Goal: Task Accomplishment & Management: Manage account settings

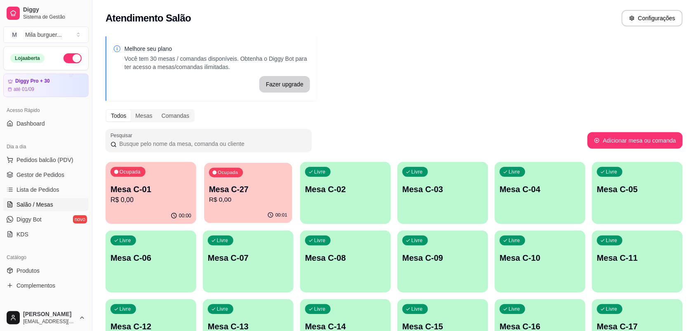
click at [226, 201] on p "R$ 0,00" at bounding box center [248, 199] width 78 height 9
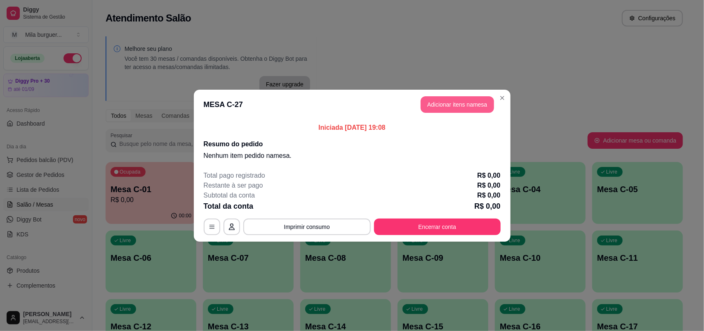
click at [426, 99] on button "Adicionar itens na mesa" at bounding box center [457, 104] width 73 height 17
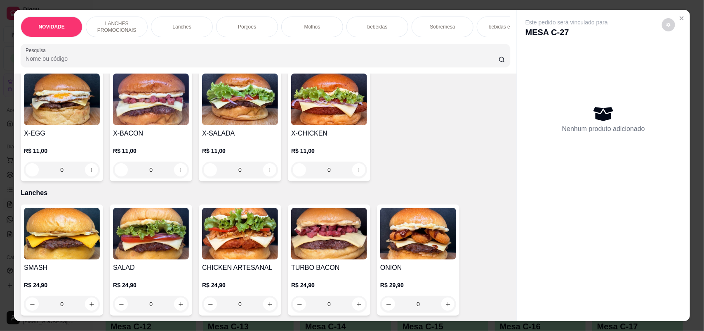
scroll to position [309, 0]
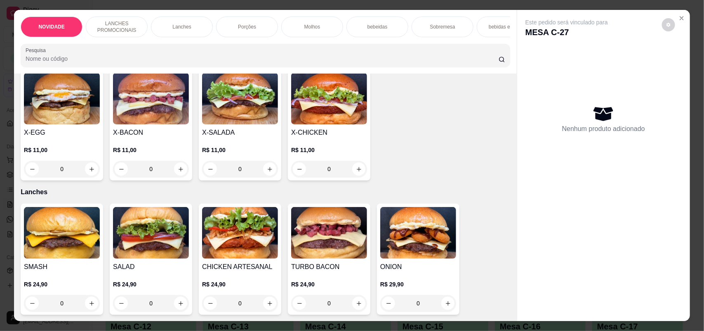
click at [262, 174] on div "0" at bounding box center [240, 169] width 76 height 17
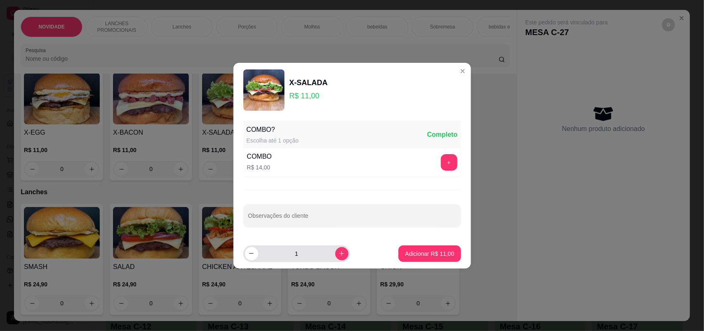
click at [335, 252] on button "increase-product-quantity" at bounding box center [341, 253] width 13 height 13
type input "2"
click at [417, 249] on p "Adicionar R$ 22,00" at bounding box center [429, 253] width 49 height 8
type input "2"
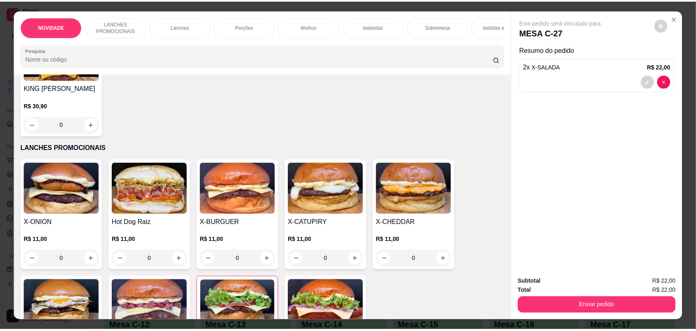
scroll to position [0, 0]
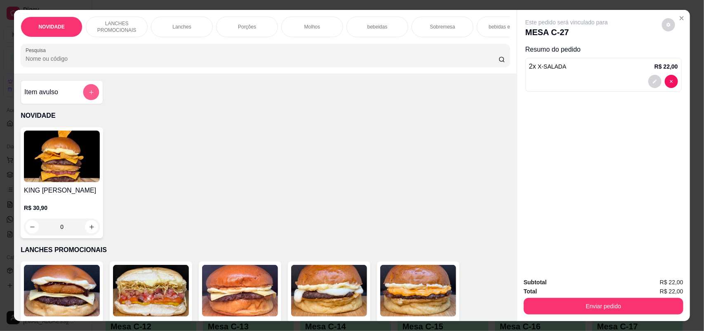
click at [88, 95] on icon "add-separate-item" at bounding box center [91, 92] width 6 height 6
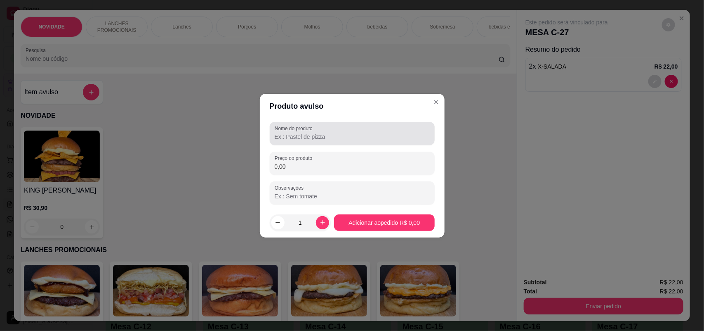
click at [291, 137] on input "Nome do produto" at bounding box center [352, 136] width 155 height 8
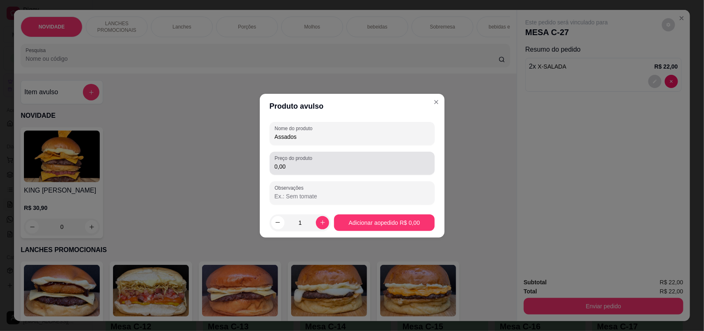
type input "Assados"
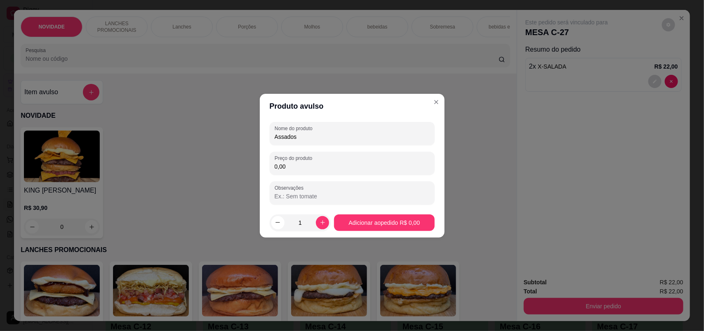
click at [300, 170] on input "0,00" at bounding box center [352, 166] width 155 height 8
type input "10,00"
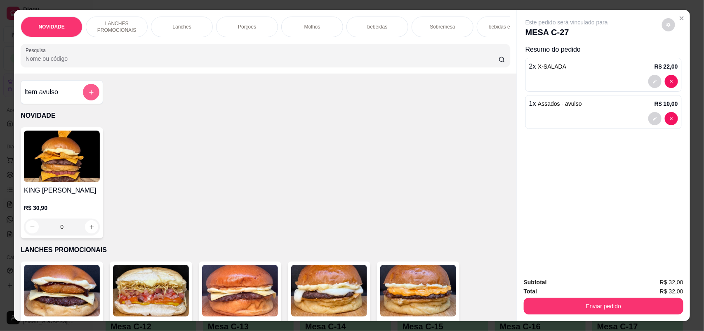
click at [88, 95] on icon "add-separate-item" at bounding box center [91, 92] width 6 height 6
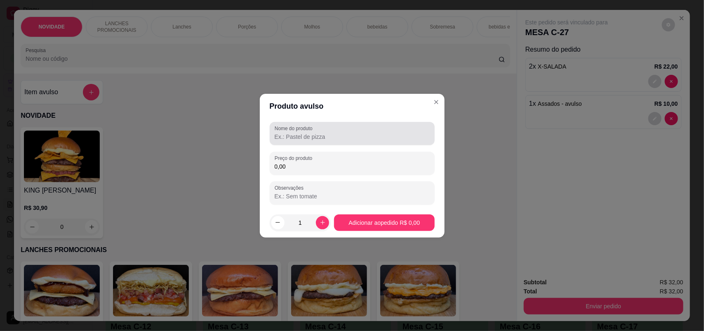
click at [307, 131] on label "Nome do produto" at bounding box center [295, 128] width 41 height 7
click at [307, 132] on input "Nome do produto" at bounding box center [352, 136] width 155 height 8
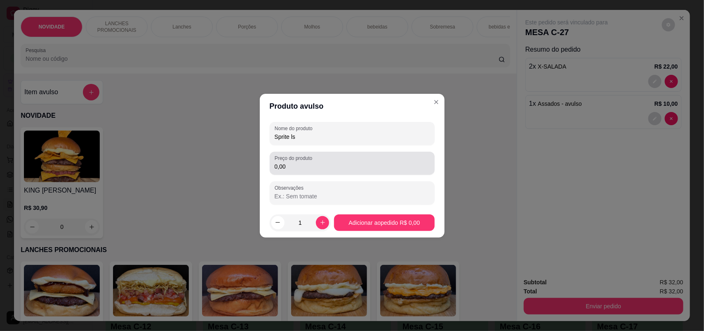
type input "Sprite ls"
click at [312, 166] on input "0,00" at bounding box center [352, 166] width 155 height 8
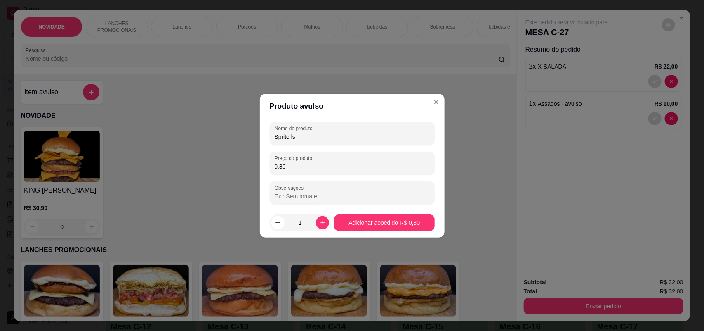
type input "8,00"
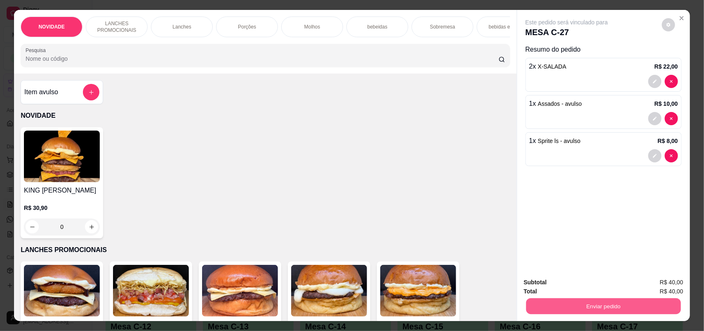
click at [605, 309] on button "Enviar pedido" at bounding box center [603, 306] width 155 height 16
click at [600, 286] on button "Não registrar e enviar pedido" at bounding box center [575, 285] width 83 height 15
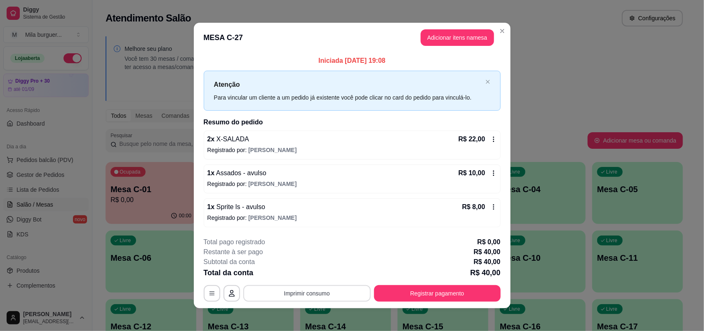
click at [331, 296] on button "Imprimir consumo" at bounding box center [306, 293] width 127 height 17
click at [324, 274] on button "IMPRESSORA" at bounding box center [306, 274] width 60 height 13
click at [329, 291] on button "Imprimir consumo" at bounding box center [306, 293] width 127 height 17
click at [323, 277] on button "IMPRESSORA" at bounding box center [306, 274] width 58 height 13
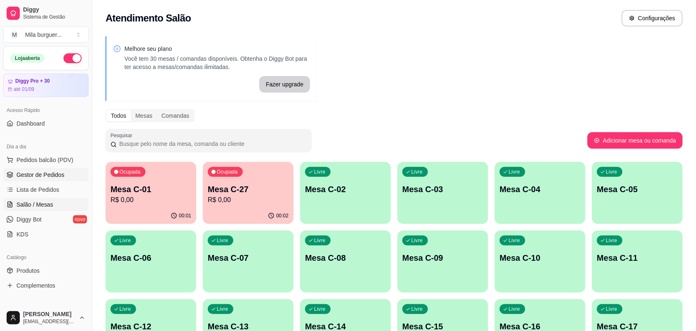
click at [33, 177] on span "Gestor de Pedidos" at bounding box center [41, 174] width 48 height 8
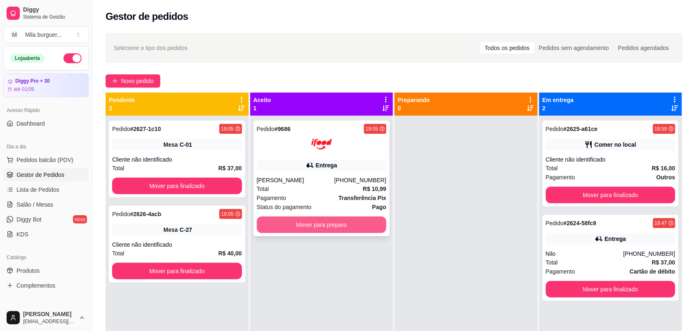
click at [291, 223] on button "Mover para preparo" at bounding box center [322, 224] width 130 height 17
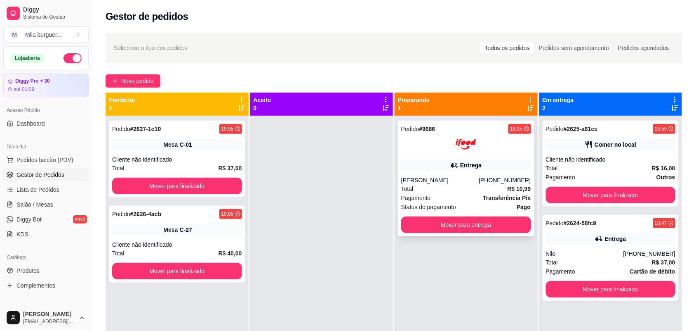
click at [488, 188] on div "Total R$ 10,99" at bounding box center [466, 188] width 130 height 9
click at [172, 188] on button "Mover para finalizado" at bounding box center [177, 185] width 130 height 17
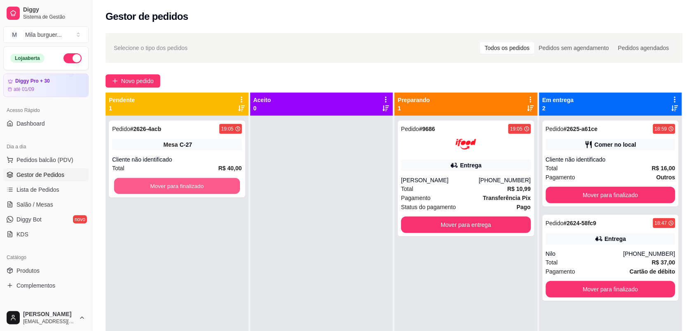
click at [172, 188] on button "Mover para finalizado" at bounding box center [177, 186] width 126 height 16
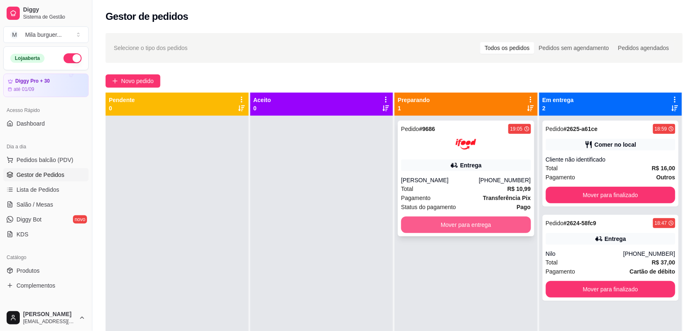
click at [429, 222] on button "Mover para entrega" at bounding box center [466, 224] width 130 height 17
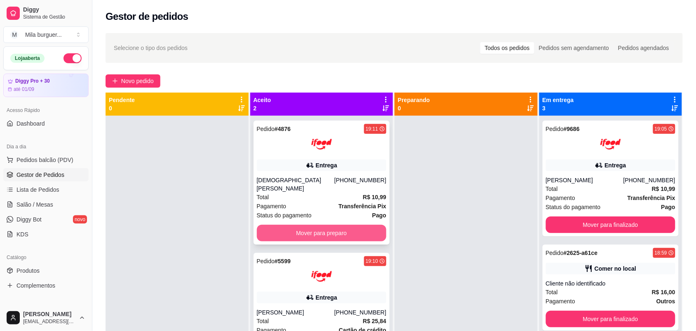
click at [339, 224] on button "Mover para preparo" at bounding box center [322, 232] width 130 height 17
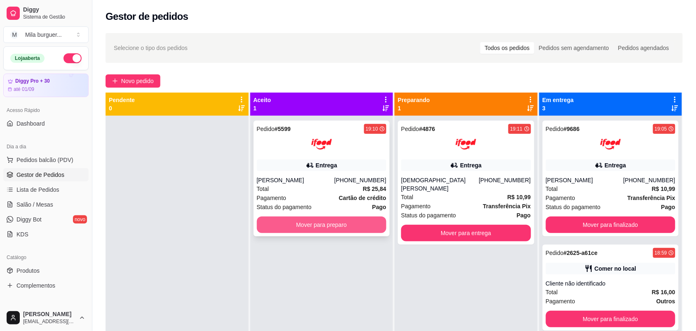
click at [339, 218] on button "Mover para preparo" at bounding box center [322, 224] width 130 height 17
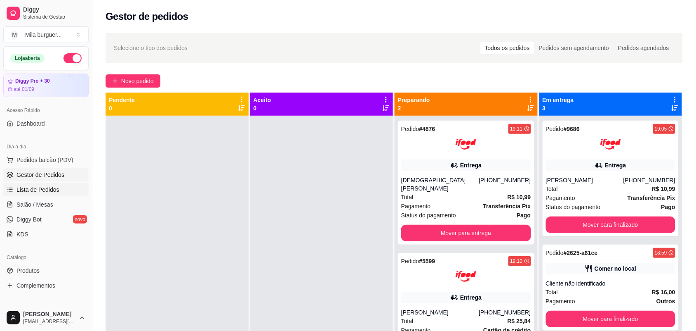
click at [56, 188] on span "Lista de Pedidos" at bounding box center [38, 189] width 43 height 8
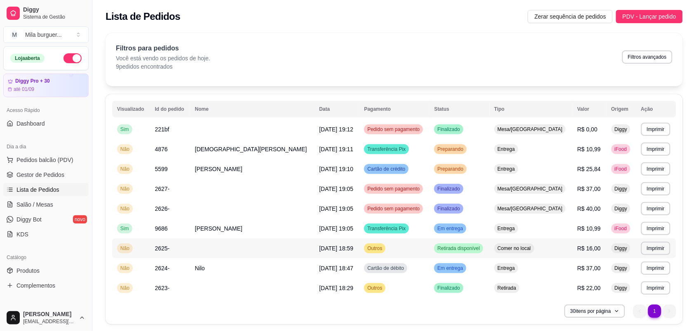
click at [492, 247] on td "Comer no local" at bounding box center [531, 248] width 83 height 20
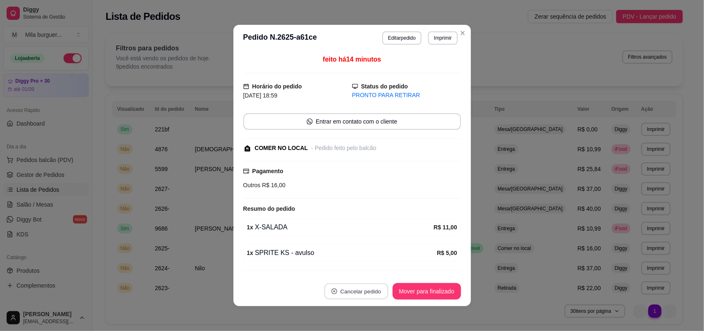
click at [365, 291] on button "Cancelar pedido" at bounding box center [356, 291] width 64 height 16
click at [364, 266] on button "Sim" at bounding box center [375, 270] width 33 height 17
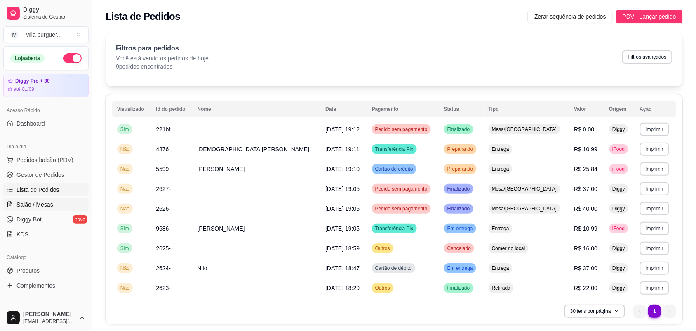
click at [50, 205] on span "Salão / Mesas" at bounding box center [35, 204] width 37 height 8
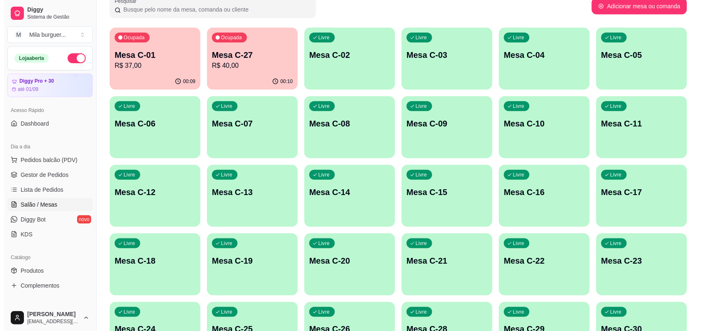
scroll to position [155, 0]
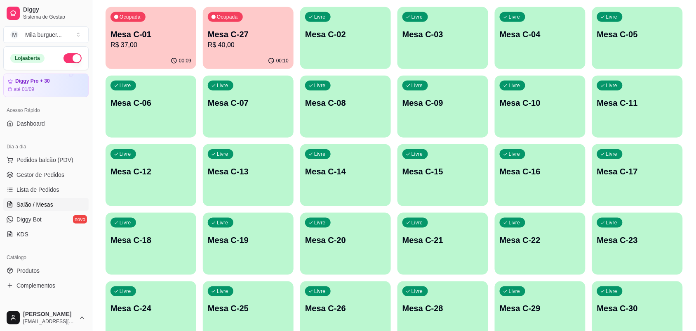
click at [424, 180] on div "Livre Mesa C-15" at bounding box center [443, 170] width 91 height 52
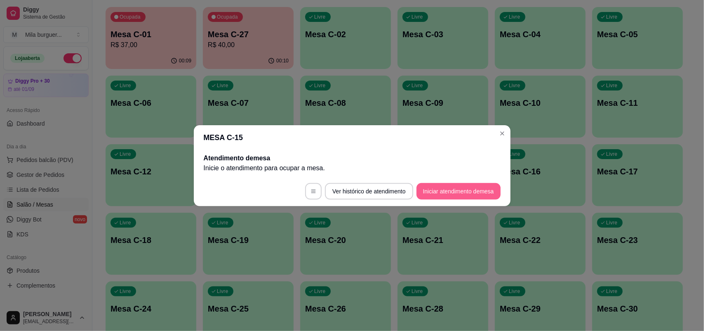
click at [429, 186] on button "Iniciar atendimento de mesa" at bounding box center [459, 191] width 84 height 17
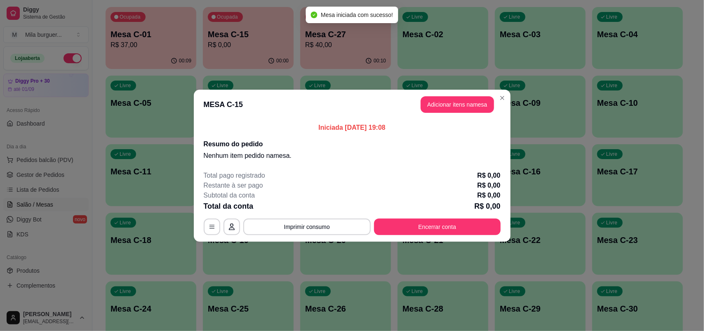
click at [445, 111] on button "Adicionar itens na mesa" at bounding box center [457, 104] width 73 height 17
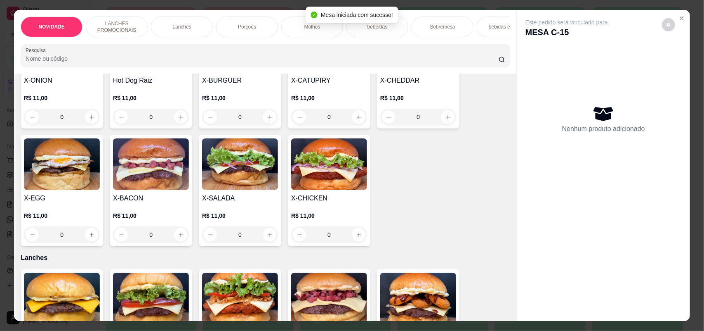
scroll to position [258, 0]
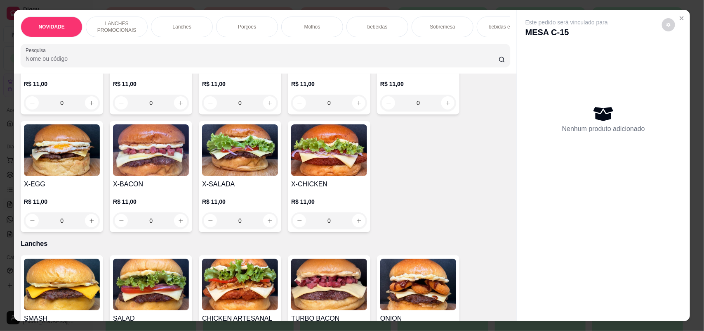
click at [266, 229] on div "0" at bounding box center [240, 220] width 76 height 17
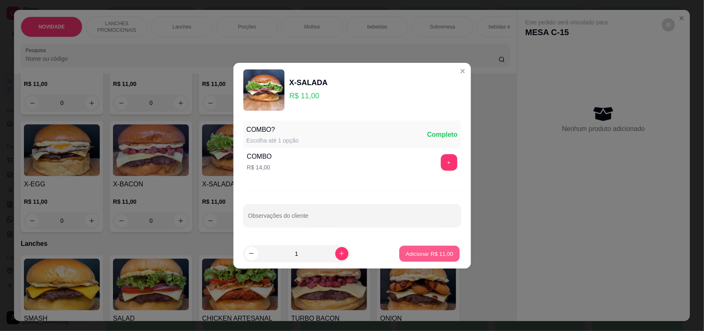
click at [423, 249] on p "Adicionar R$ 11,00" at bounding box center [430, 253] width 48 height 8
type input "1"
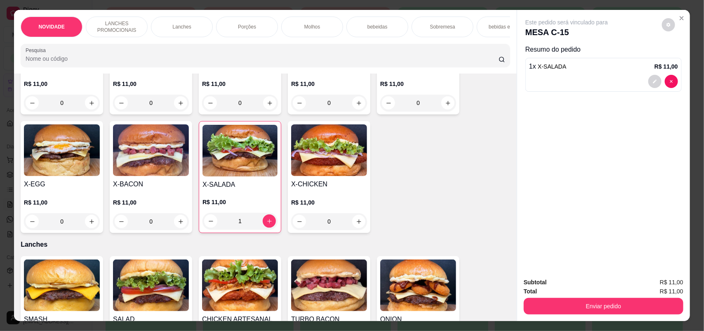
click at [92, 226] on div "0" at bounding box center [62, 221] width 76 height 17
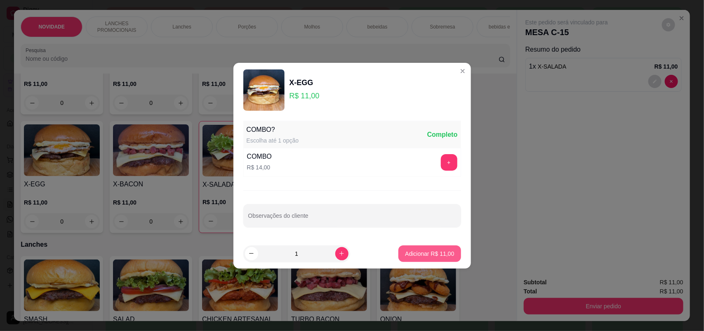
click at [405, 250] on p "Adicionar R$ 11,00" at bounding box center [429, 253] width 49 height 8
type input "1"
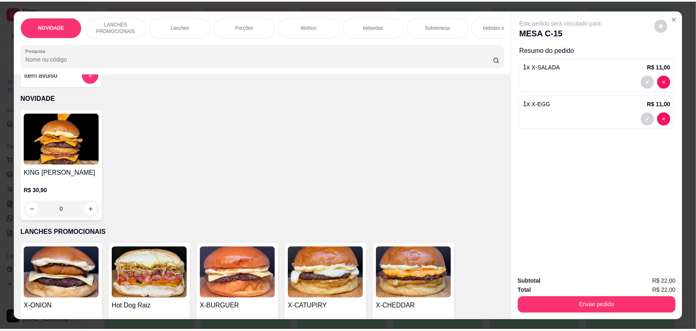
scroll to position [0, 0]
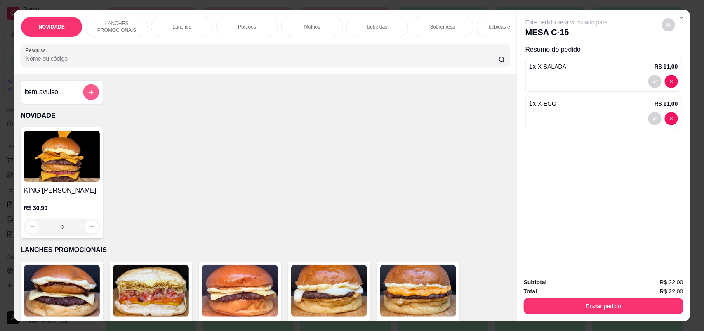
click at [88, 95] on icon "add-separate-item" at bounding box center [91, 92] width 6 height 6
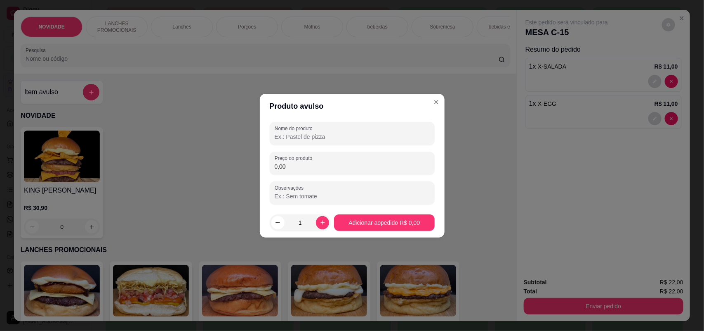
click at [300, 135] on input "Nome do produto" at bounding box center [352, 136] width 155 height 8
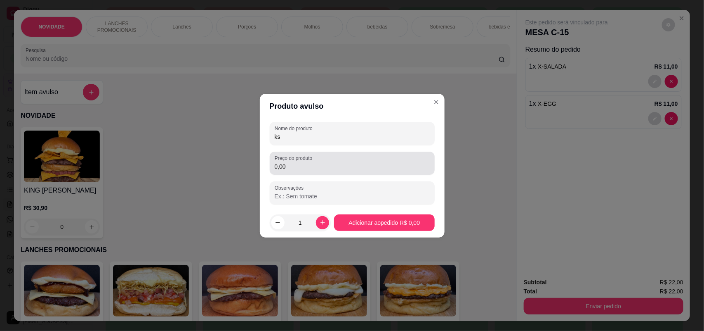
type input "ks"
click at [298, 163] on input "0,00" at bounding box center [352, 166] width 155 height 8
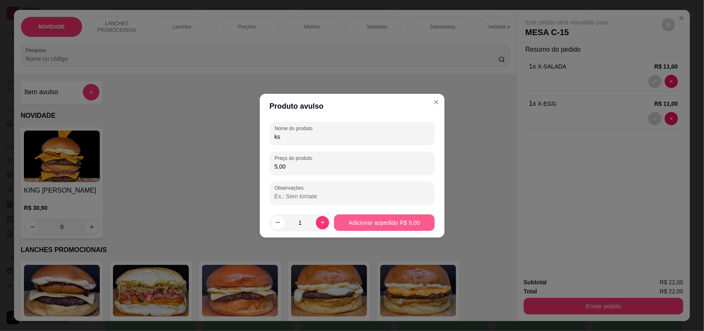
type input "5,00"
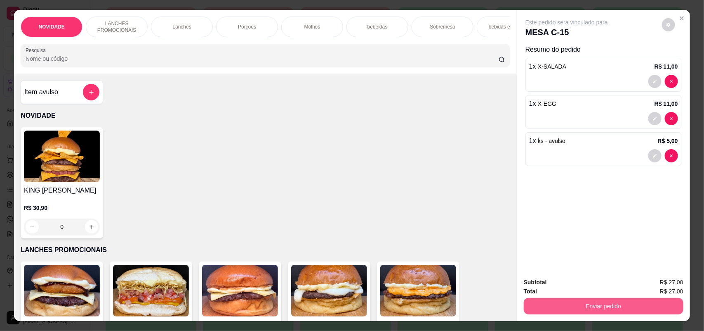
click at [622, 306] on button "Enviar pedido" at bounding box center [604, 305] width 160 height 17
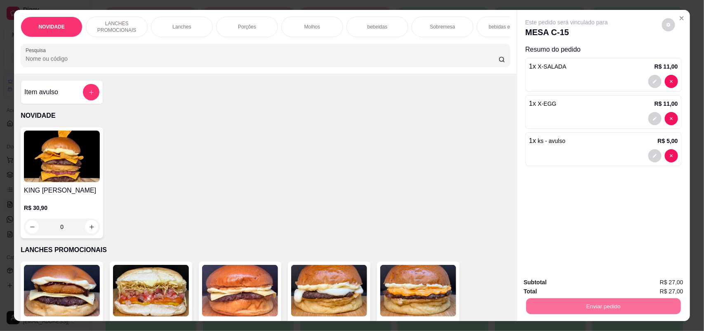
click at [579, 289] on button "Não registrar e enviar pedido" at bounding box center [575, 285] width 83 height 15
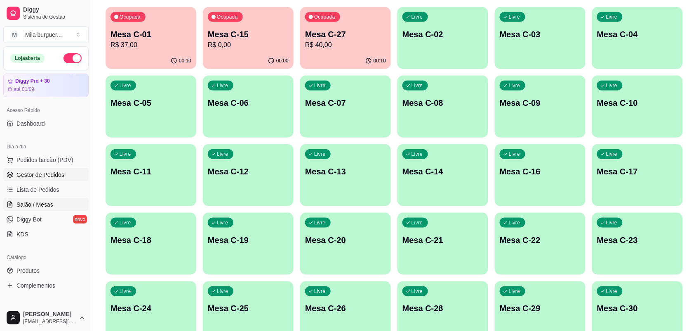
click at [37, 174] on span "Gestor de Pedidos" at bounding box center [41, 174] width 48 height 8
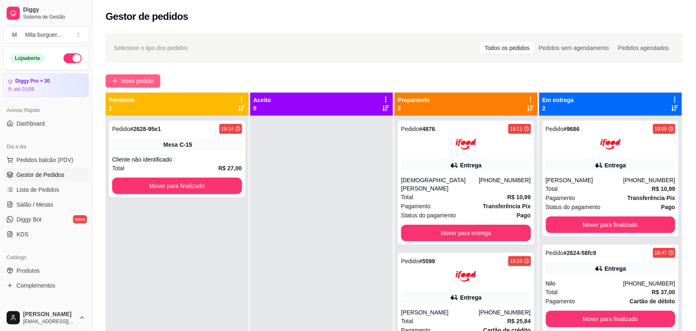
click at [135, 80] on span "Novo pedido" at bounding box center [137, 80] width 33 height 9
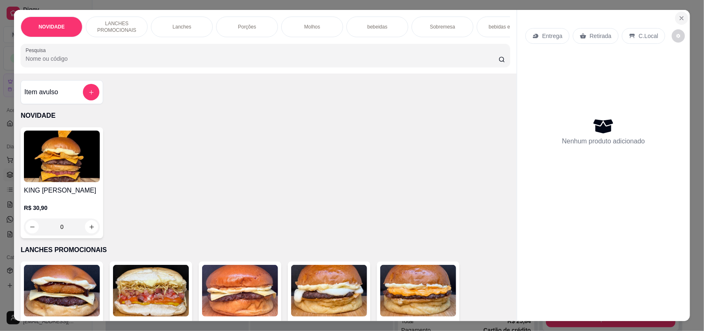
click at [680, 15] on icon "Close" at bounding box center [682, 18] width 7 height 7
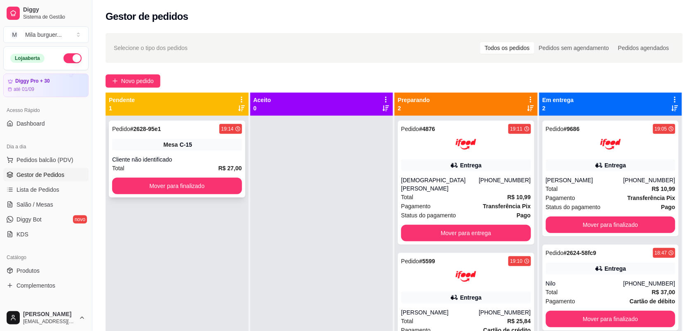
click at [197, 159] on div "Cliente não identificado" at bounding box center [177, 159] width 130 height 8
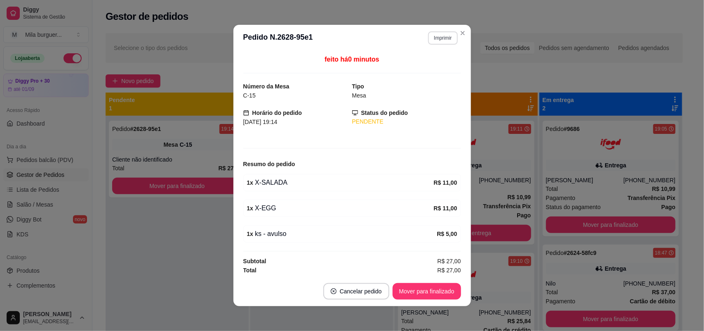
click at [440, 40] on button "Imprimir" at bounding box center [442, 37] width 29 height 13
click at [434, 69] on button "IMPRESSORA" at bounding box center [425, 67] width 58 height 13
click at [437, 40] on button "Imprimir" at bounding box center [442, 37] width 29 height 13
click at [432, 68] on button "IMPRESSORA" at bounding box center [425, 67] width 60 height 13
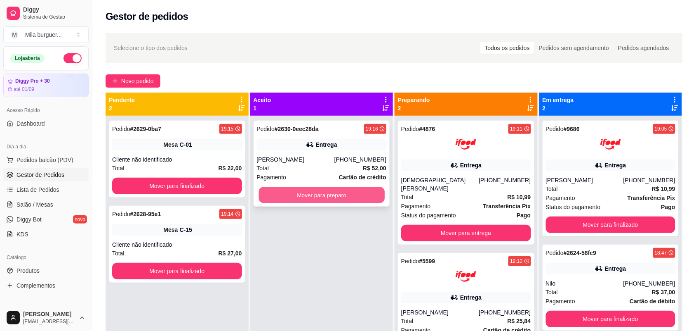
click at [371, 192] on button "Mover para preparo" at bounding box center [322, 195] width 126 height 16
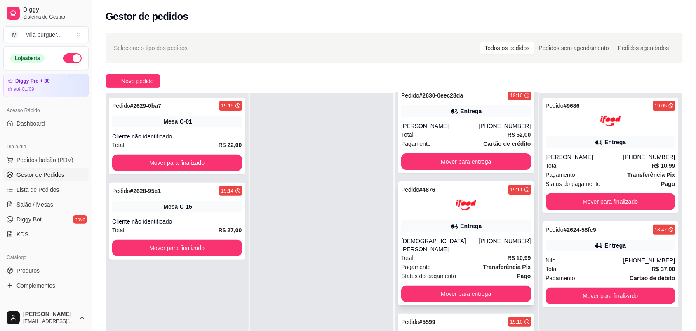
scroll to position [19, 0]
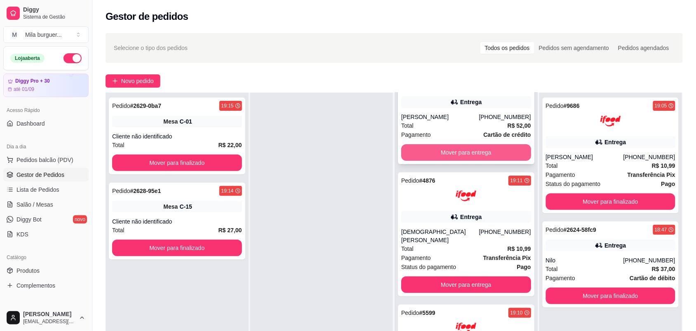
click at [450, 157] on button "Mover para entrega" at bounding box center [466, 152] width 130 height 17
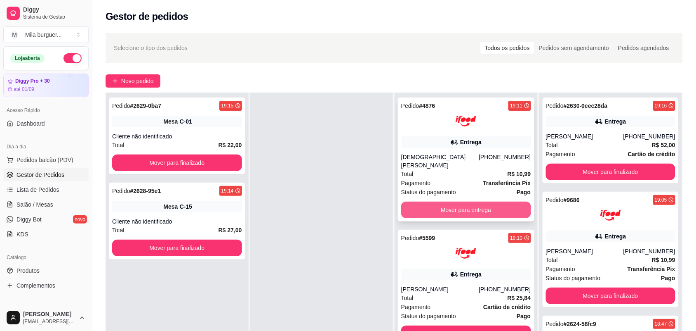
click at [454, 201] on button "Mover para entrega" at bounding box center [466, 209] width 130 height 17
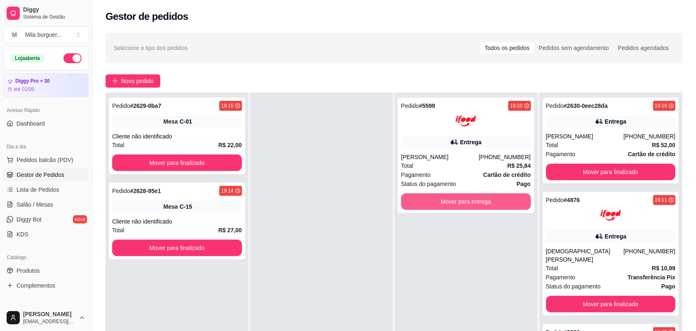
click at [454, 197] on button "Mover para entrega" at bounding box center [466, 201] width 130 height 17
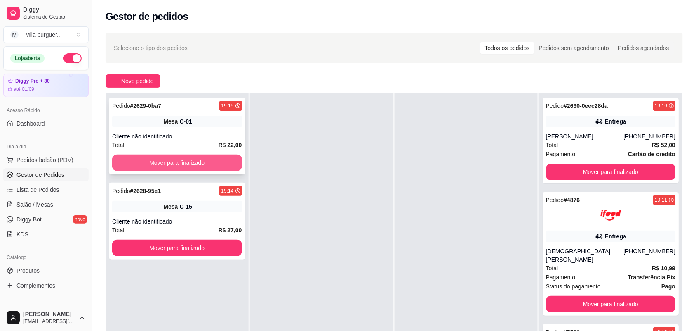
click at [160, 160] on button "Mover para finalizado" at bounding box center [177, 162] width 130 height 17
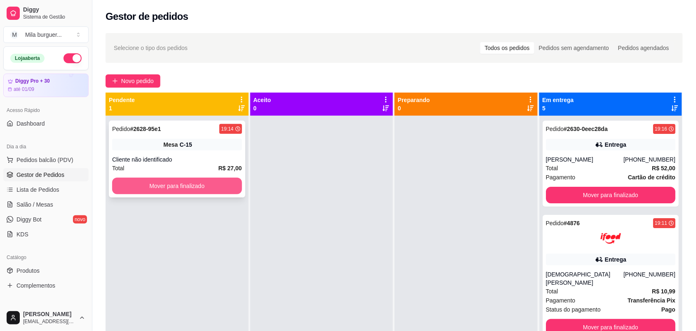
click at [146, 187] on button "Mover para finalizado" at bounding box center [177, 185] width 130 height 17
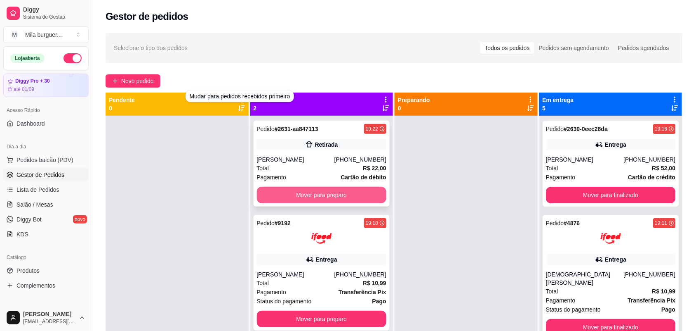
click at [304, 194] on button "Mover para preparo" at bounding box center [322, 195] width 130 height 17
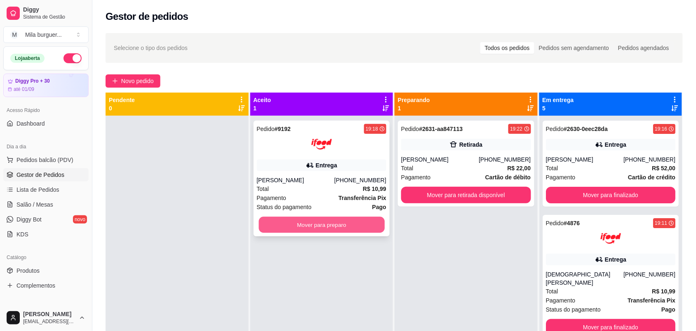
click at [319, 225] on button "Mover para preparo" at bounding box center [322, 225] width 126 height 16
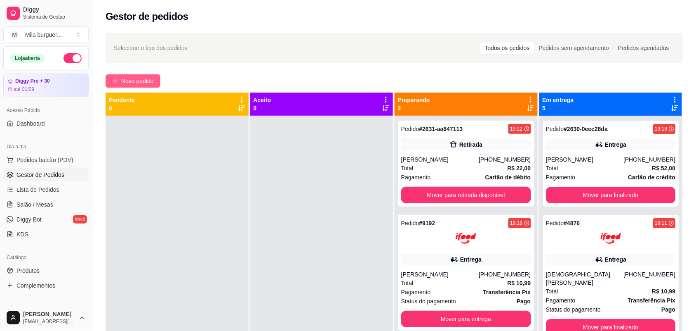
click at [138, 74] on button "Novo pedido" at bounding box center [133, 80] width 55 height 13
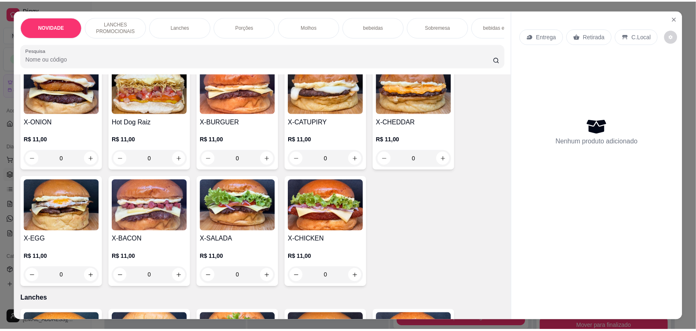
scroll to position [258, 0]
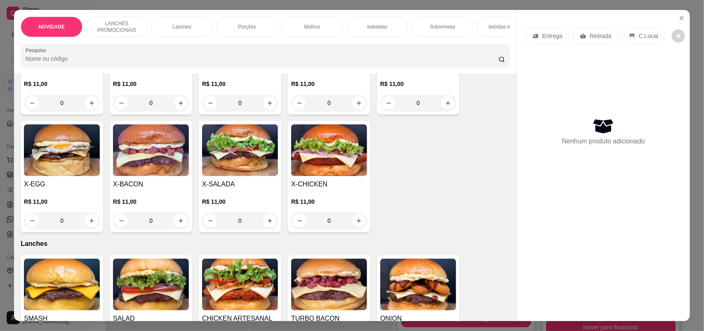
click at [177, 229] on div "0" at bounding box center [151, 220] width 76 height 17
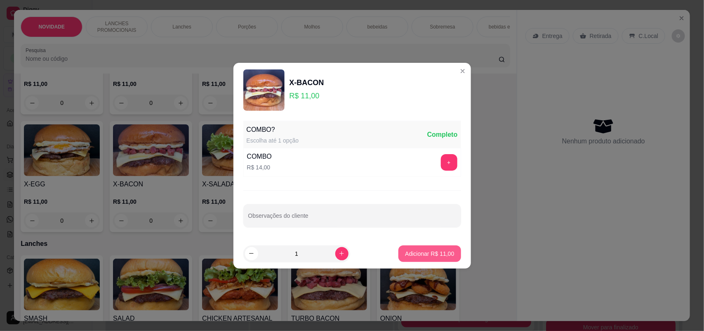
click at [426, 252] on p "Adicionar R$ 11,00" at bounding box center [429, 253] width 49 height 8
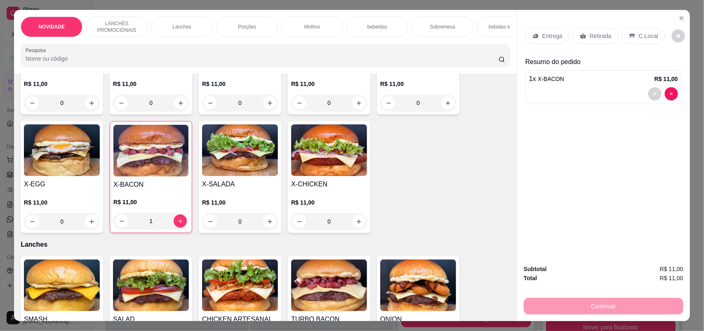
type input "1"
click at [601, 34] on p "Retirada" at bounding box center [601, 36] width 22 height 8
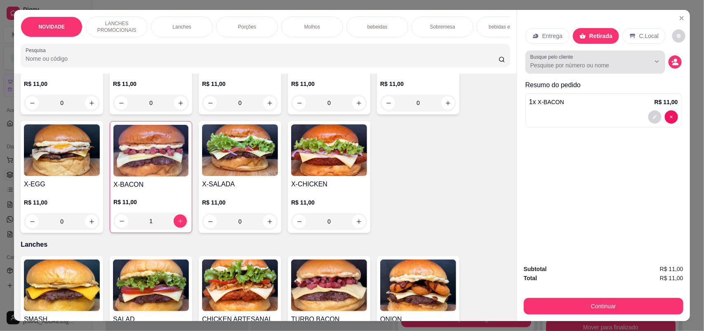
click at [605, 54] on div at bounding box center [596, 62] width 130 height 17
type input "jef"
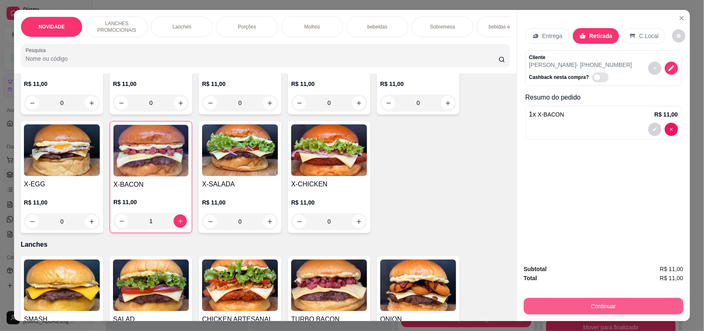
click at [599, 307] on button "Continuar" at bounding box center [604, 305] width 160 height 17
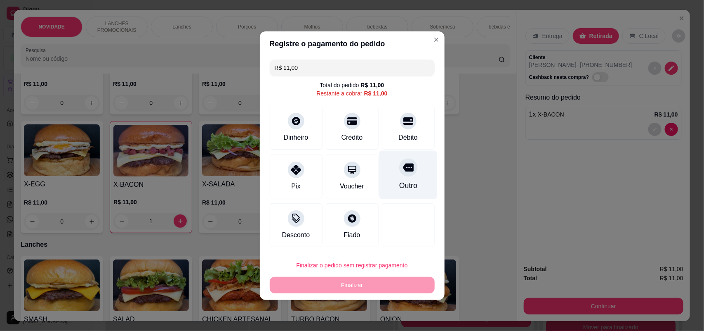
click at [399, 168] on div at bounding box center [408, 167] width 18 height 18
type input "R$ 0,00"
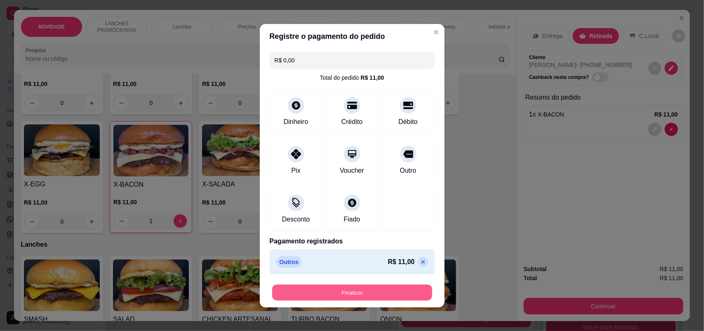
click at [386, 294] on button "Finalizar" at bounding box center [352, 292] width 160 height 16
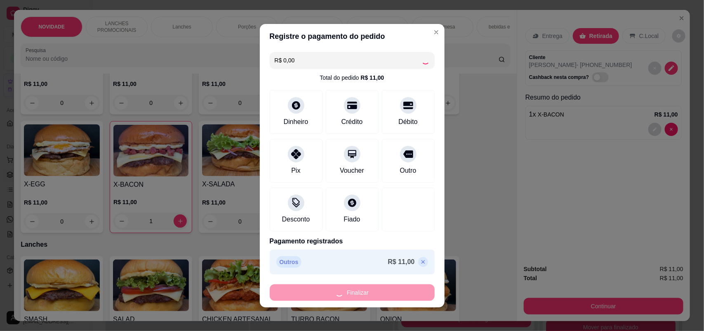
type input "0"
type input "-R$ 11,00"
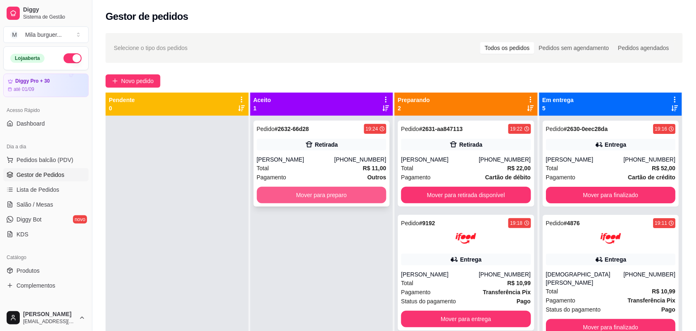
click at [349, 194] on button "Mover para preparo" at bounding box center [322, 195] width 130 height 17
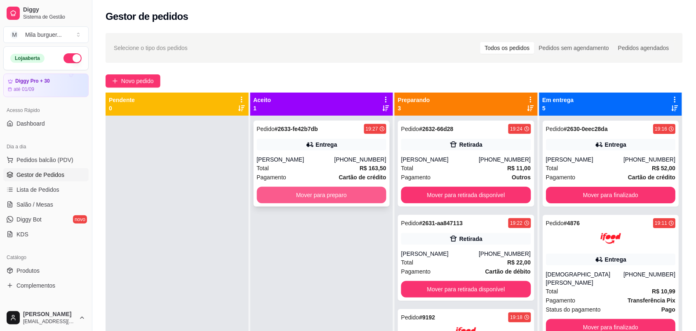
click at [354, 203] on button "Mover para preparo" at bounding box center [322, 195] width 130 height 17
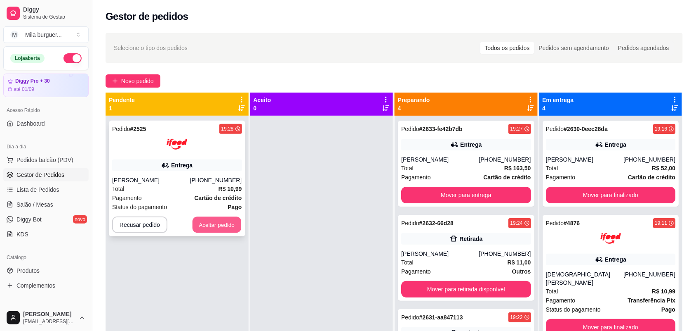
click at [215, 222] on button "Aceitar pedido" at bounding box center [217, 225] width 49 height 16
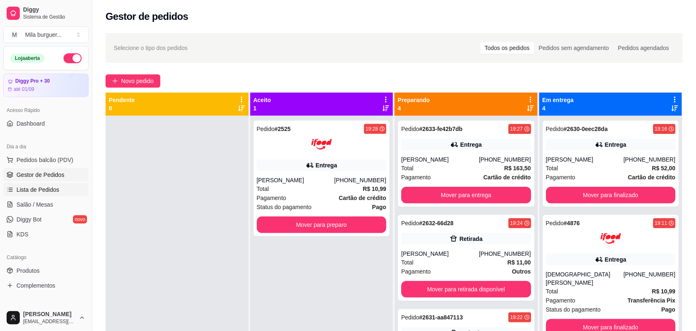
click at [36, 189] on span "Lista de Pedidos" at bounding box center [38, 189] width 43 height 8
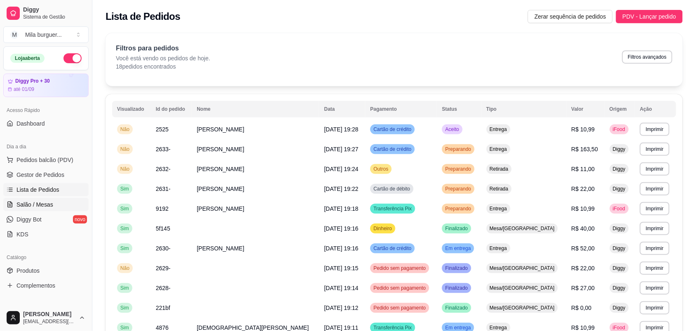
click at [36, 202] on span "Salão / Mesas" at bounding box center [35, 204] width 37 height 8
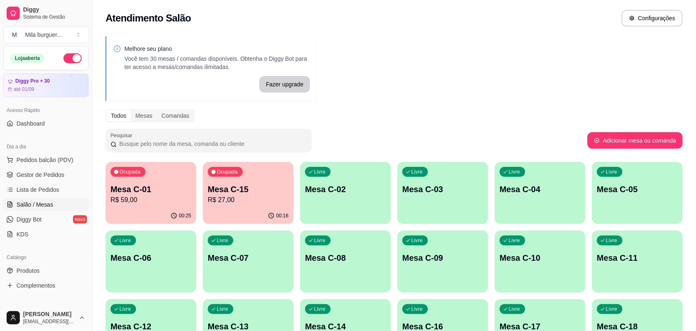
click at [318, 196] on div "Livre Mesa C-02" at bounding box center [345, 188] width 91 height 52
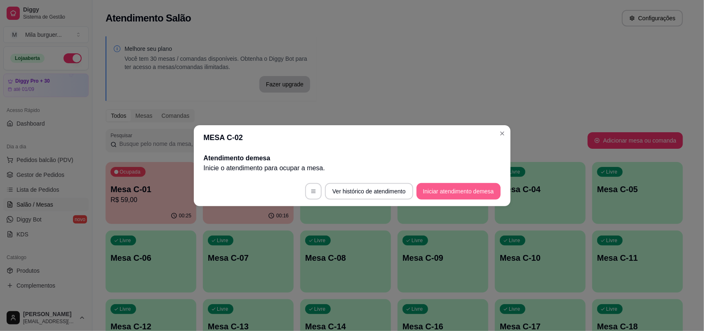
click at [445, 184] on button "Iniciar atendimento de mesa" at bounding box center [459, 191] width 84 height 17
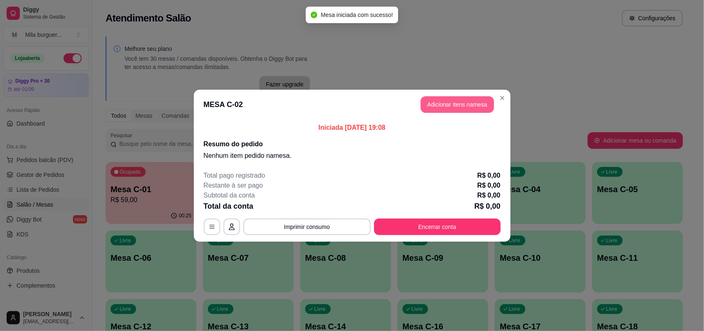
click at [458, 105] on button "Adicionar itens na mesa" at bounding box center [457, 104] width 73 height 17
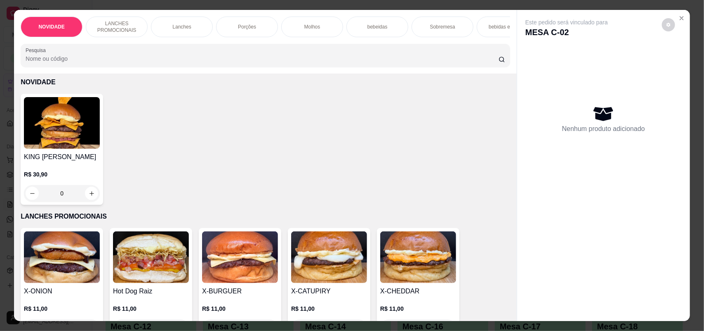
scroll to position [52, 0]
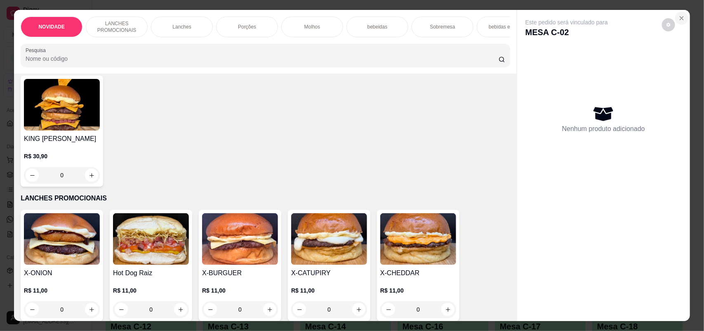
click at [679, 16] on icon "Close" at bounding box center [682, 18] width 7 height 7
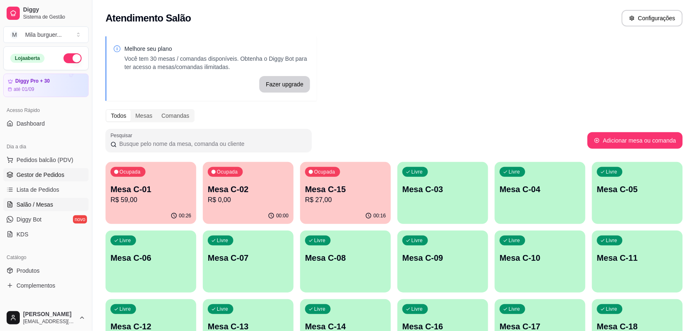
click at [44, 178] on span "Gestor de Pedidos" at bounding box center [41, 174] width 48 height 8
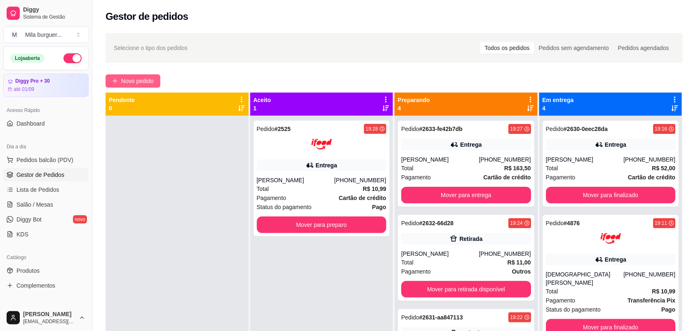
click at [145, 80] on span "Novo pedido" at bounding box center [137, 80] width 33 height 9
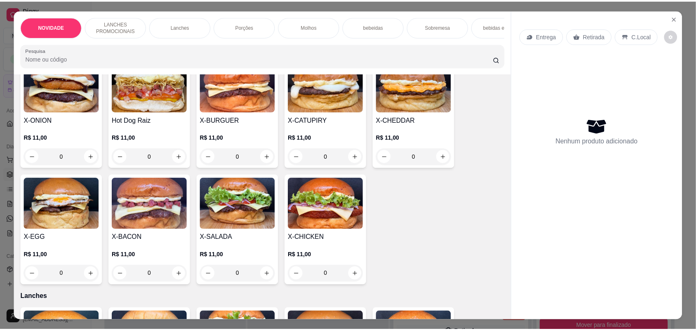
scroll to position [258, 0]
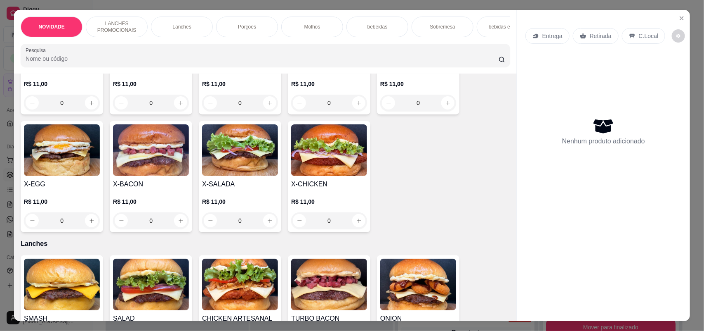
click at [177, 220] on div "0" at bounding box center [151, 220] width 76 height 17
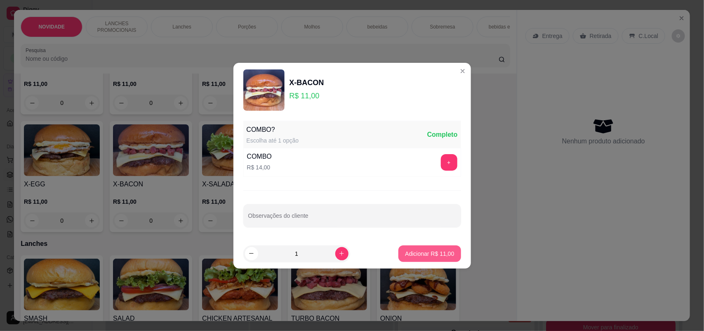
click at [405, 252] on p "Adicionar R$ 11,00" at bounding box center [429, 253] width 49 height 8
type input "1"
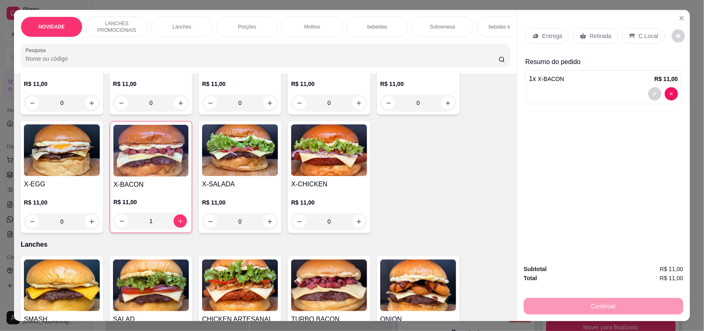
click at [648, 35] on p "C.Local" at bounding box center [648, 36] width 19 height 8
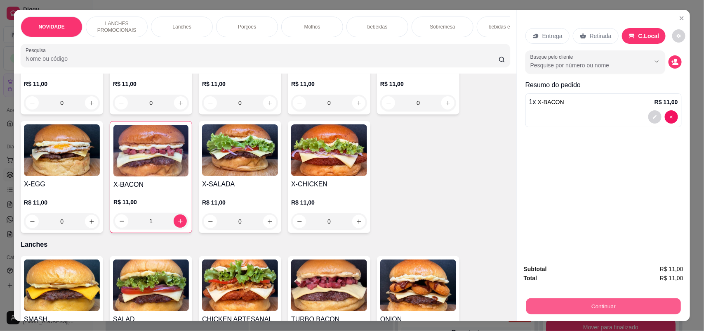
click at [624, 300] on button "Continuar" at bounding box center [603, 306] width 155 height 16
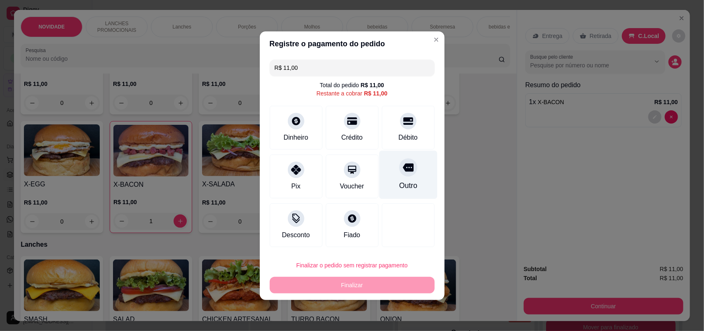
click at [401, 178] on div "Outro" at bounding box center [408, 174] width 58 height 48
type input "R$ 0,00"
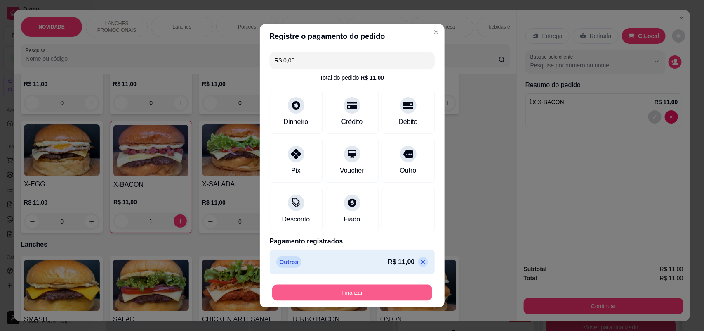
click at [386, 293] on button "Finalizar" at bounding box center [352, 292] width 160 height 16
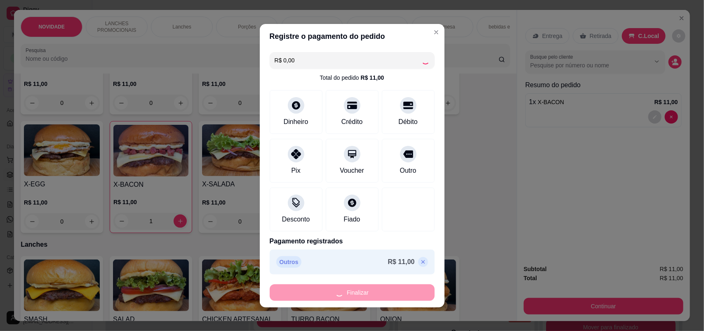
type input "0"
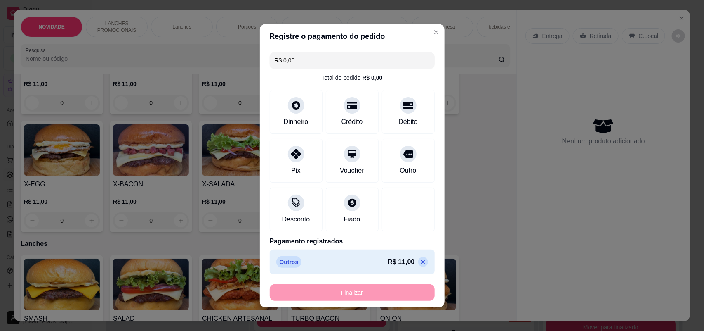
type input "-R$ 11,00"
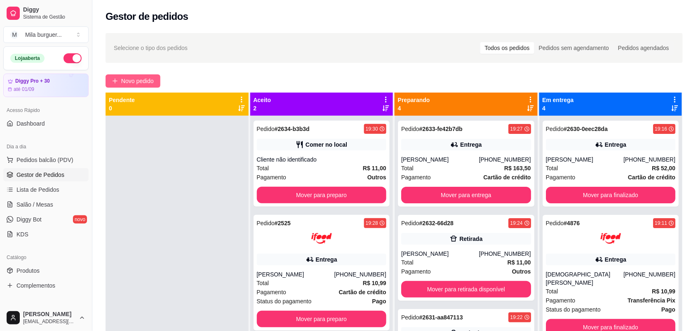
click at [147, 76] on span "Novo pedido" at bounding box center [137, 80] width 33 height 9
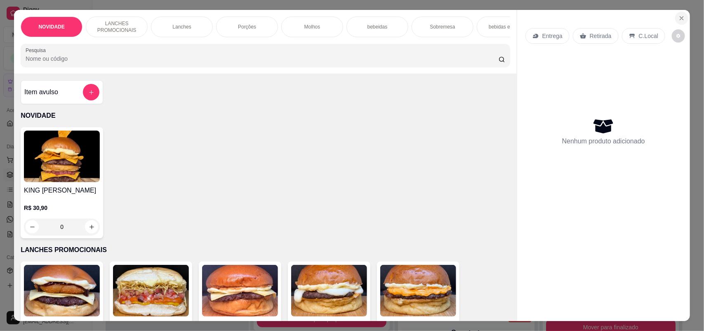
click at [679, 20] on icon "Close" at bounding box center [682, 18] width 7 height 7
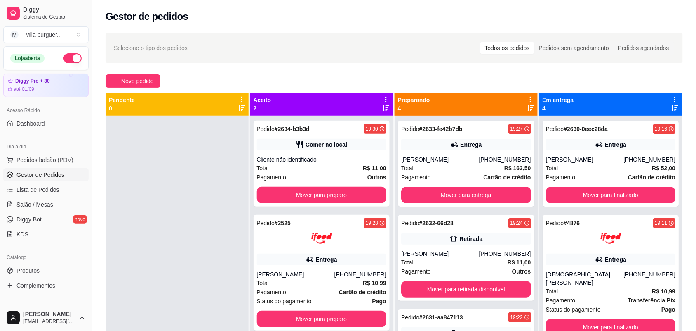
click at [51, 182] on ul "Pedidos balcão (PDV) Gestor de Pedidos Lista de Pedidos Salão / Mesas Diggy Bot…" at bounding box center [45, 196] width 85 height 87
click at [36, 199] on link "Salão / Mesas" at bounding box center [45, 204] width 85 height 13
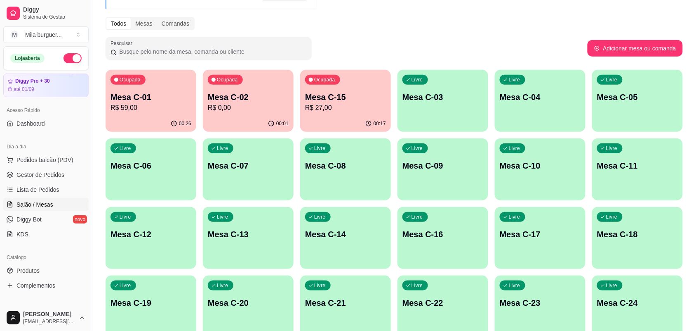
scroll to position [103, 0]
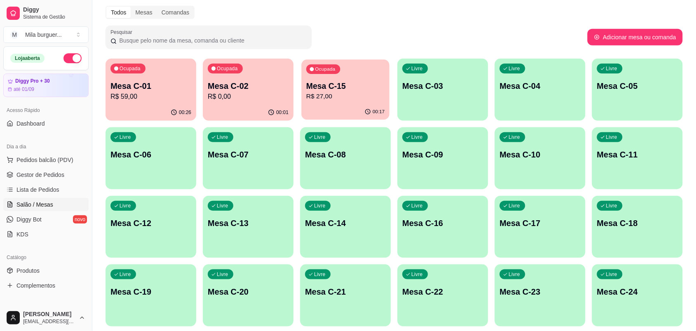
click at [346, 109] on div "00:17" at bounding box center [346, 112] width 88 height 16
click at [270, 95] on p "R$ 0,00" at bounding box center [248, 97] width 81 height 10
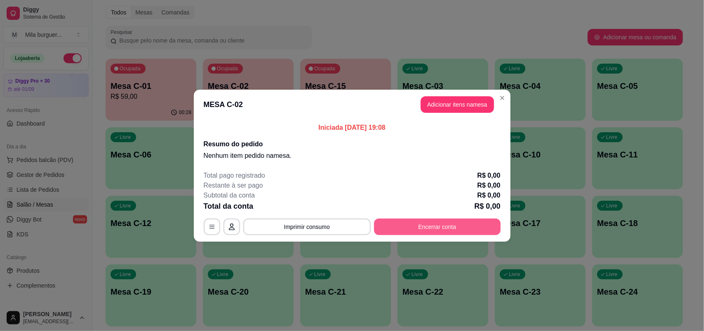
click at [452, 218] on button "Encerrar conta" at bounding box center [437, 226] width 127 height 17
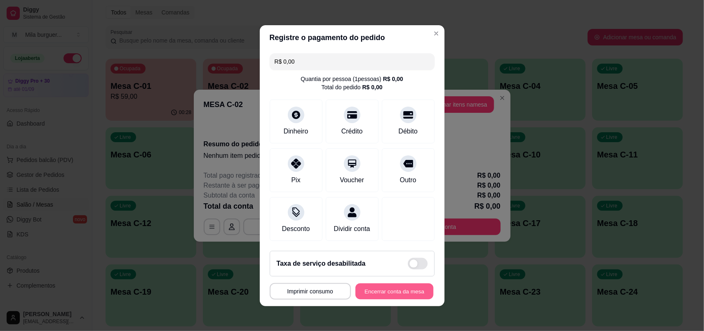
click at [391, 294] on button "Encerrar conta da mesa" at bounding box center [395, 291] width 78 height 16
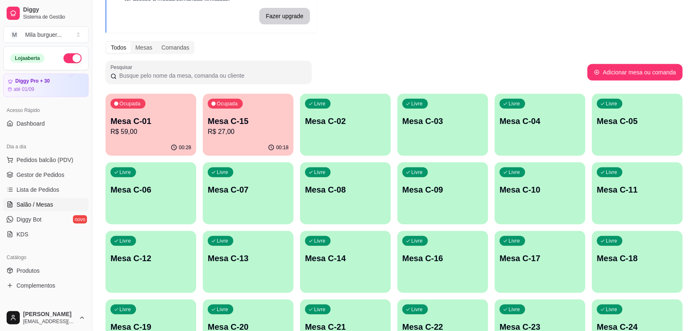
scroll to position [0, 0]
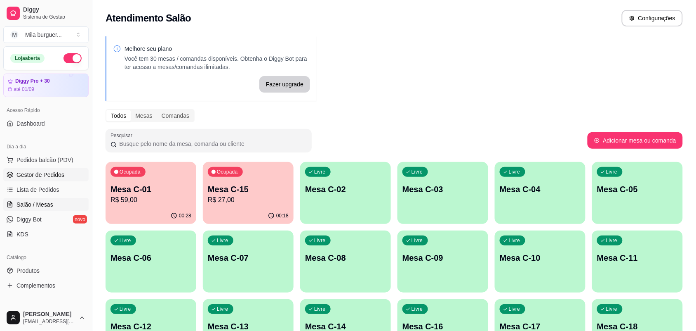
click at [36, 172] on span "Gestor de Pedidos" at bounding box center [41, 174] width 48 height 8
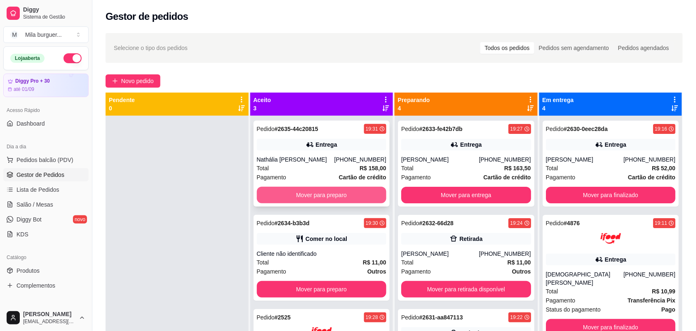
click at [292, 193] on button "Mover para preparo" at bounding box center [322, 195] width 130 height 17
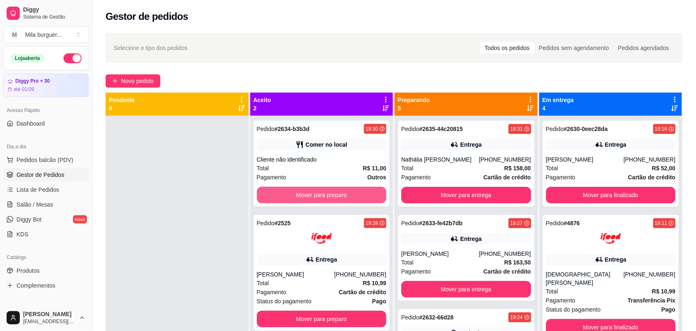
click at [292, 193] on button "Mover para preparo" at bounding box center [322, 195] width 130 height 17
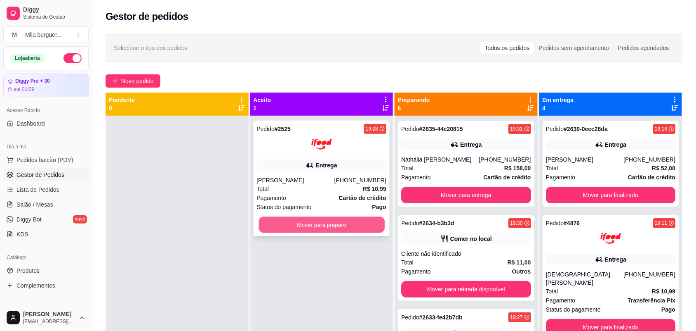
click at [300, 227] on button "Mover para preparo" at bounding box center [322, 225] width 126 height 16
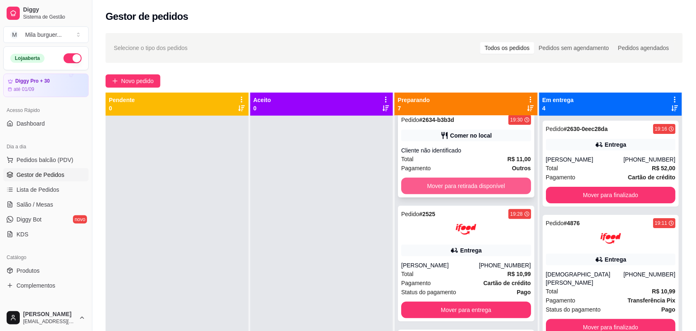
click at [449, 191] on button "Mover para retirada disponível" at bounding box center [466, 185] width 130 height 17
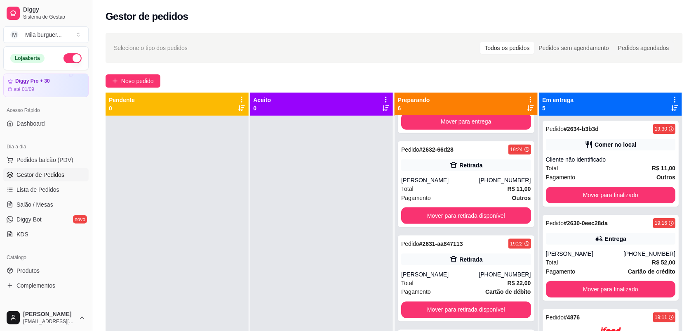
scroll to position [302, 0]
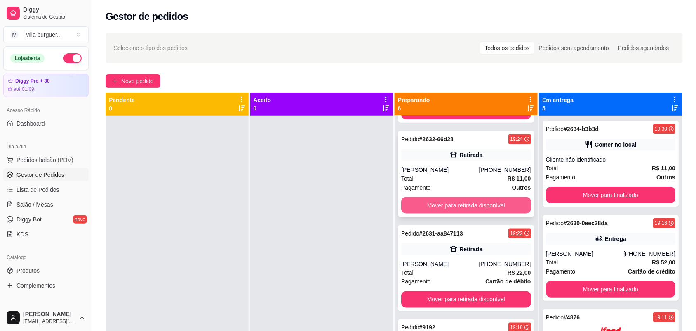
click at [459, 209] on button "Mover para retirada disponível" at bounding box center [466, 205] width 130 height 17
click at [461, 202] on button "Mover para entrega" at bounding box center [466, 205] width 130 height 17
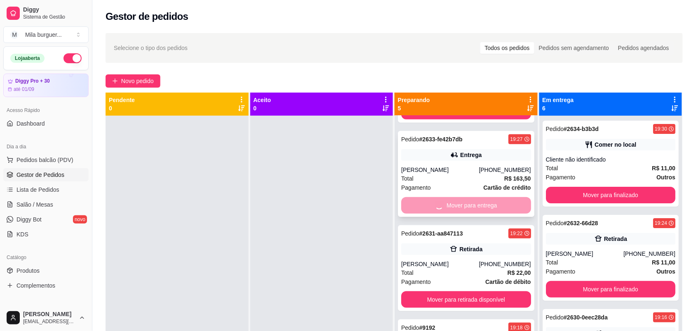
scroll to position [114, 0]
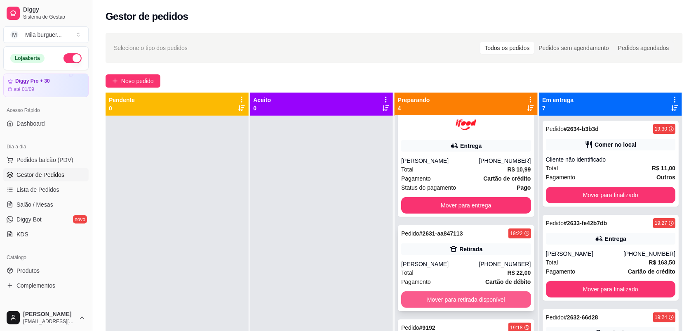
click at [471, 294] on button "Mover para retirada disponível" at bounding box center [466, 299] width 130 height 17
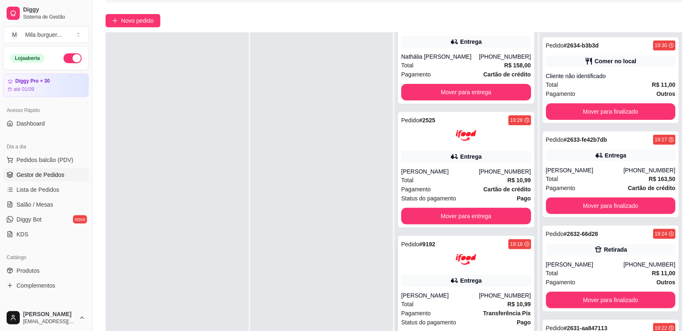
scroll to position [126, 0]
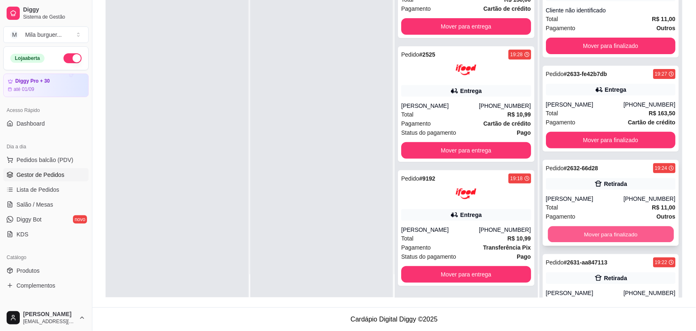
click at [561, 228] on button "Mover para finalizado" at bounding box center [611, 234] width 126 height 16
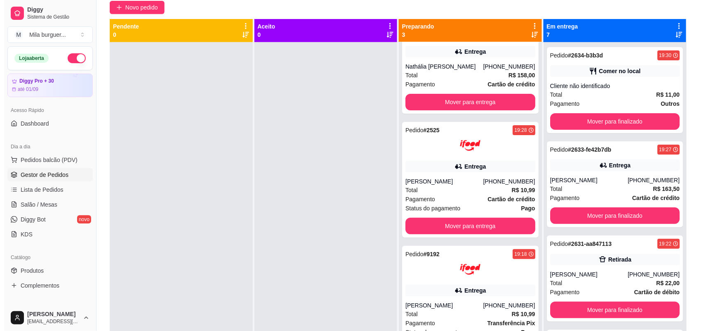
scroll to position [0, 0]
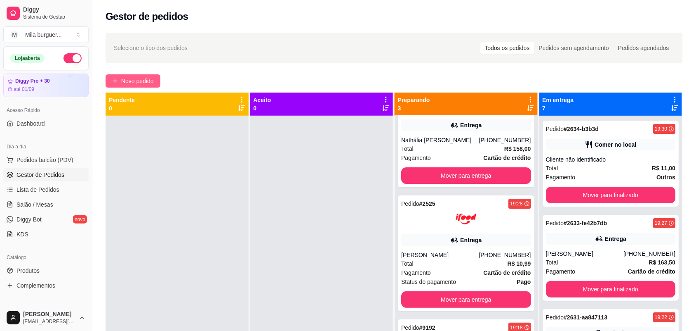
click at [149, 75] on button "Novo pedido" at bounding box center [133, 80] width 55 height 13
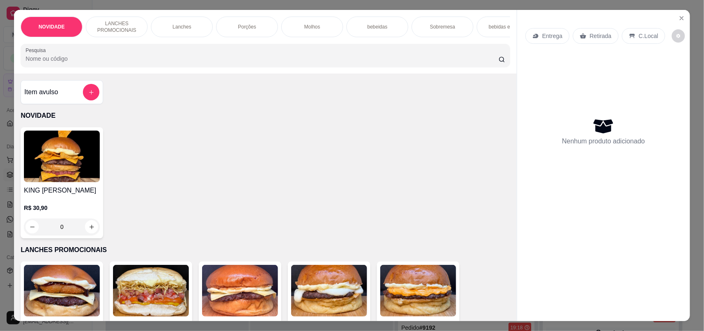
scroll to position [52, 0]
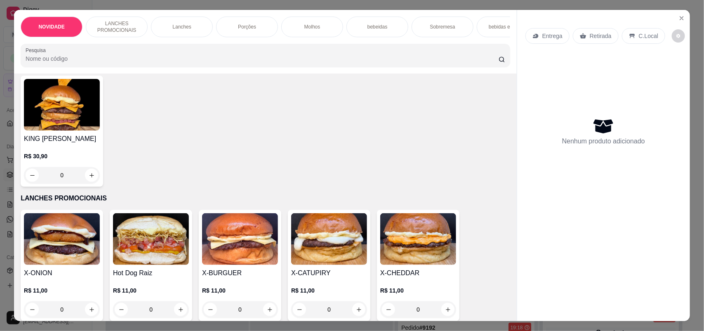
drag, startPoint x: 195, startPoint y: 137, endPoint x: 192, endPoint y: 151, distance: 15.2
click at [192, 151] on div "KING [PERSON_NAME]$ 30,90 0" at bounding box center [266, 131] width 490 height 111
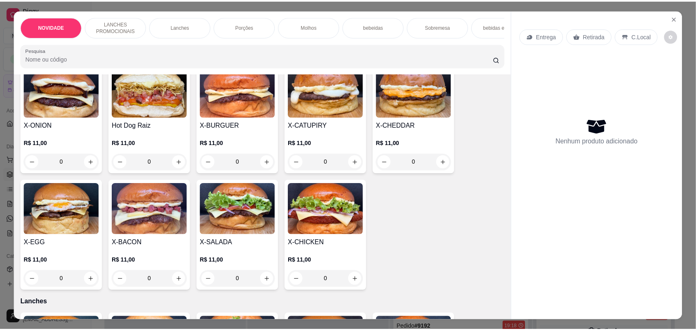
scroll to position [258, 0]
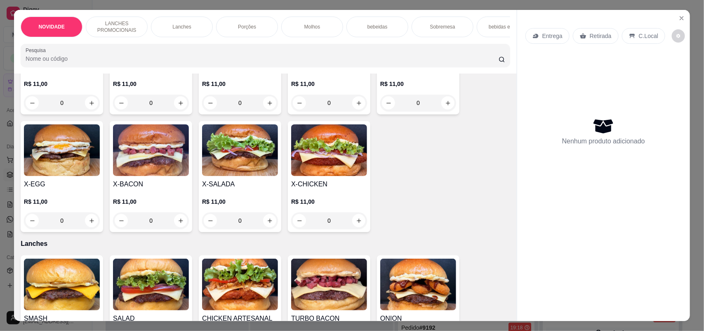
click at [174, 225] on div "0" at bounding box center [151, 220] width 76 height 17
click at [177, 229] on div "0" at bounding box center [151, 220] width 76 height 17
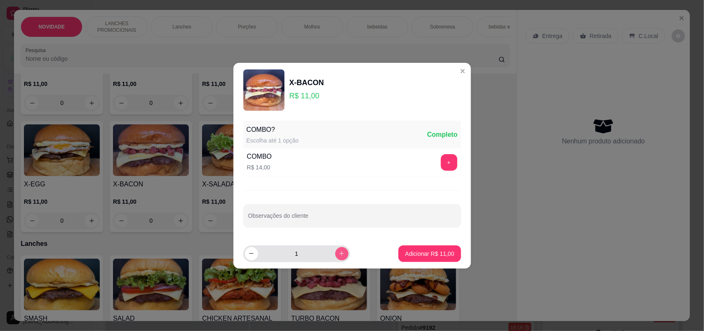
click at [339, 254] on icon "increase-product-quantity" at bounding box center [342, 253] width 6 height 6
type input "2"
click at [405, 255] on p "Adicionar R$ 22,00" at bounding box center [429, 253] width 49 height 8
type input "2"
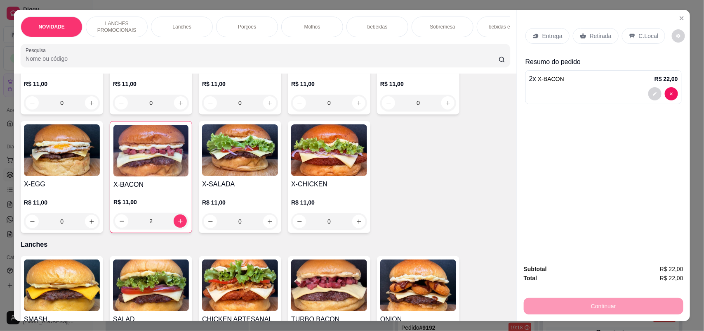
click at [557, 38] on p "Entrega" at bounding box center [553, 36] width 20 height 8
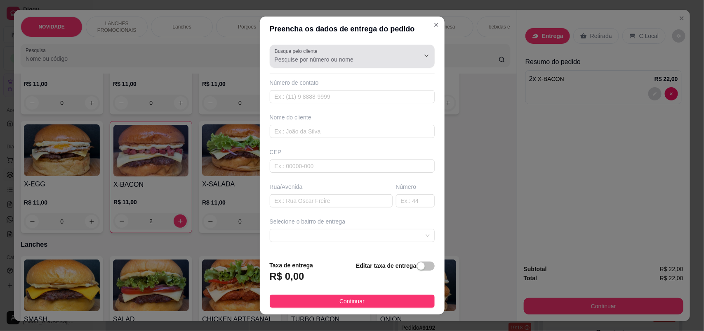
click at [366, 55] on input "Busque pelo cliente" at bounding box center [341, 59] width 132 height 8
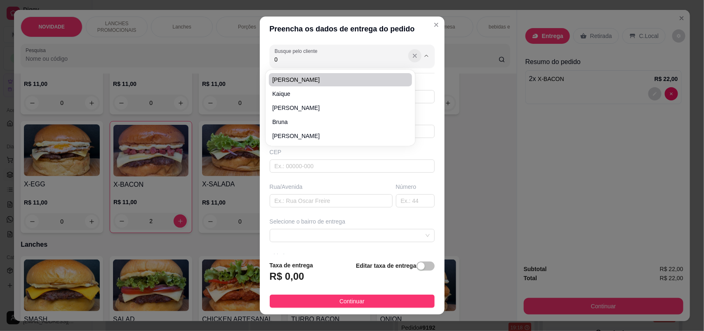
type input "0"
click at [413, 56] on icon "Show suggestions" at bounding box center [414, 55] width 3 height 3
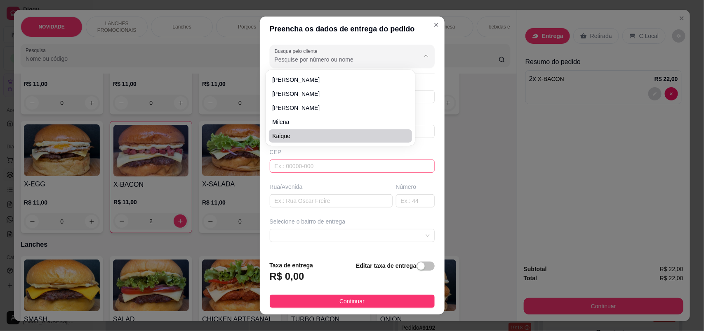
click at [347, 168] on input "text" at bounding box center [352, 165] width 165 height 13
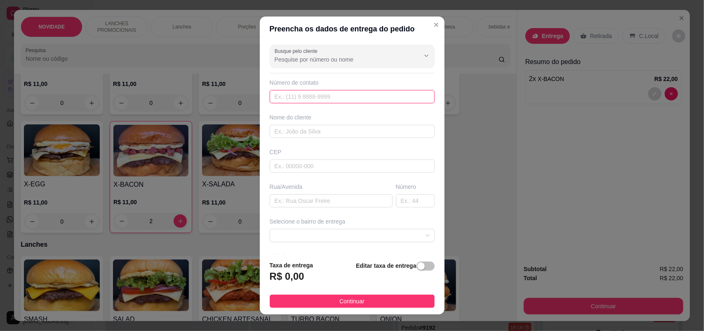
click at [298, 96] on input "text" at bounding box center [352, 96] width 165 height 13
type input "[PHONE_NUMBER]"
click at [288, 127] on input "text" at bounding box center [352, 131] width 165 height 13
click at [275, 129] on input "Mka" at bounding box center [352, 131] width 165 height 13
type input "[PERSON_NAME]"
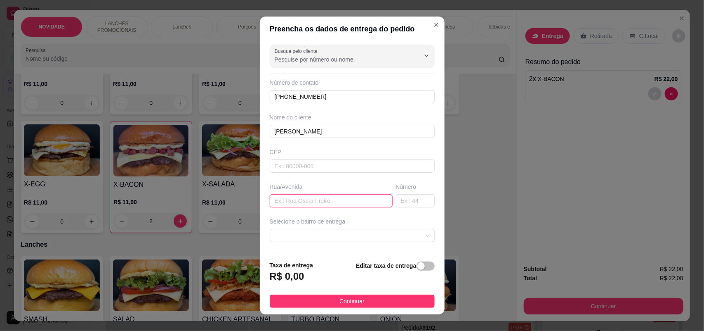
click at [303, 197] on input "text" at bounding box center [331, 200] width 123 height 13
type input "[PERSON_NAME]"
click at [401, 202] on input "text" at bounding box center [415, 200] width 39 height 13
click at [388, 235] on span at bounding box center [352, 235] width 155 height 12
type input "1360"
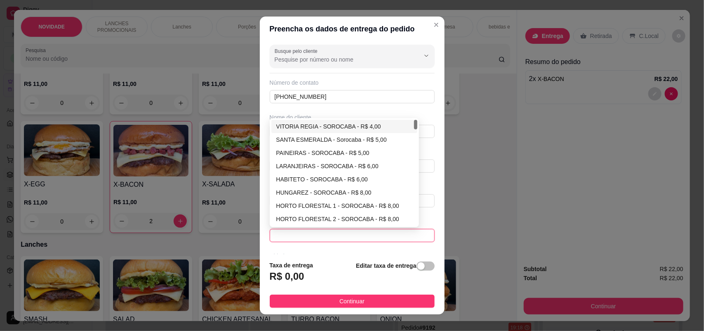
click at [354, 127] on div "VITORIA REGIA - SOROCABA - R$ 4,00" at bounding box center [344, 126] width 137 height 9
type input "SOROCABA"
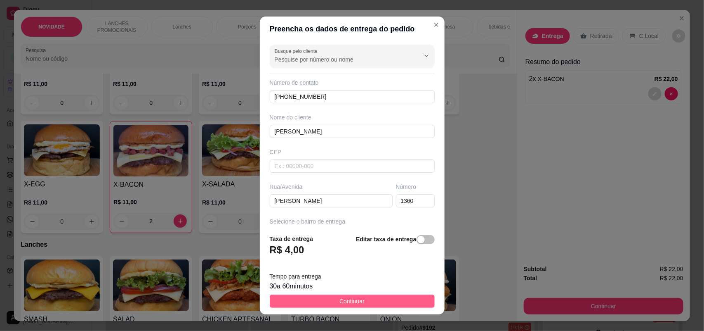
click at [343, 302] on span "Continuar" at bounding box center [352, 300] width 25 height 9
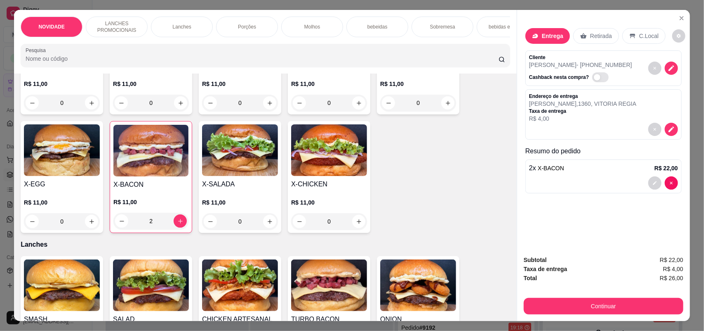
click at [595, 305] on button "Continuar" at bounding box center [604, 305] width 160 height 17
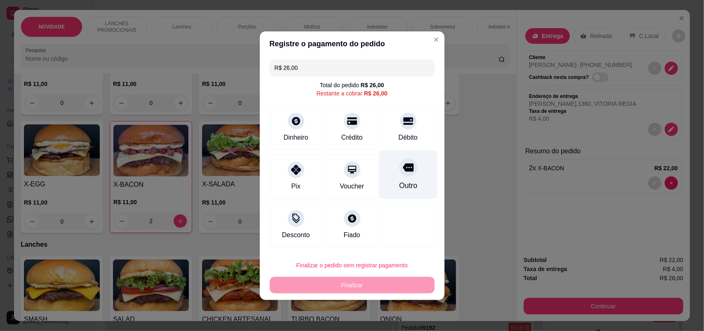
click at [403, 168] on icon at bounding box center [408, 167] width 11 height 11
type input "R$ 0,00"
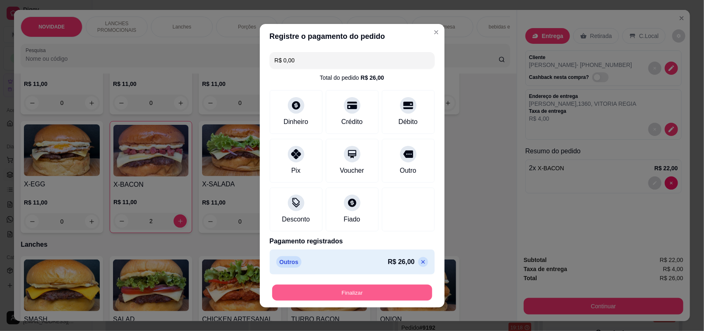
click at [366, 293] on button "Finalizar" at bounding box center [352, 292] width 160 height 16
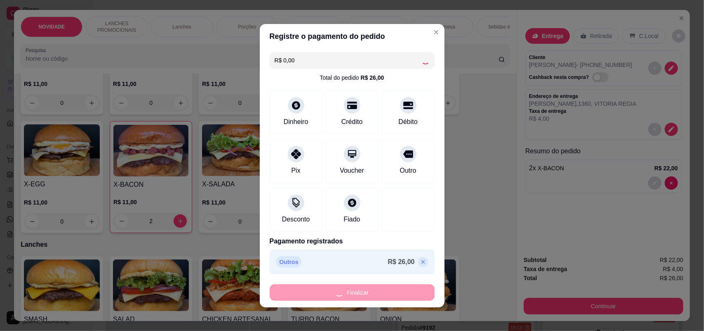
type input "0"
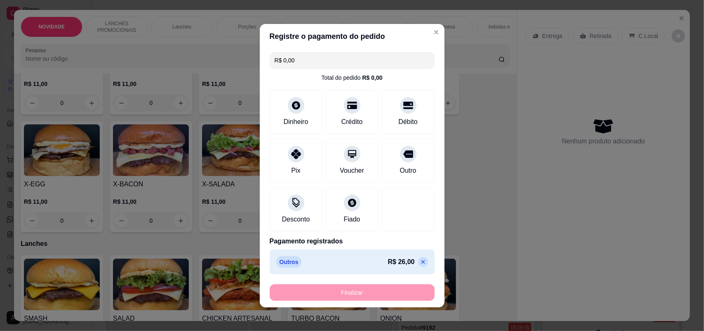
type input "-R$ 26,00"
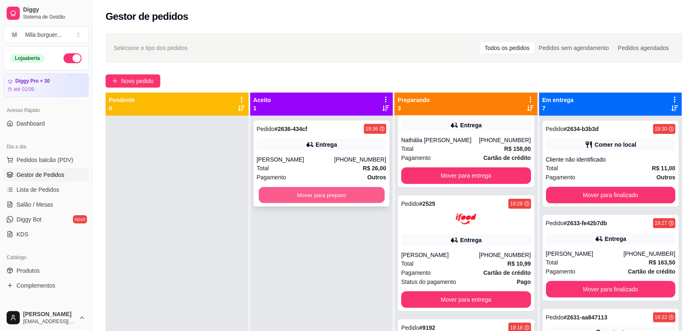
click at [319, 198] on button "Mover para preparo" at bounding box center [322, 195] width 126 height 16
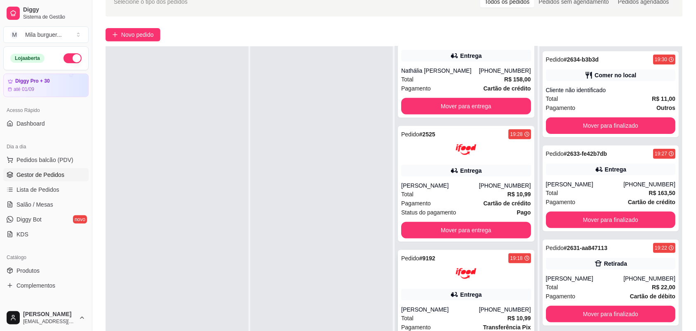
scroll to position [126, 0]
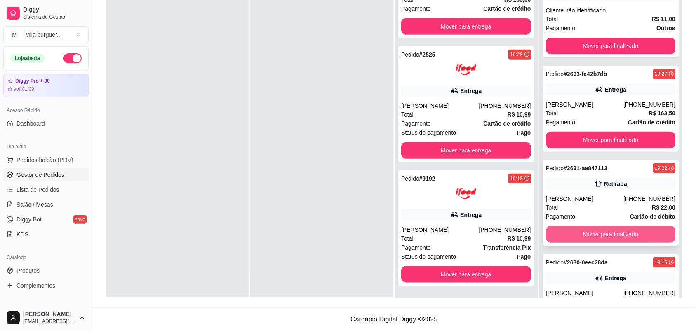
click at [576, 228] on button "Mover para finalizado" at bounding box center [611, 234] width 130 height 17
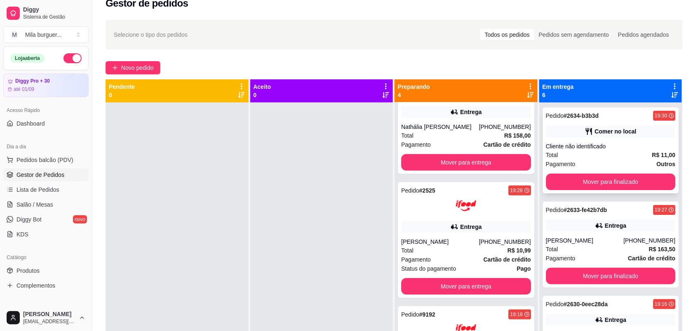
scroll to position [0, 0]
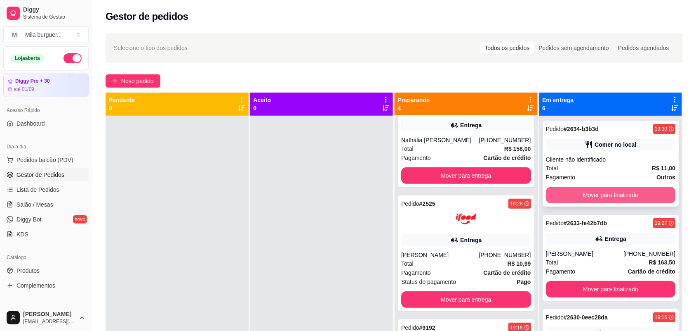
click at [613, 197] on button "Mover para finalizado" at bounding box center [611, 195] width 130 height 17
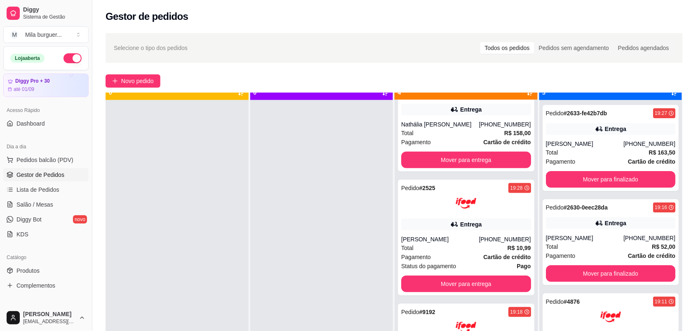
scroll to position [23, 0]
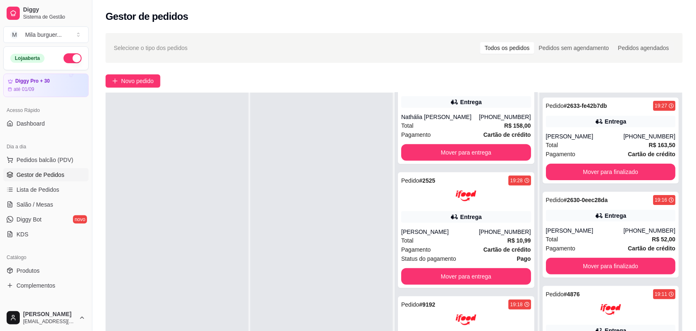
click at [343, 216] on div at bounding box center [321, 257] width 143 height 331
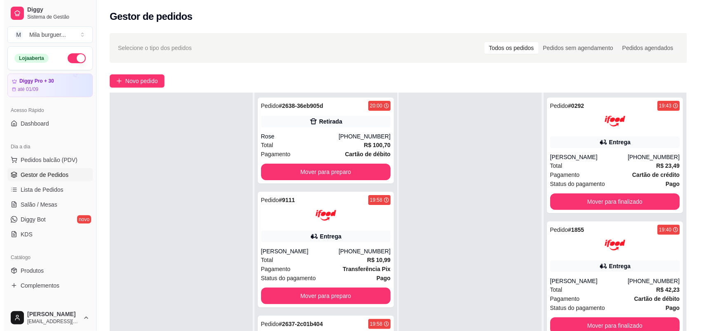
scroll to position [0, 0]
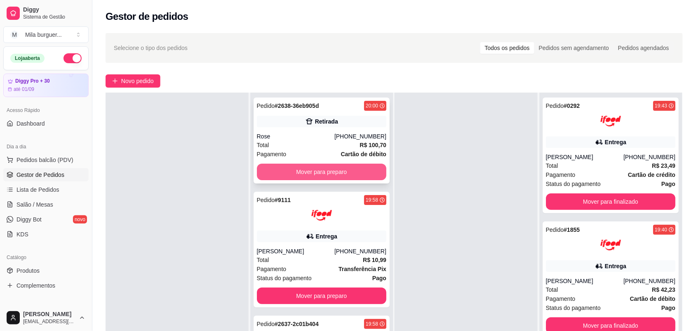
click at [337, 175] on button "Mover para preparo" at bounding box center [322, 171] width 130 height 17
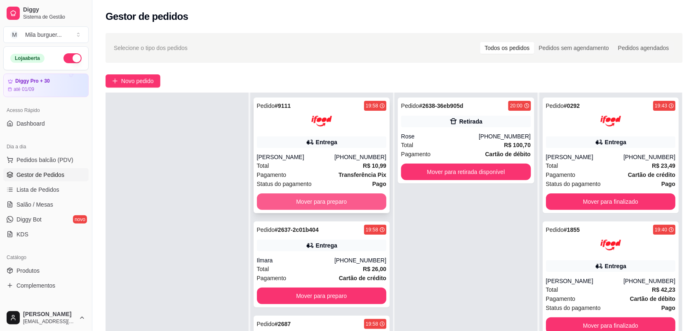
click at [335, 195] on button "Mover para preparo" at bounding box center [322, 201] width 130 height 17
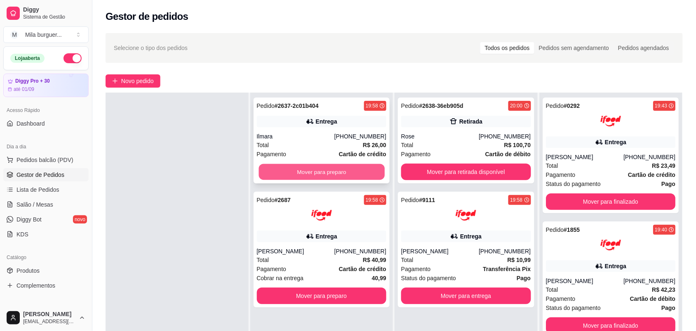
click at [332, 164] on button "Mover para preparo" at bounding box center [322, 172] width 126 height 16
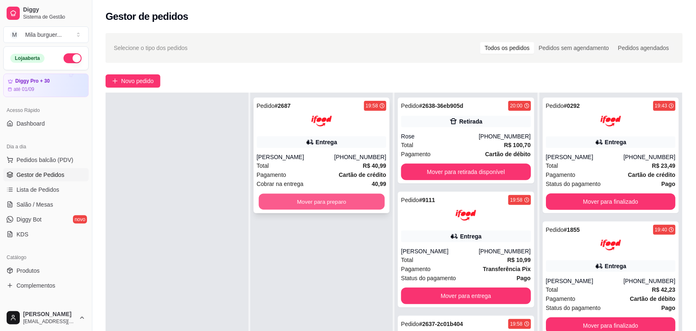
click at [332, 197] on button "Mover para preparo" at bounding box center [322, 202] width 126 height 16
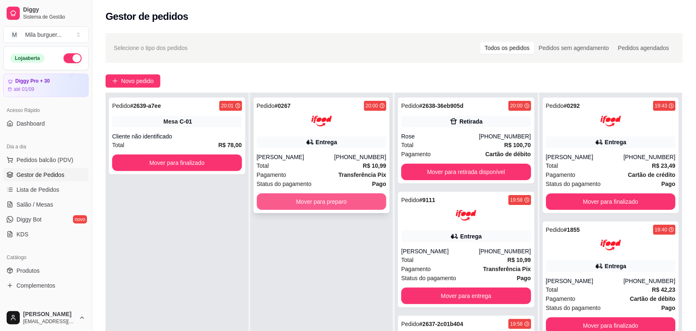
click at [312, 197] on button "Mover para preparo" at bounding box center [322, 201] width 130 height 17
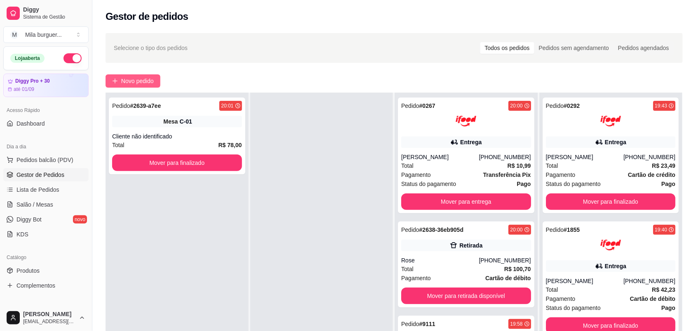
click at [137, 84] on span "Novo pedido" at bounding box center [137, 80] width 33 height 9
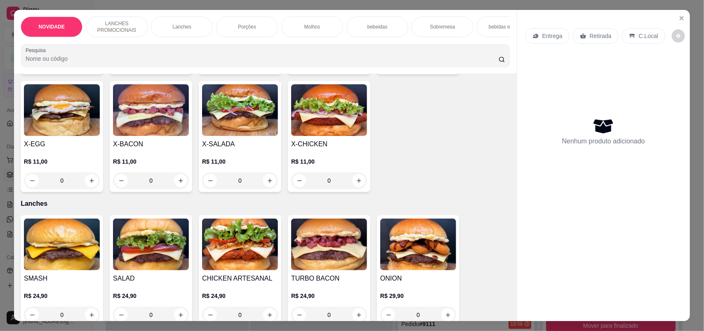
scroll to position [309, 0]
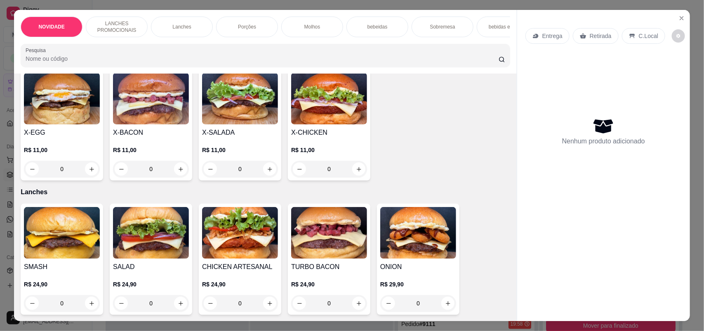
click at [174, 177] on div "0" at bounding box center [151, 169] width 76 height 17
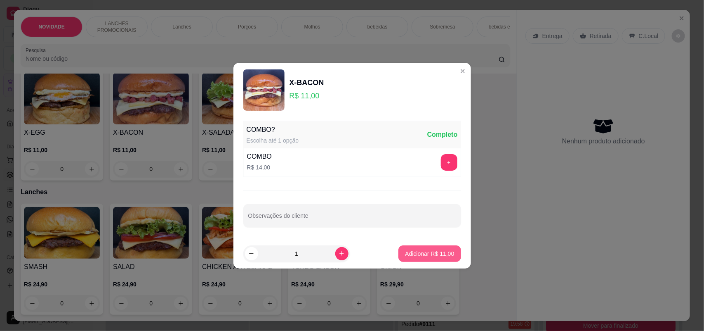
click at [406, 250] on p "Adicionar R$ 11,00" at bounding box center [429, 253] width 49 height 8
type input "1"
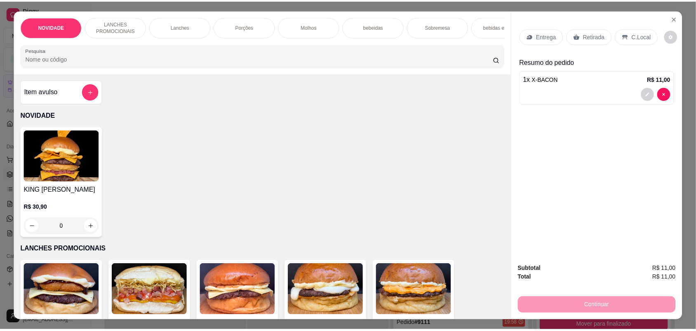
scroll to position [0, 0]
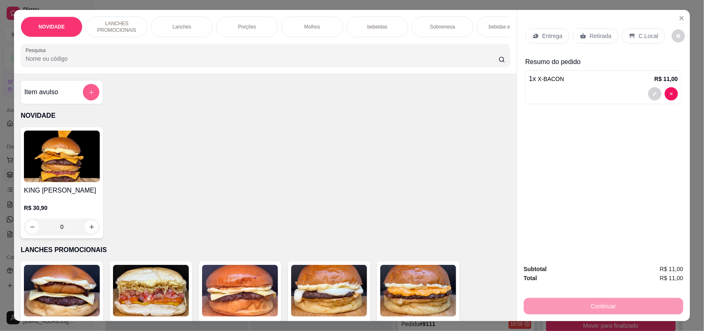
click at [88, 100] on button "add-separate-item" at bounding box center [91, 92] width 17 height 17
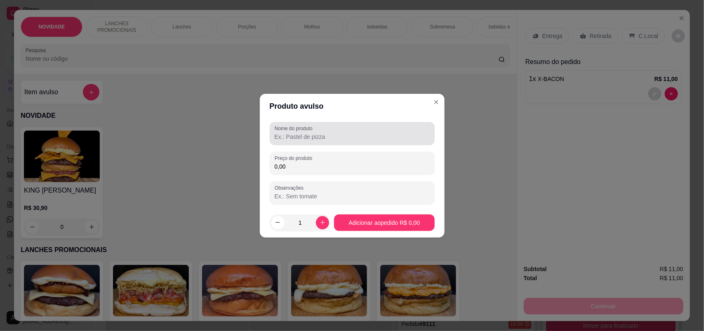
click at [321, 137] on input "Nome do produto" at bounding box center [352, 136] width 155 height 8
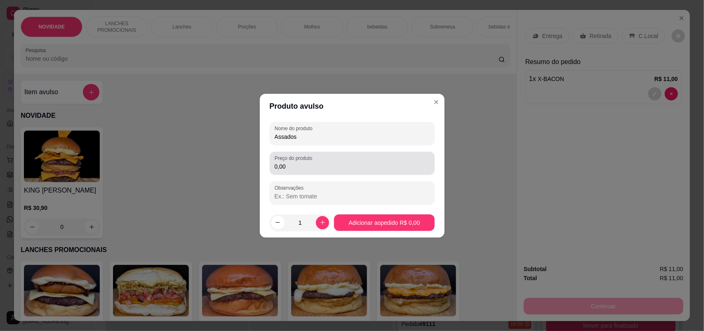
type input "Assados"
click at [325, 159] on div "0,00" at bounding box center [352, 163] width 155 height 17
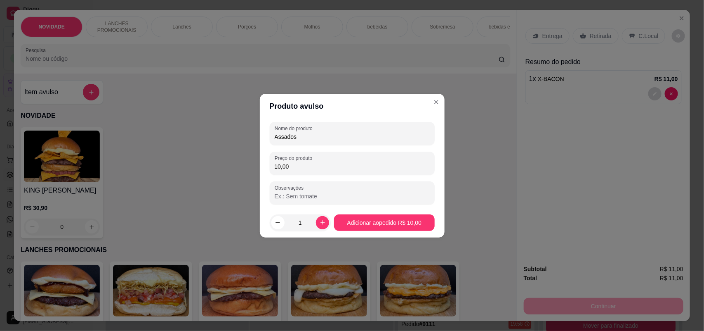
type input "10,00"
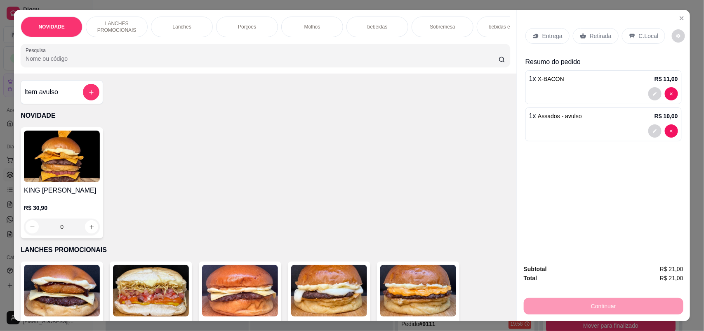
click at [595, 32] on p "Retirada" at bounding box center [601, 36] width 22 height 8
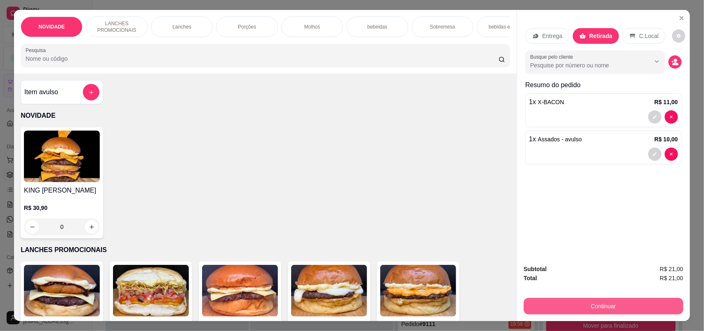
click at [574, 305] on button "Continuar" at bounding box center [604, 305] width 160 height 17
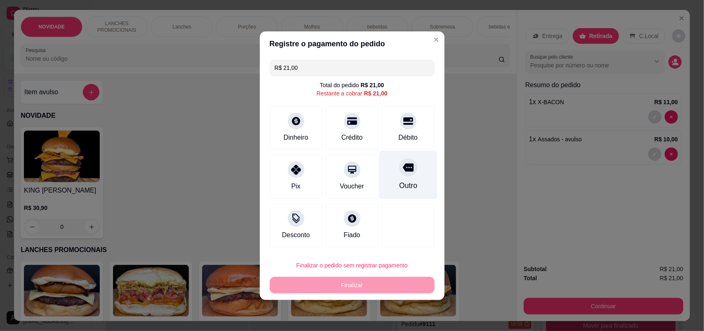
click at [401, 186] on div "Outro" at bounding box center [408, 185] width 18 height 11
type input "R$ 0,00"
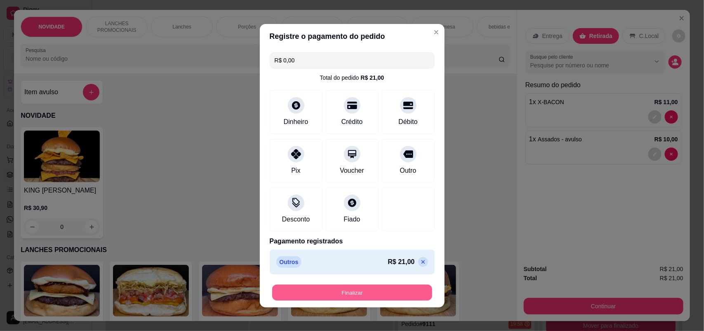
click at [380, 298] on button "Finalizar" at bounding box center [352, 292] width 160 height 16
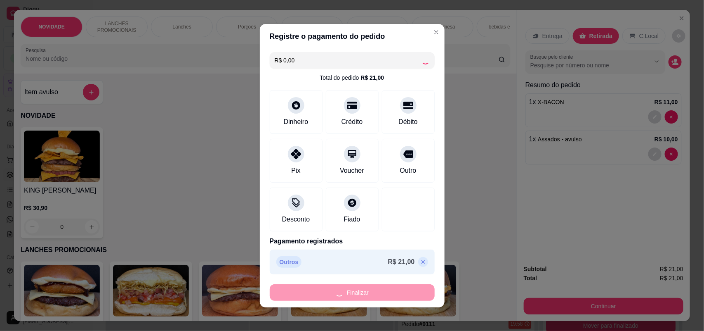
type input "0"
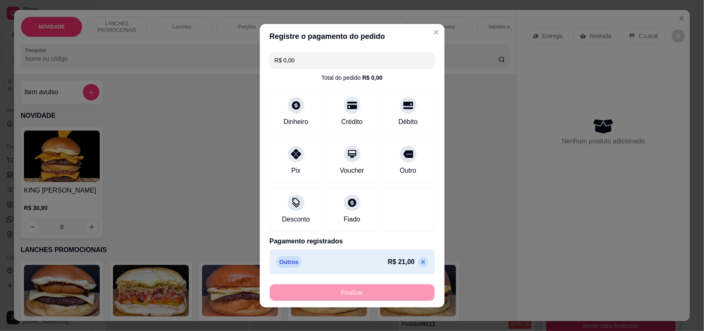
type input "-R$ 21,00"
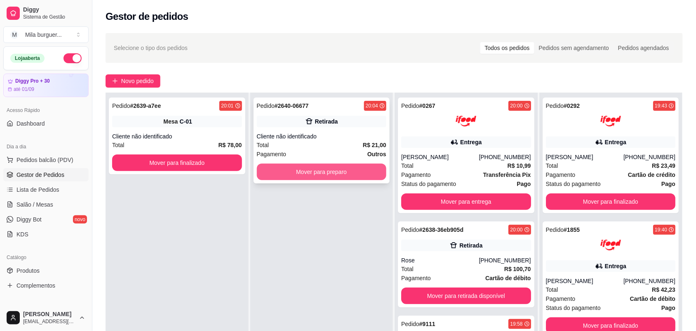
click at [355, 168] on button "Mover para preparo" at bounding box center [322, 171] width 130 height 17
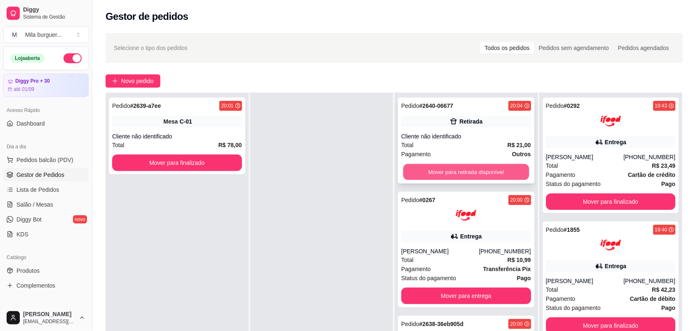
click at [415, 174] on button "Mover para retirada disponível" at bounding box center [467, 172] width 126 height 16
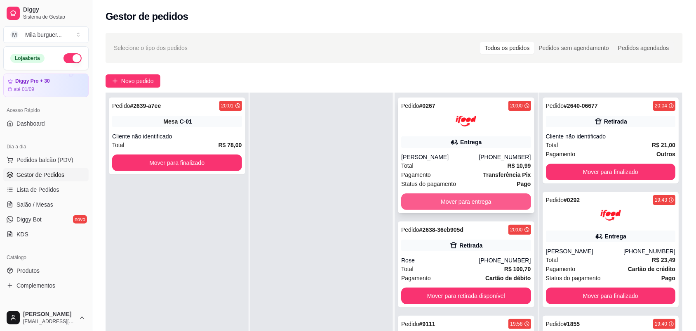
click at [459, 202] on button "Mover para entrega" at bounding box center [466, 201] width 130 height 17
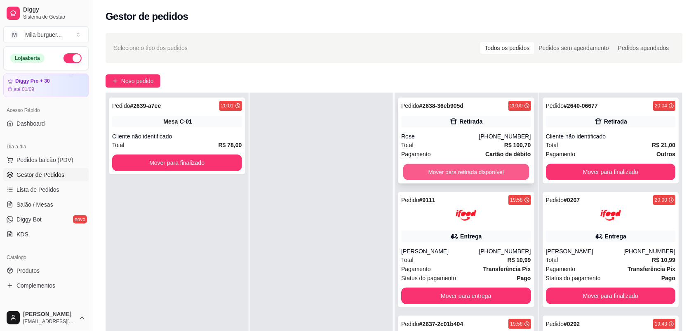
click at [481, 166] on button "Mover para retirada disponível" at bounding box center [467, 172] width 126 height 16
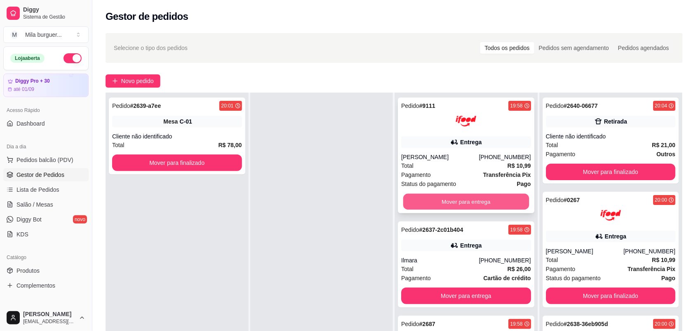
click at [485, 201] on button "Mover para entrega" at bounding box center [467, 202] width 126 height 16
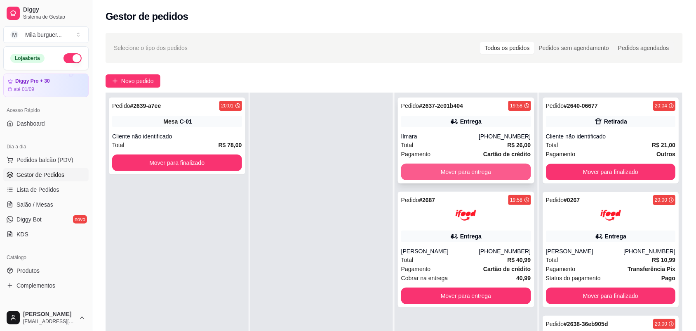
click at [491, 179] on button "Mover para entrega" at bounding box center [466, 171] width 130 height 17
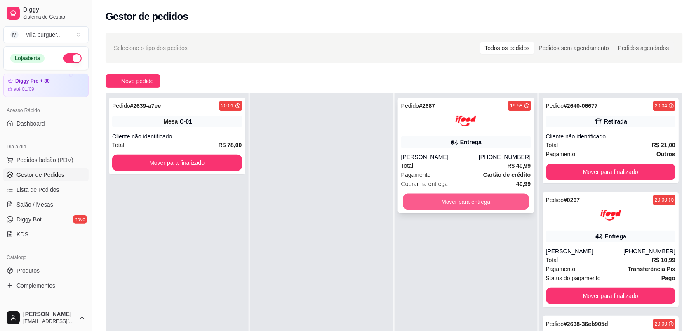
click at [495, 196] on button "Mover para entrega" at bounding box center [467, 202] width 126 height 16
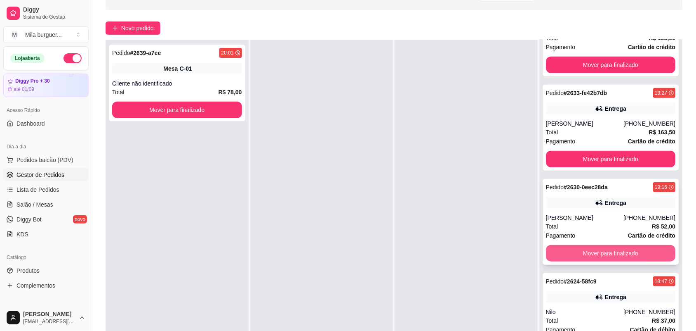
scroll to position [126, 0]
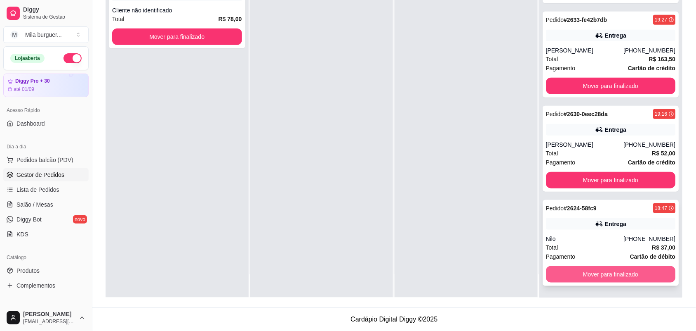
click at [606, 275] on button "Mover para finalizado" at bounding box center [611, 274] width 130 height 17
click at [608, 270] on button "Mover para finalizado" at bounding box center [611, 274] width 130 height 17
click at [607, 273] on button "Mover para finalizado" at bounding box center [611, 274] width 126 height 16
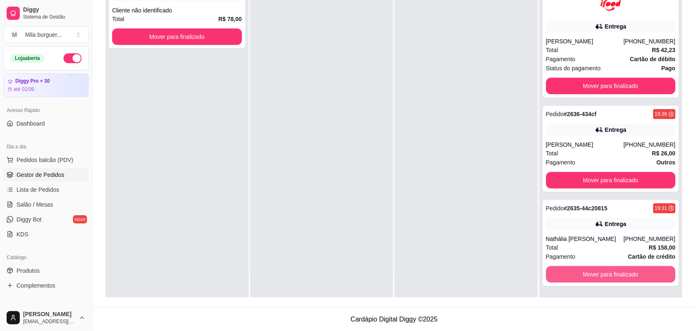
scroll to position [768, 0]
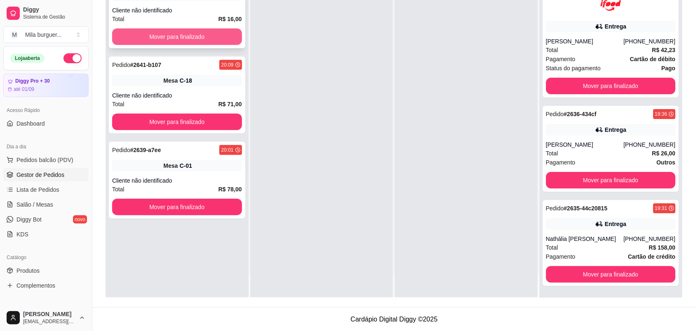
click at [178, 37] on button "Mover para finalizado" at bounding box center [177, 36] width 130 height 17
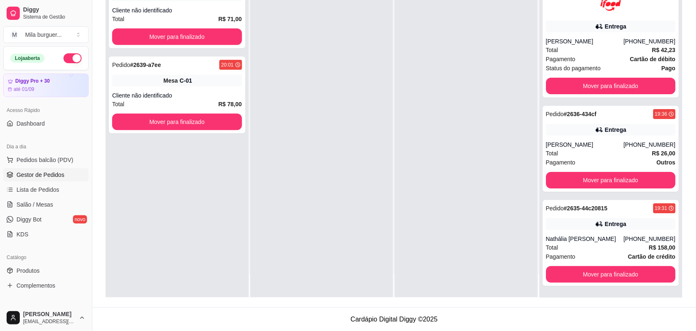
scroll to position [0, 0]
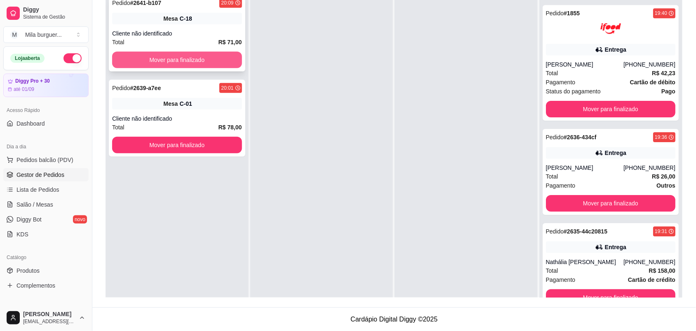
click at [183, 67] on button "Mover para finalizado" at bounding box center [177, 60] width 130 height 17
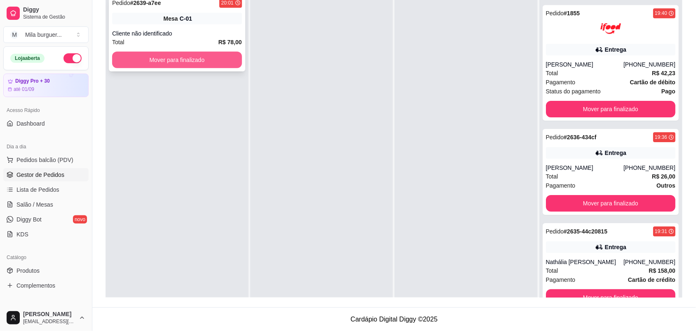
click at [187, 67] on button "Mover para finalizado" at bounding box center [177, 60] width 130 height 17
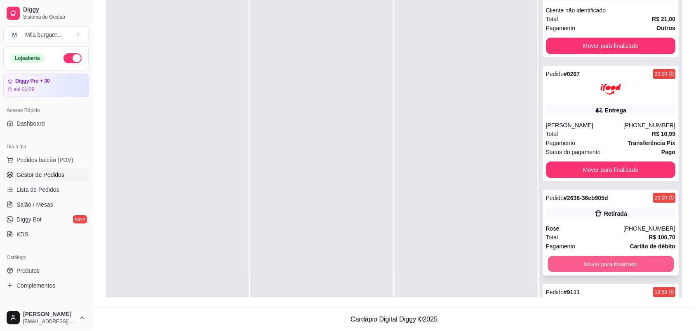
click at [612, 260] on button "Mover para finalizado" at bounding box center [611, 264] width 126 height 16
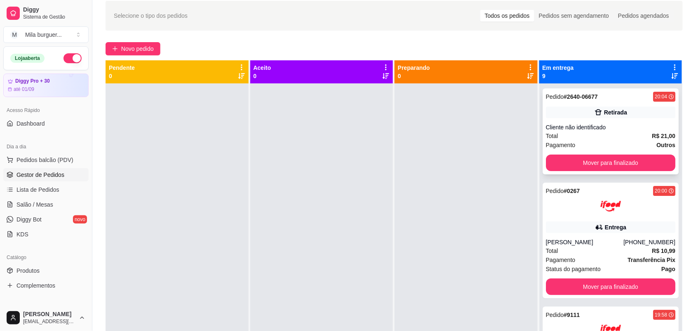
scroll to position [23, 0]
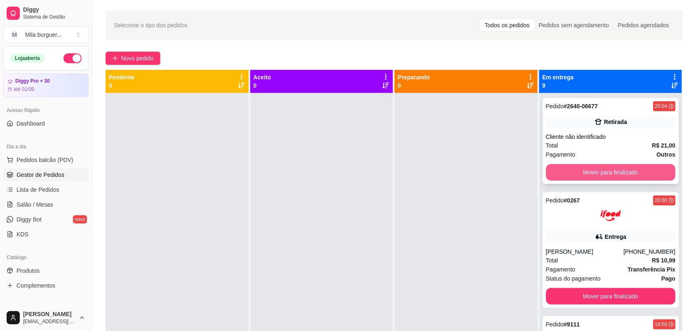
click at [628, 166] on button "Mover para finalizado" at bounding box center [611, 172] width 130 height 17
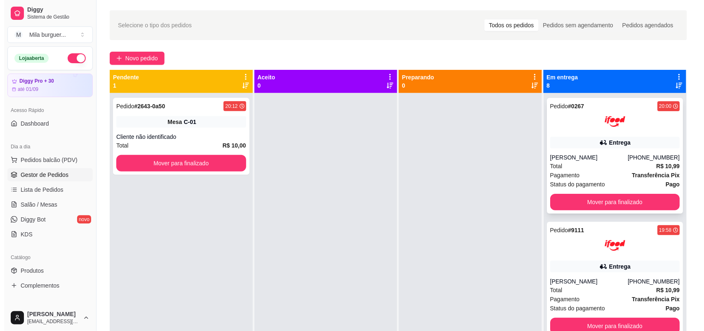
scroll to position [0, 0]
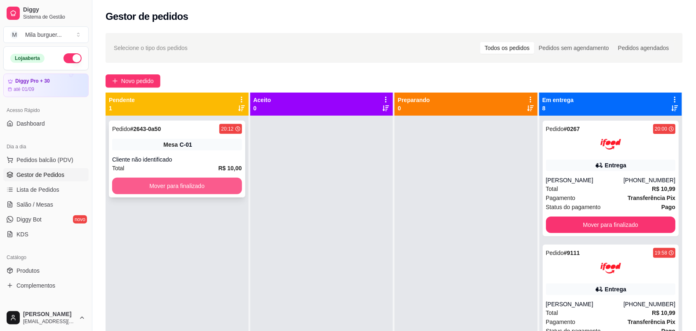
click at [116, 187] on button "Mover para finalizado" at bounding box center [177, 185] width 130 height 17
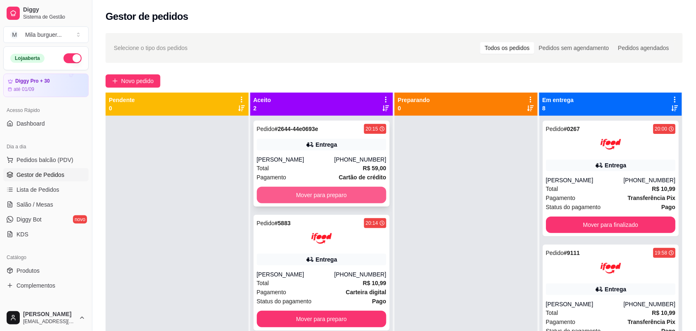
click at [371, 191] on button "Mover para preparo" at bounding box center [322, 195] width 130 height 17
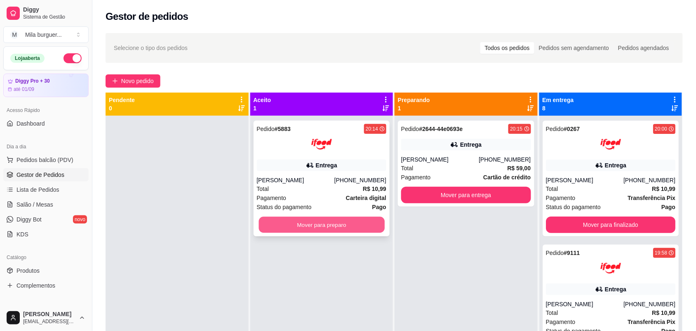
click at [361, 220] on button "Mover para preparo" at bounding box center [322, 225] width 126 height 16
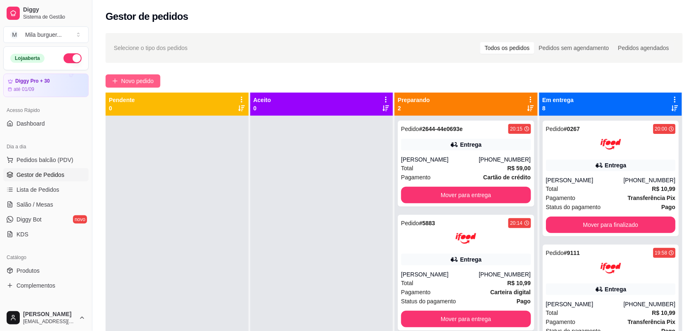
click at [132, 79] on span "Novo pedido" at bounding box center [137, 80] width 33 height 9
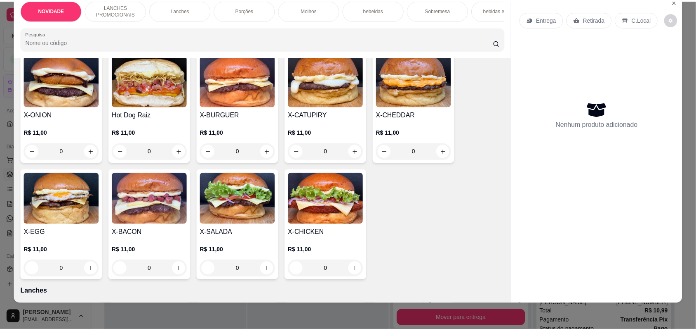
scroll to position [206, 0]
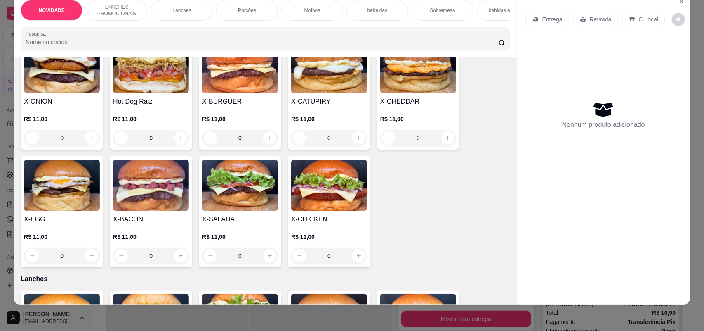
click at [349, 142] on div "0" at bounding box center [329, 138] width 76 height 17
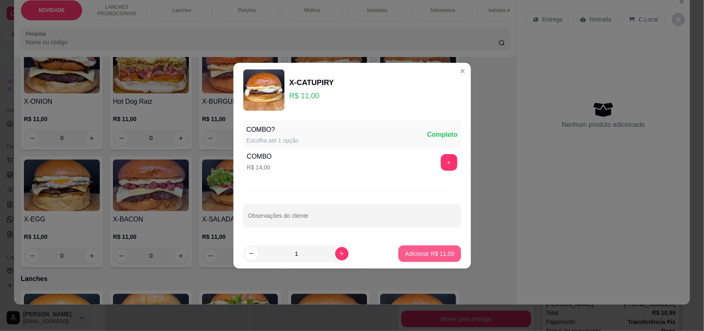
click at [428, 250] on p "Adicionar R$ 11,00" at bounding box center [429, 253] width 49 height 8
type input "1"
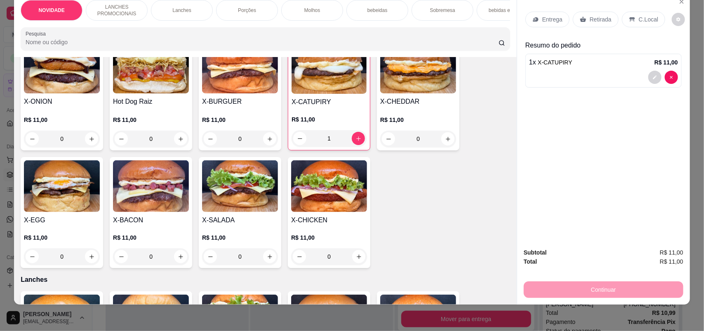
click at [175, 140] on div "0" at bounding box center [151, 138] width 76 height 17
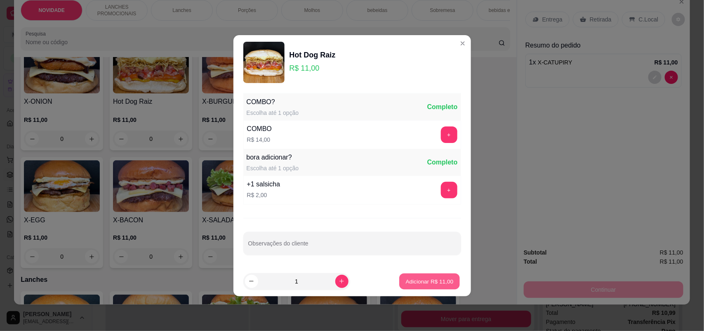
click at [415, 282] on p "Adicionar R$ 11,00" at bounding box center [430, 281] width 48 height 8
type input "1"
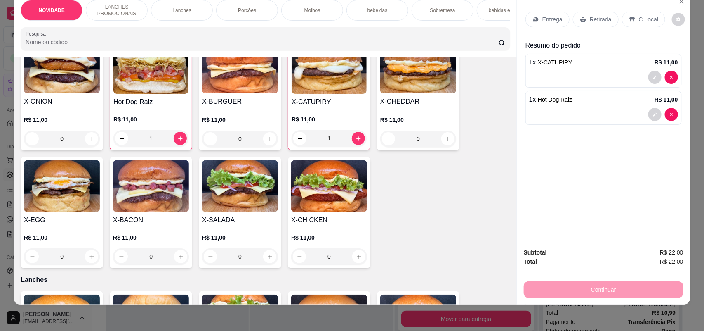
click at [552, 19] on p "Entrega" at bounding box center [553, 19] width 20 height 8
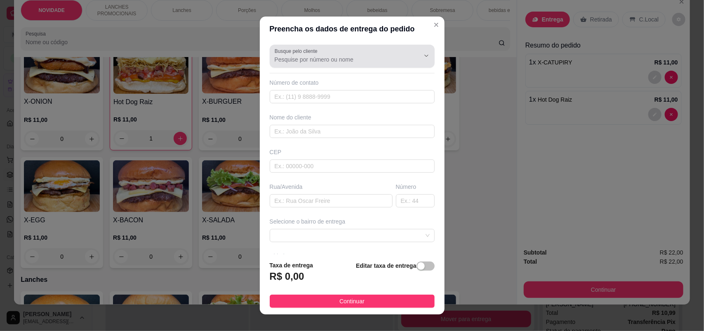
click at [347, 53] on div at bounding box center [352, 56] width 155 height 17
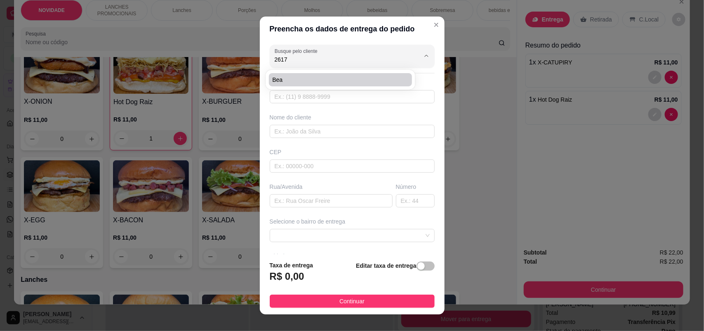
click at [354, 81] on span "Bea" at bounding box center [336, 80] width 128 height 8
type input "Bea"
type input "15998162617"
type input "Bea"
type input "[PERSON_NAME]"
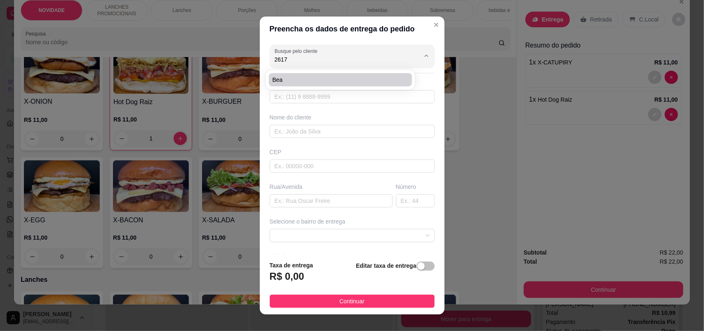
type input "356"
type input "SOROCABA"
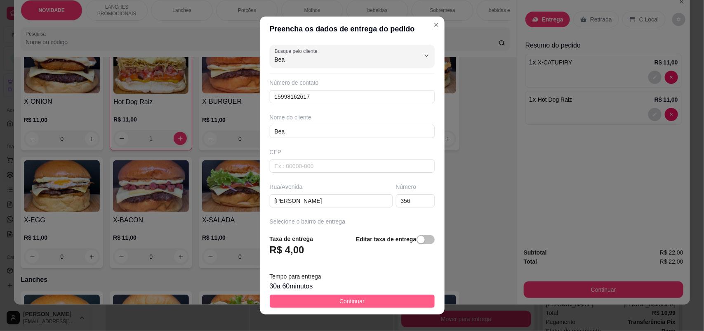
type input "Bea"
click at [358, 294] on button "Continuar" at bounding box center [352, 300] width 165 height 13
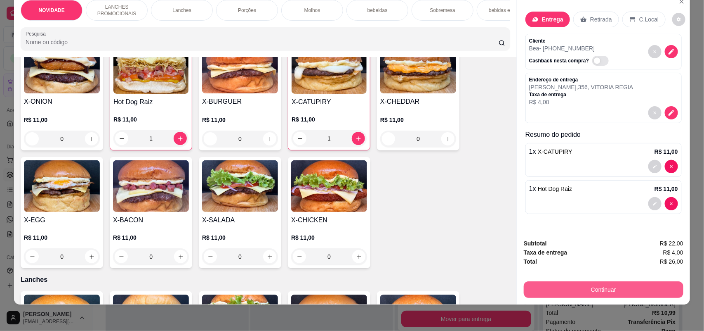
click at [586, 292] on button "Continuar" at bounding box center [604, 289] width 160 height 17
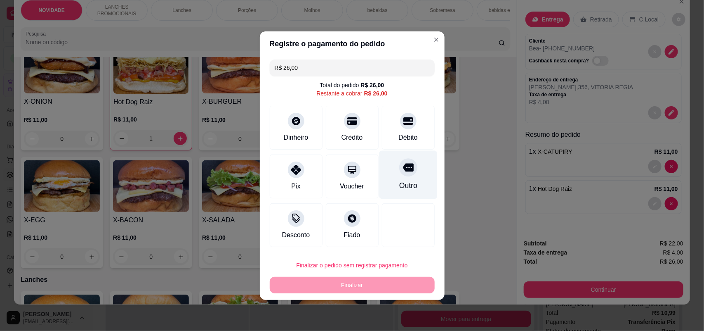
click at [399, 162] on div at bounding box center [408, 167] width 18 height 18
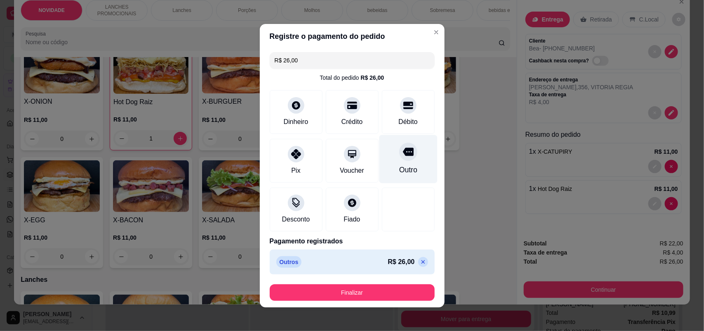
type input "R$ 0,00"
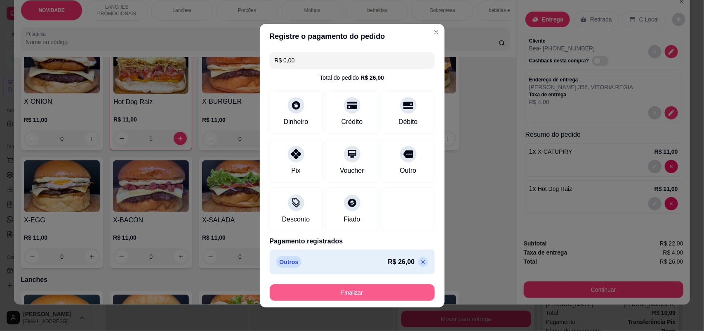
click at [405, 293] on button "Finalizar" at bounding box center [352, 292] width 165 height 17
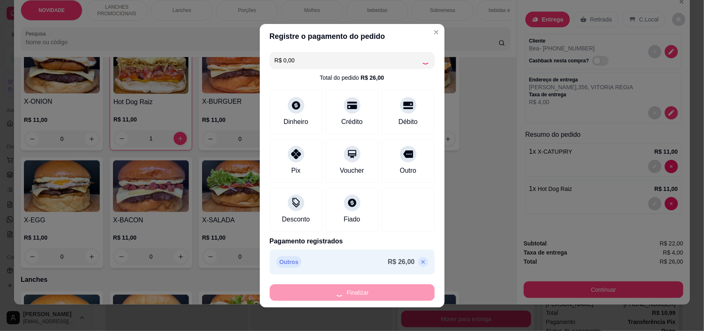
type input "0"
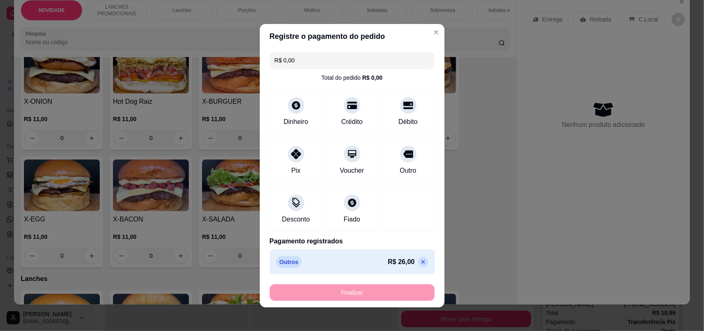
type input "-R$ 26,00"
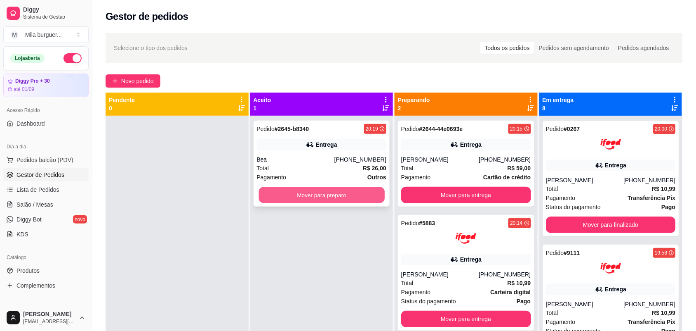
click at [364, 198] on button "Mover para preparo" at bounding box center [322, 195] width 126 height 16
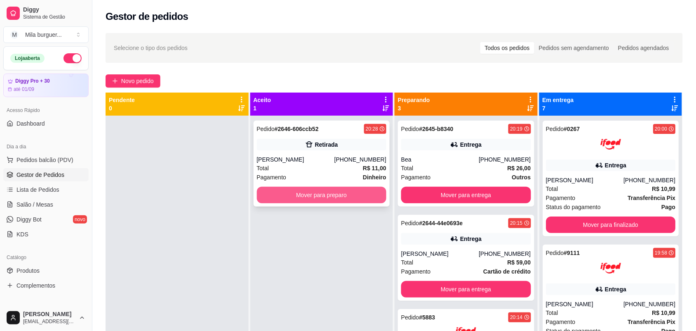
click at [353, 194] on button "Mover para preparo" at bounding box center [322, 195] width 130 height 17
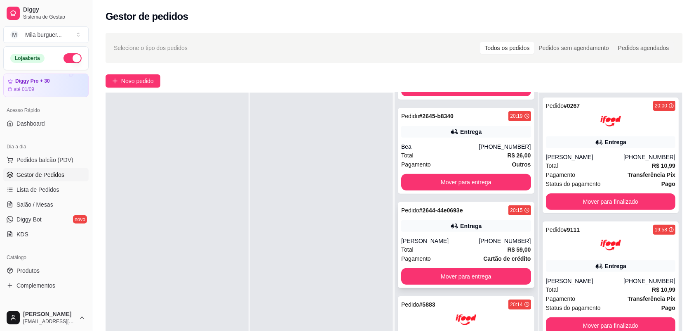
scroll to position [52, 0]
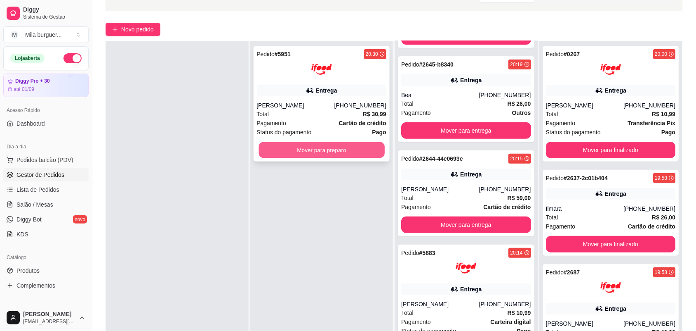
click at [378, 149] on button "Mover para preparo" at bounding box center [322, 150] width 126 height 16
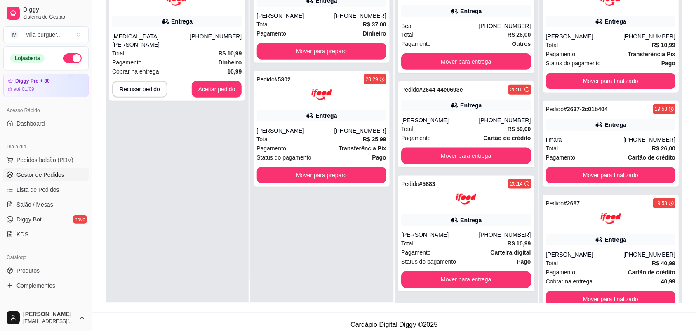
scroll to position [126, 0]
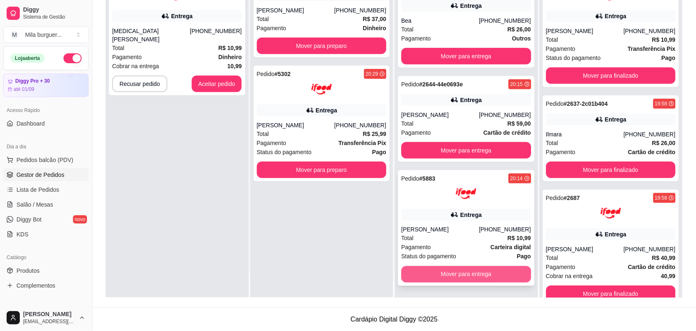
click at [416, 267] on button "Mover para entrega" at bounding box center [466, 274] width 130 height 17
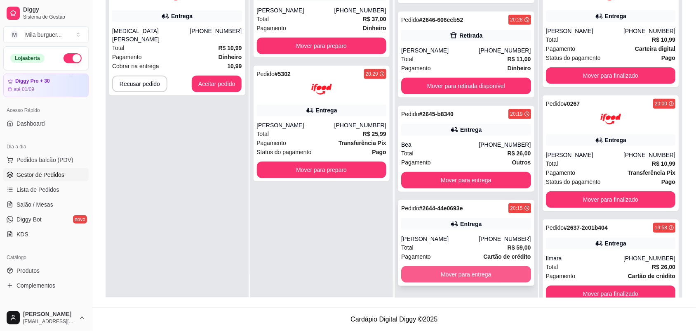
scroll to position [84, 0]
click at [418, 271] on button "Mover para entrega" at bounding box center [466, 274] width 130 height 17
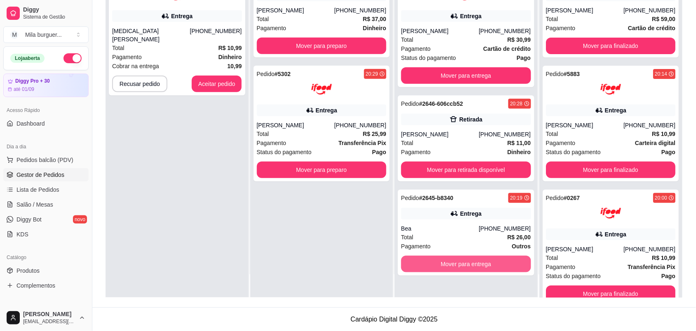
scroll to position [0, 0]
click at [420, 262] on button "Mover para entrega" at bounding box center [467, 264] width 126 height 16
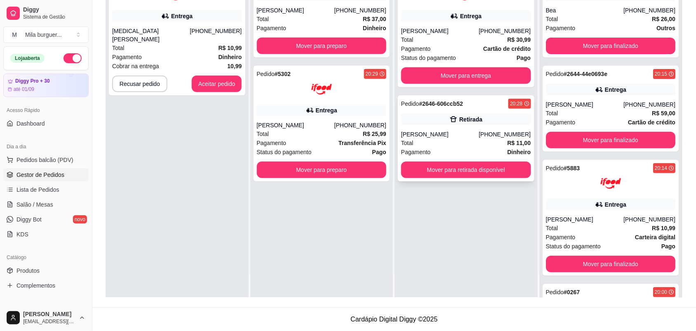
click at [442, 160] on div "Pedido # 2646-606ccb52 20:28 [PERSON_NAME] [PHONE_NUMBER] Total R$ 11,00 Pagame…" at bounding box center [466, 138] width 137 height 86
click at [476, 174] on button "Mover para retirada disponível" at bounding box center [466, 169] width 130 height 17
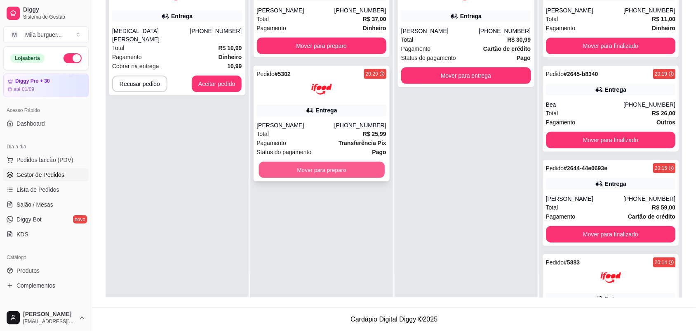
click at [382, 163] on button "Mover para preparo" at bounding box center [322, 170] width 126 height 16
click at [375, 169] on div "Mover para preparo" at bounding box center [322, 169] width 130 height 17
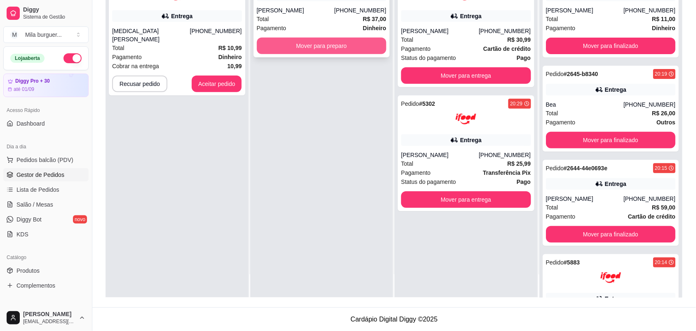
click at [358, 48] on button "Mover para preparo" at bounding box center [322, 46] width 130 height 17
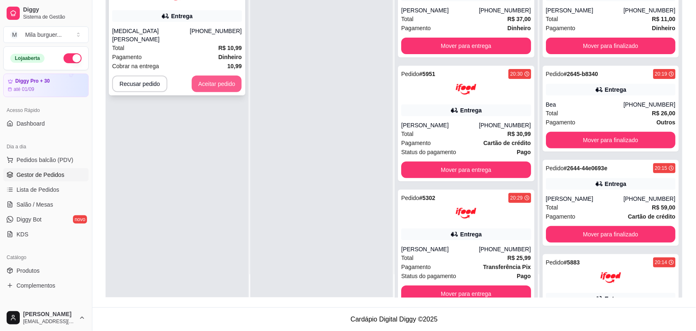
click at [227, 76] on button "Aceitar pedido" at bounding box center [217, 84] width 50 height 17
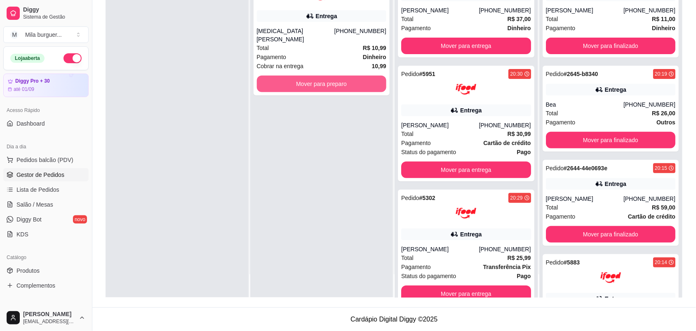
click at [310, 78] on button "Mover para preparo" at bounding box center [322, 84] width 130 height 17
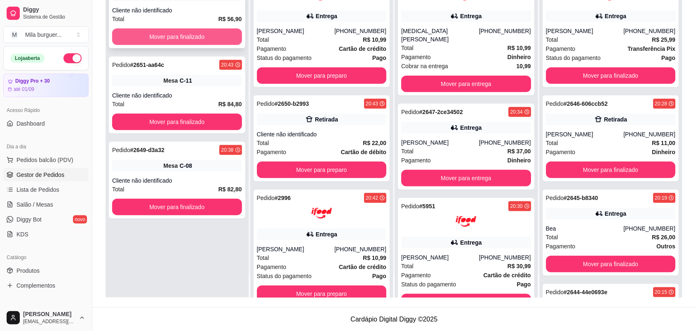
click at [163, 39] on button "Mover para finalizado" at bounding box center [177, 36] width 130 height 17
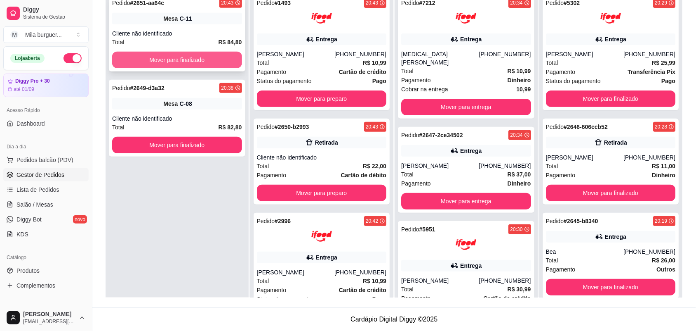
click at [162, 59] on button "Mover para finalizado" at bounding box center [177, 60] width 130 height 17
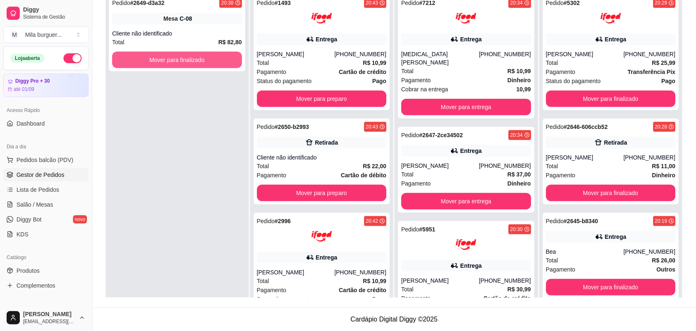
click at [162, 59] on button "Mover para finalizado" at bounding box center [177, 60] width 130 height 17
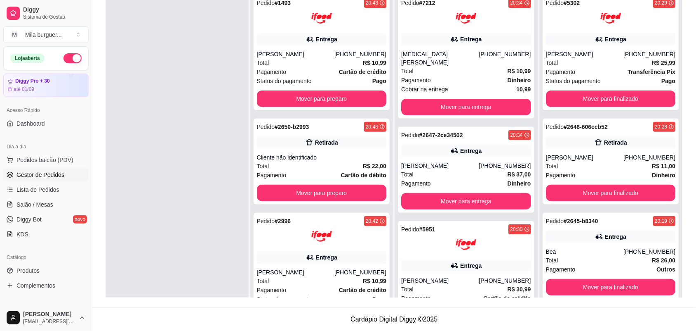
scroll to position [74, 0]
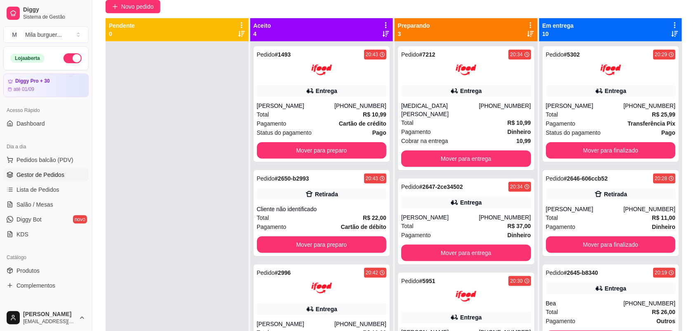
click at [57, 178] on span "Gestor de Pedidos" at bounding box center [41, 174] width 48 height 8
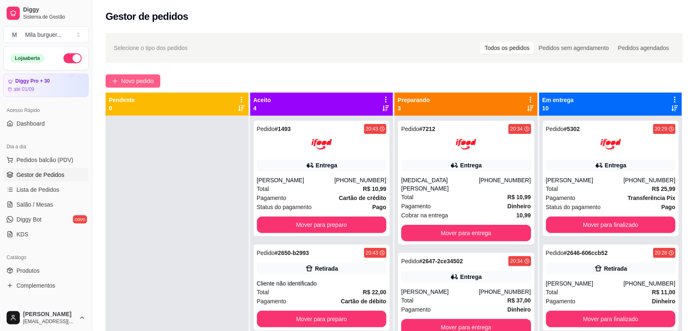
click at [127, 81] on span "Novo pedido" at bounding box center [137, 80] width 33 height 9
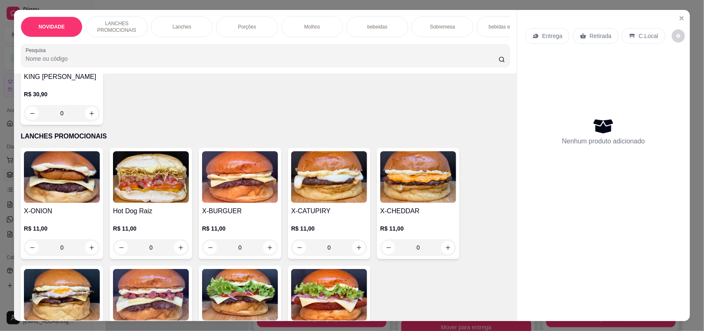
scroll to position [155, 0]
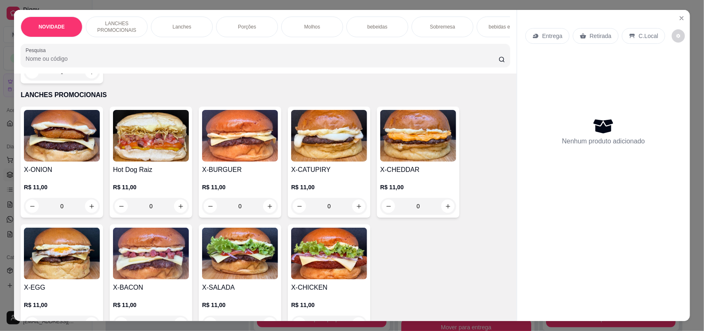
click at [267, 210] on div "0" at bounding box center [240, 206] width 76 height 17
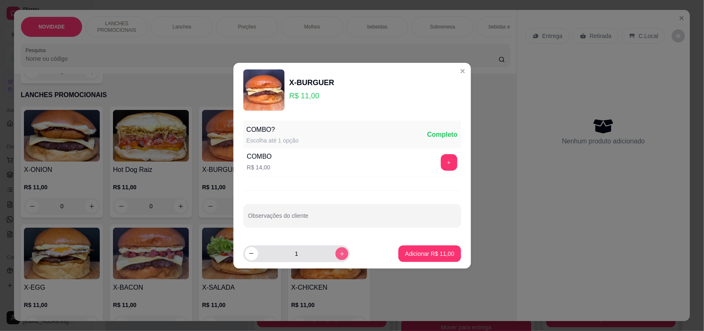
click at [339, 255] on icon "increase-product-quantity" at bounding box center [342, 253] width 6 height 6
type input "2"
click at [411, 252] on p "Adicionar R$ 22,00" at bounding box center [430, 253] width 48 height 8
type input "2"
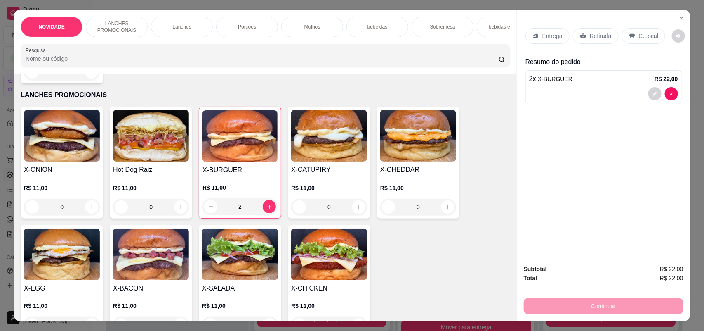
scroll to position [258, 0]
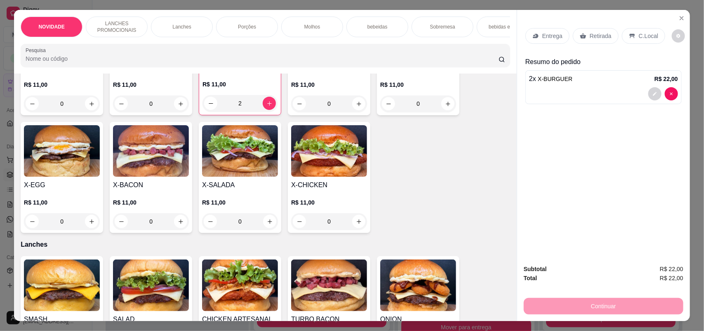
click at [268, 229] on div "0" at bounding box center [240, 221] width 76 height 17
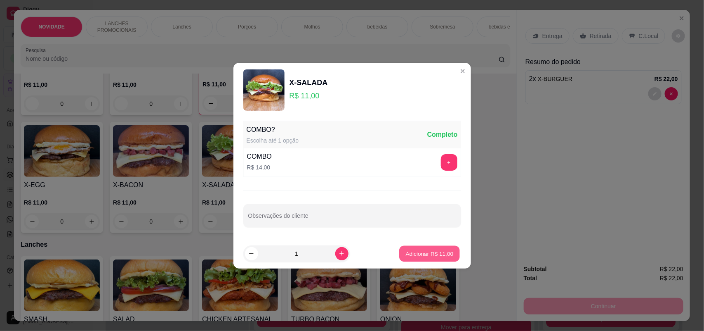
click at [416, 246] on button "Adicionar R$ 11,00" at bounding box center [430, 253] width 61 height 16
type input "1"
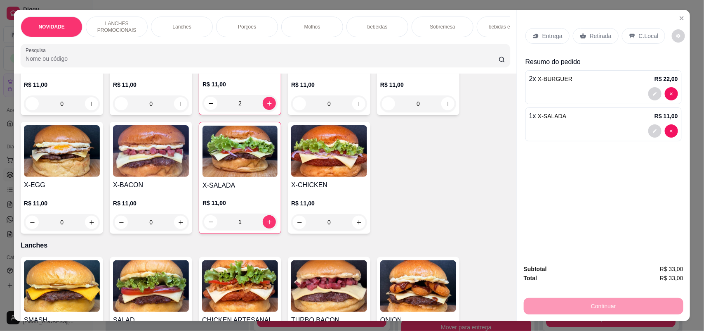
click at [590, 34] on p "Retirada" at bounding box center [601, 36] width 22 height 8
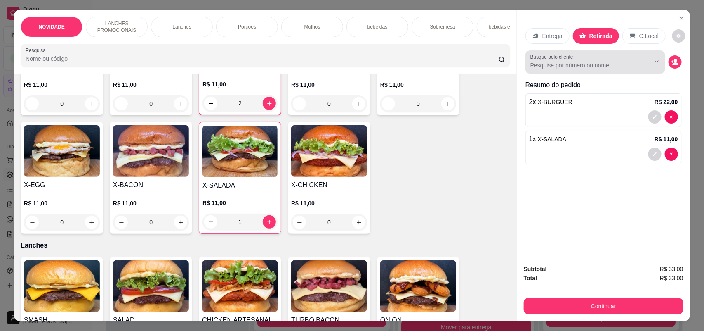
click at [608, 60] on div at bounding box center [596, 62] width 130 height 17
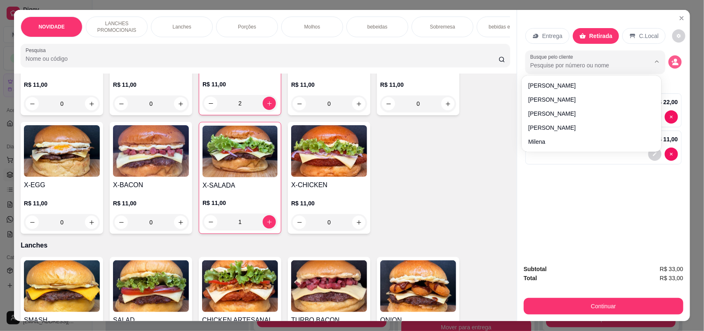
click at [674, 64] on icon "decrease-product-quantity" at bounding box center [676, 63] width 6 height 3
click at [639, 64] on button "Show suggestions" at bounding box center [645, 61] width 13 height 13
type input "2690"
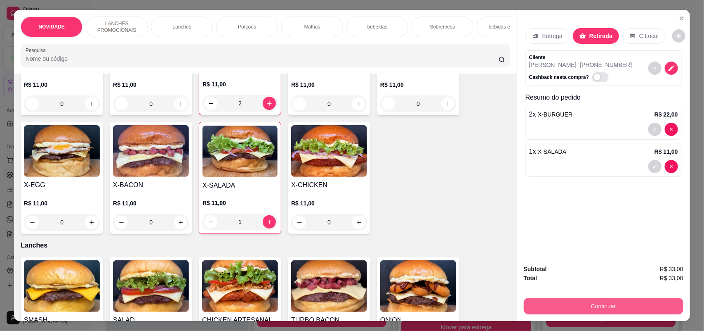
click at [603, 305] on button "Continuar" at bounding box center [604, 305] width 160 height 17
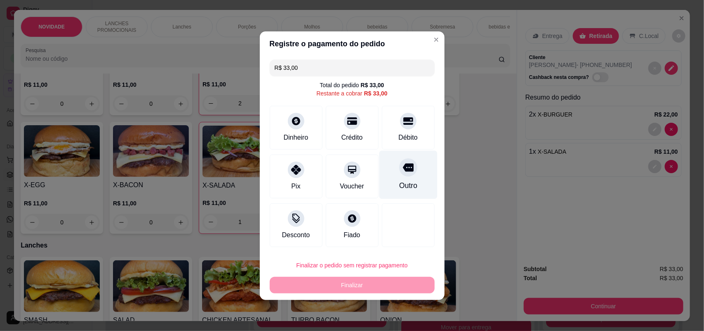
click at [416, 182] on div "Outro" at bounding box center [408, 174] width 58 height 48
type input "R$ 0,00"
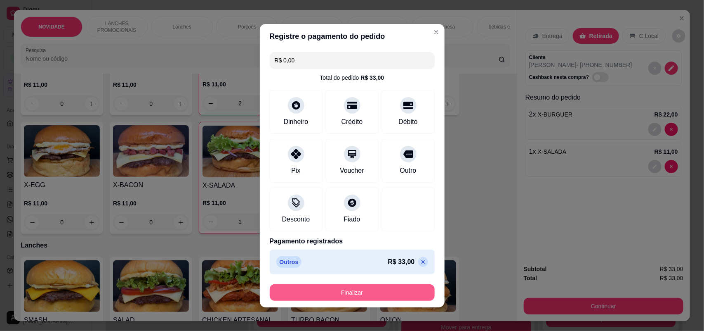
click at [392, 286] on button "Finalizar" at bounding box center [352, 292] width 165 height 17
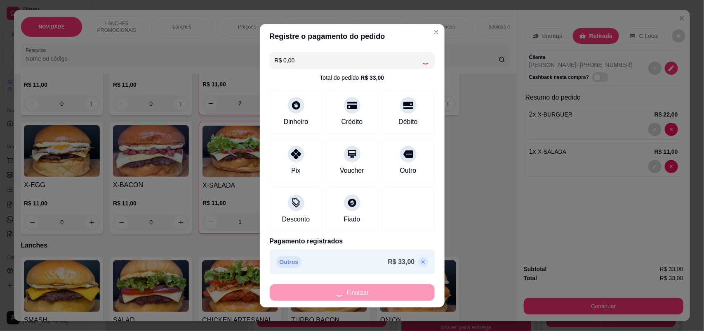
type input "0"
type input "-R$ 33,00"
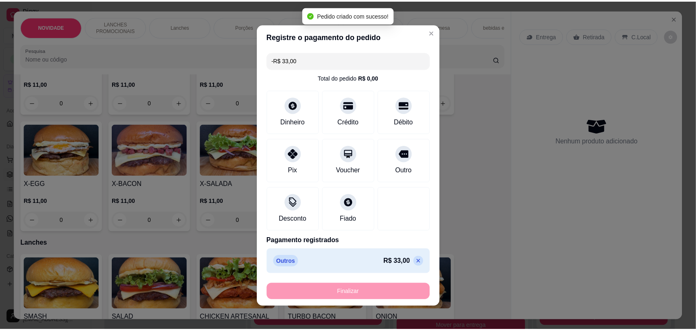
scroll to position [257, 0]
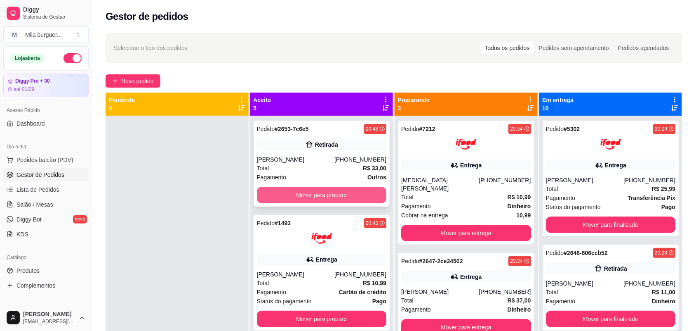
click at [297, 189] on button "Mover para preparo" at bounding box center [322, 195] width 130 height 17
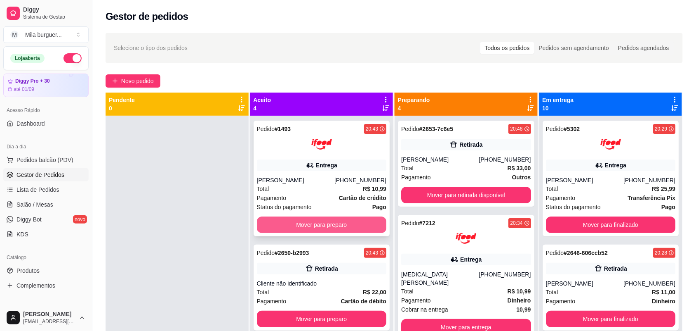
click at [295, 223] on button "Mover para preparo" at bounding box center [322, 224] width 130 height 17
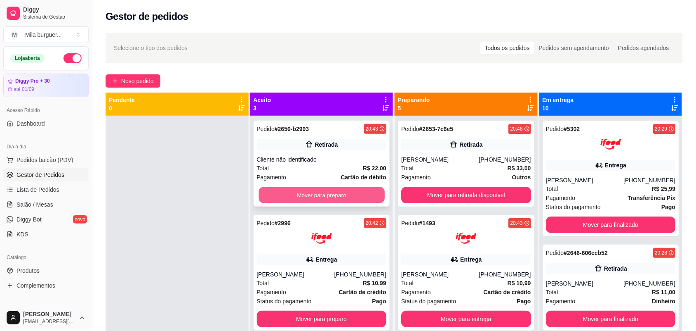
click at [299, 197] on button "Mover para preparo" at bounding box center [322, 195] width 126 height 16
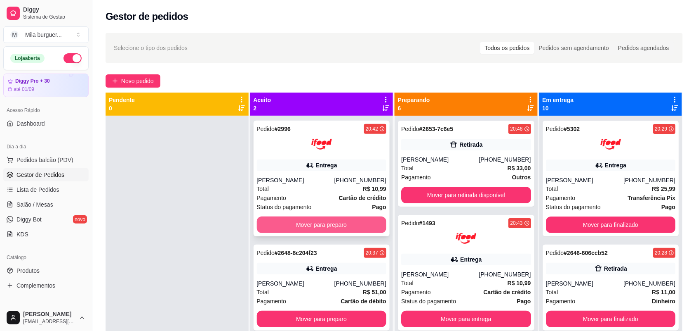
click at [307, 225] on button "Mover para preparo" at bounding box center [322, 224] width 130 height 17
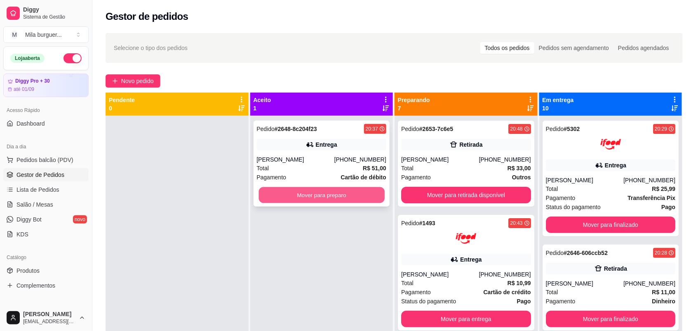
click at [314, 195] on button "Mover para preparo" at bounding box center [322, 195] width 126 height 16
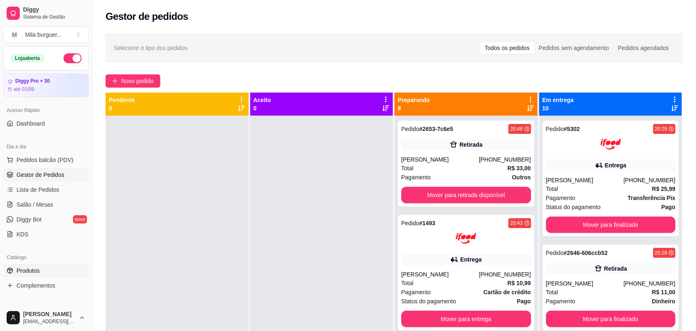
drag, startPoint x: 21, startPoint y: 269, endPoint x: 29, endPoint y: 263, distance: 10.0
click at [21, 269] on span "Produtos" at bounding box center [28, 270] width 23 height 8
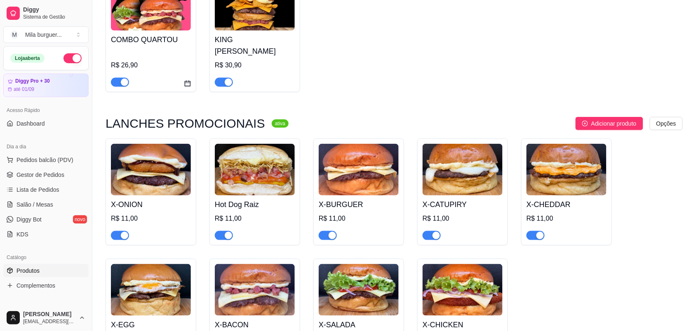
scroll to position [155, 0]
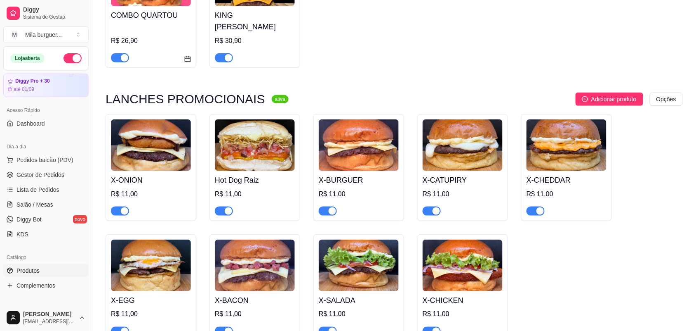
click at [229, 207] on div "button" at bounding box center [228, 210] width 7 height 7
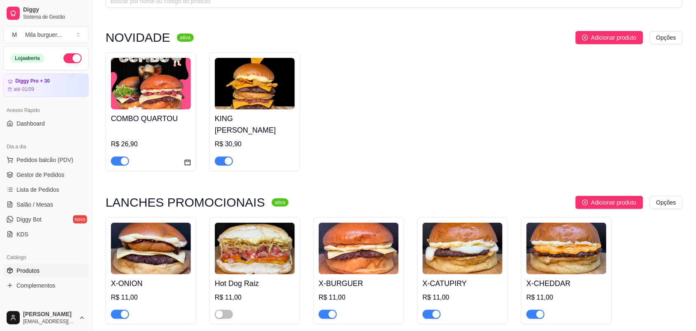
scroll to position [0, 0]
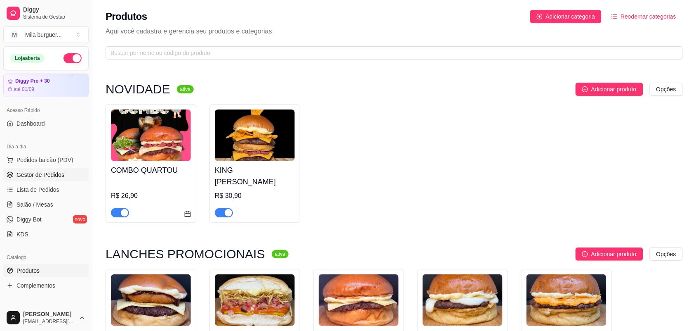
click at [56, 176] on span "Gestor de Pedidos" at bounding box center [41, 174] width 48 height 8
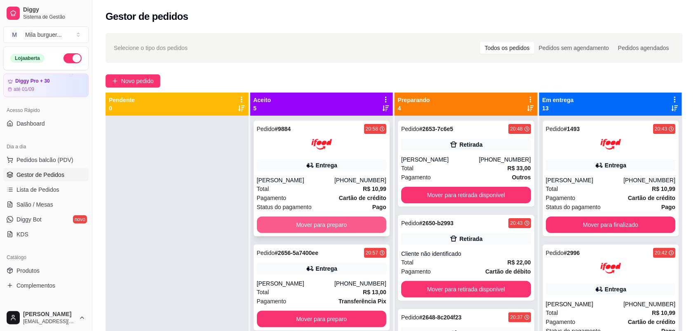
click at [304, 221] on button "Mover para preparo" at bounding box center [322, 224] width 130 height 17
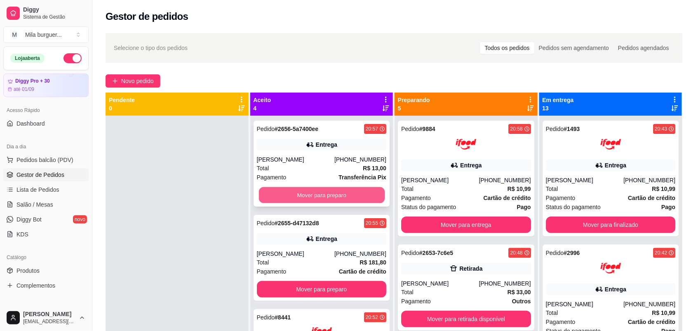
click at [306, 195] on button "Mover para preparo" at bounding box center [322, 195] width 126 height 16
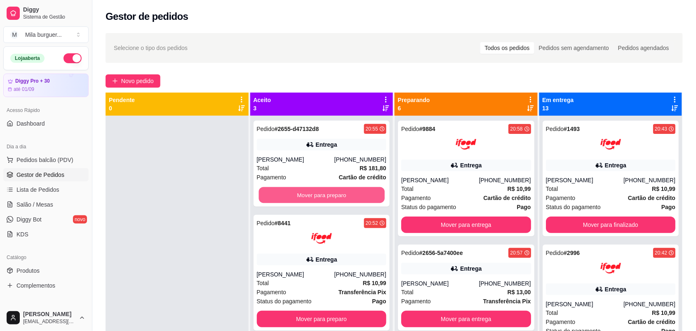
click at [306, 195] on button "Mover para preparo" at bounding box center [322, 195] width 126 height 16
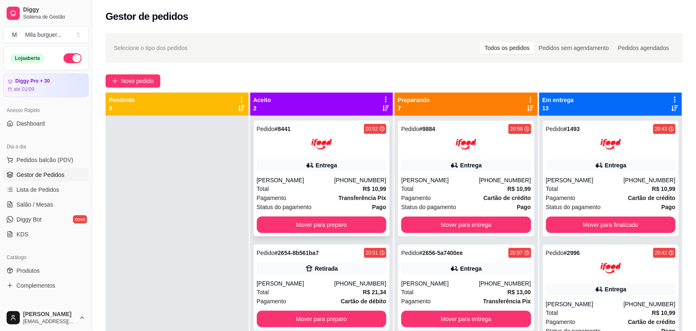
click at [318, 217] on button "Mover para preparo" at bounding box center [322, 224] width 130 height 17
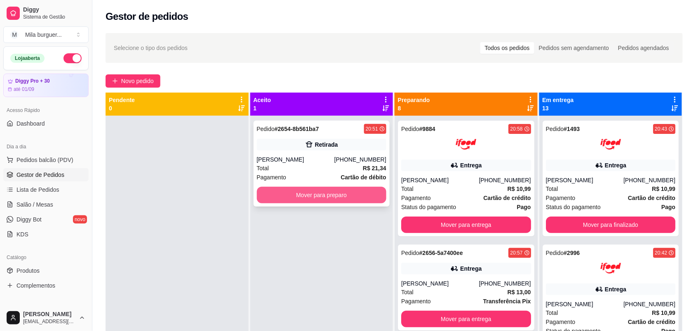
click at [319, 192] on button "Mover para preparo" at bounding box center [322, 195] width 130 height 17
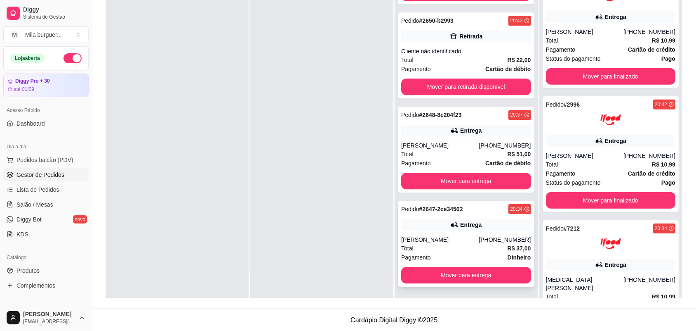
scroll to position [126, 0]
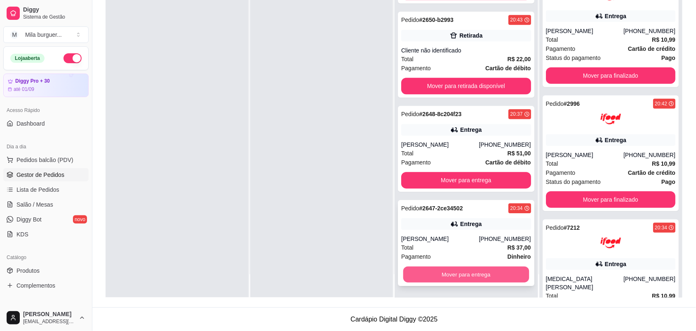
click at [453, 272] on button "Mover para entrega" at bounding box center [467, 274] width 126 height 16
click at [453, 272] on button "Mover para entrega" at bounding box center [466, 274] width 130 height 17
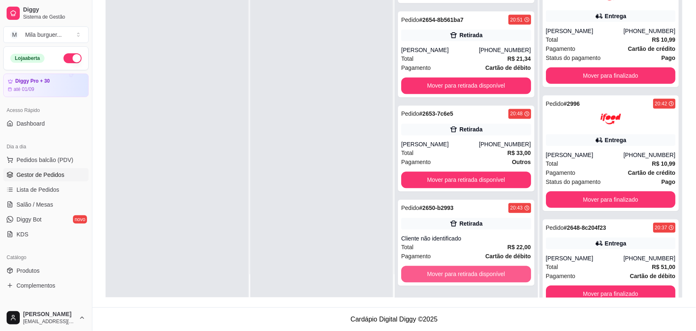
click at [453, 272] on button "Mover para retirada disponível" at bounding box center [466, 274] width 130 height 17
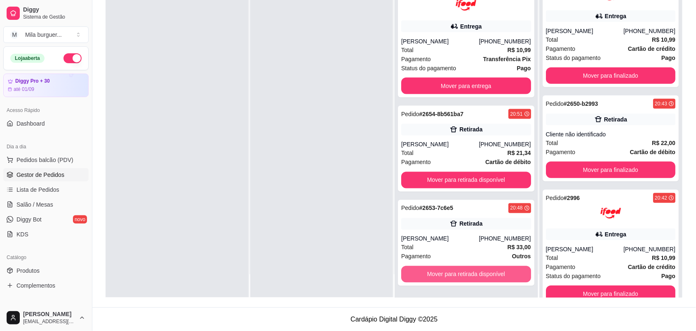
click at [453, 272] on button "Mover para retirada disponível" at bounding box center [466, 274] width 130 height 17
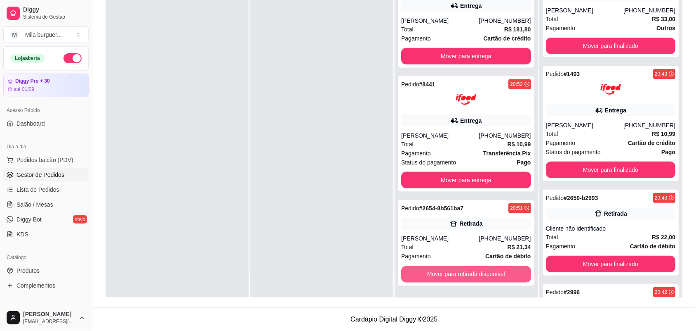
click at [453, 272] on button "Mover para retirada disponível" at bounding box center [466, 274] width 130 height 17
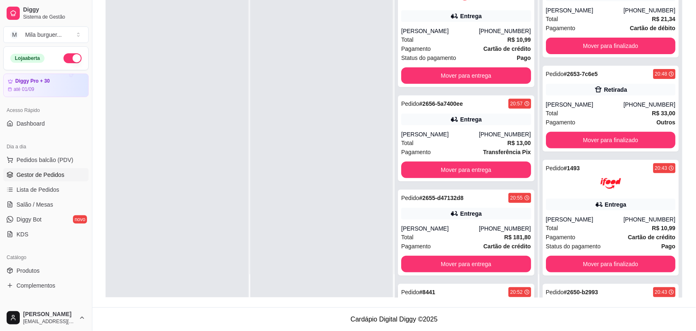
scroll to position [114, 0]
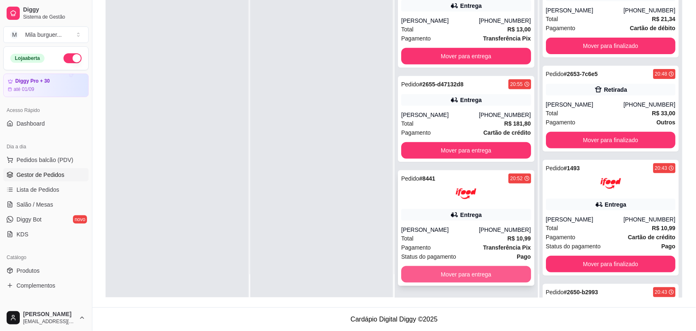
click at [440, 277] on button "Mover para entrega" at bounding box center [466, 274] width 130 height 17
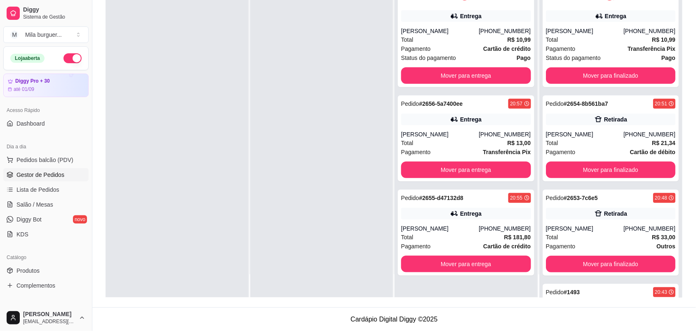
scroll to position [0, 0]
click at [446, 266] on button "Mover para entrega" at bounding box center [466, 263] width 130 height 17
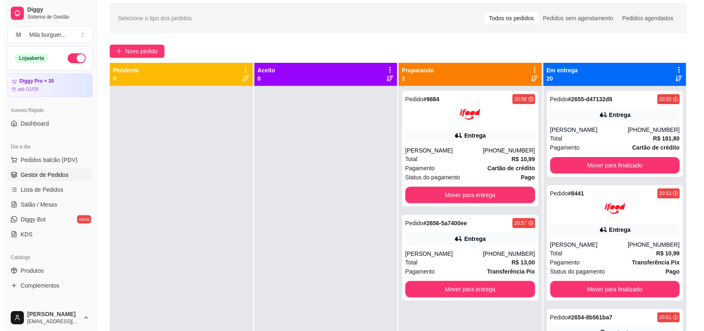
scroll to position [23, 0]
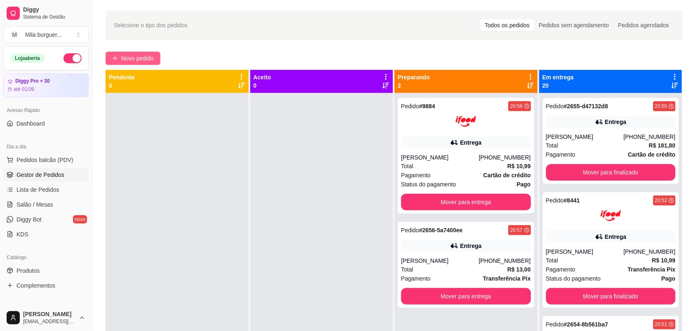
click at [118, 52] on button "Novo pedido" at bounding box center [133, 58] width 55 height 13
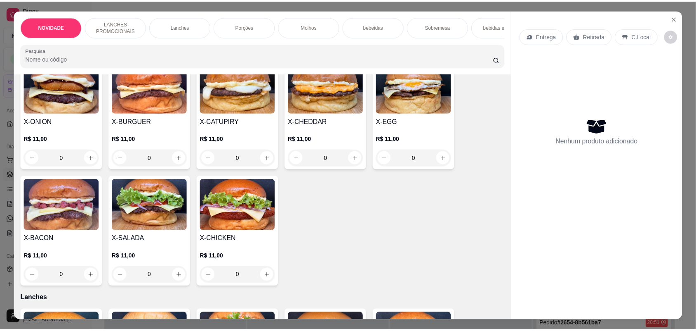
scroll to position [206, 0]
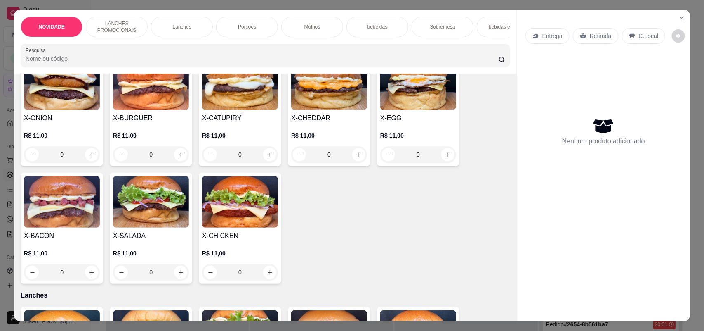
click at [179, 277] on div "0" at bounding box center [151, 272] width 76 height 17
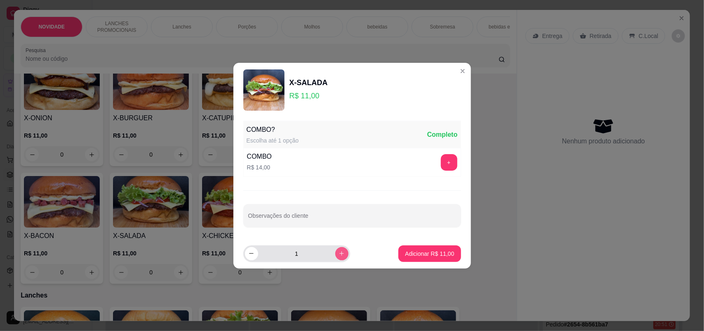
click at [335, 247] on button "increase-product-quantity" at bounding box center [341, 253] width 13 height 13
type input "2"
click at [411, 248] on button "Adicionar R$ 22,00" at bounding box center [430, 253] width 61 height 16
type input "2"
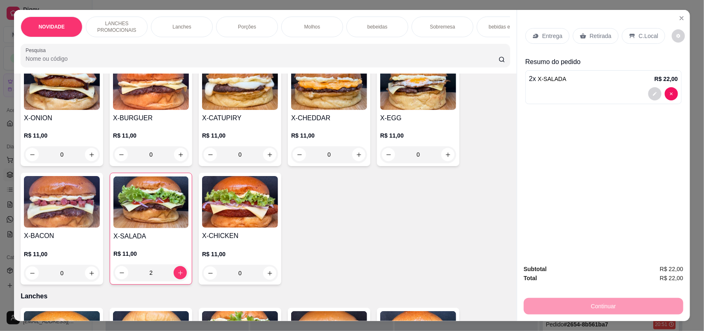
click at [88, 279] on div "0" at bounding box center [62, 272] width 76 height 17
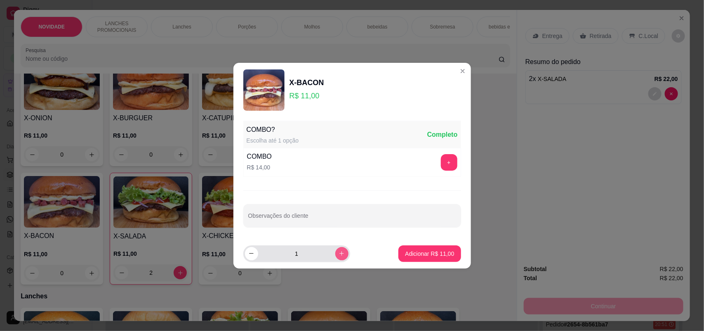
click at [339, 252] on icon "increase-product-quantity" at bounding box center [342, 253] width 6 height 6
type input "2"
click at [418, 250] on p "Adicionar R$ 22,00" at bounding box center [429, 253] width 49 height 8
type input "2"
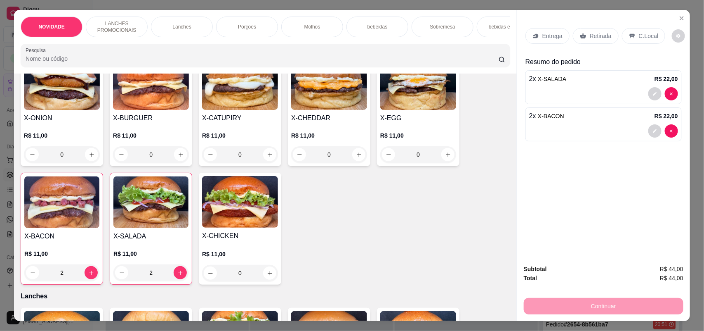
click at [595, 32] on p "Retirada" at bounding box center [601, 36] width 22 height 8
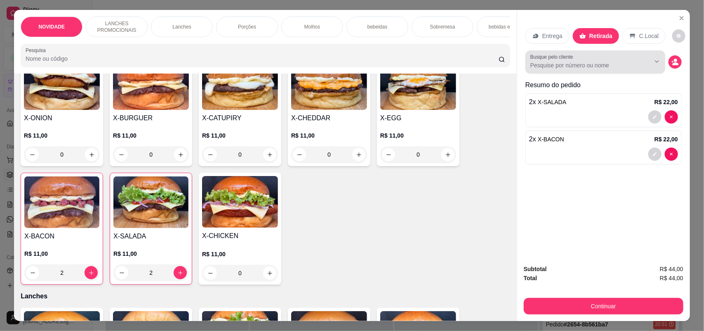
click at [590, 64] on input "Busque pelo cliente" at bounding box center [584, 65] width 107 height 8
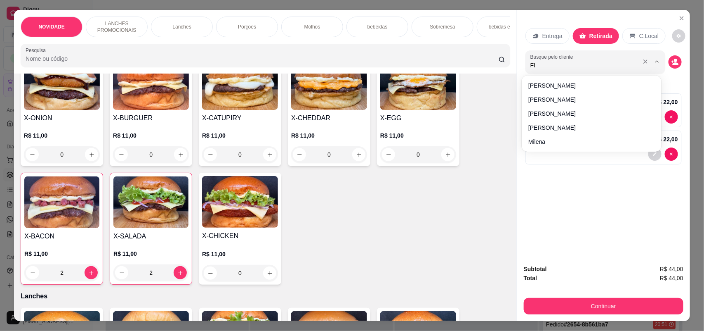
type input "FIL"
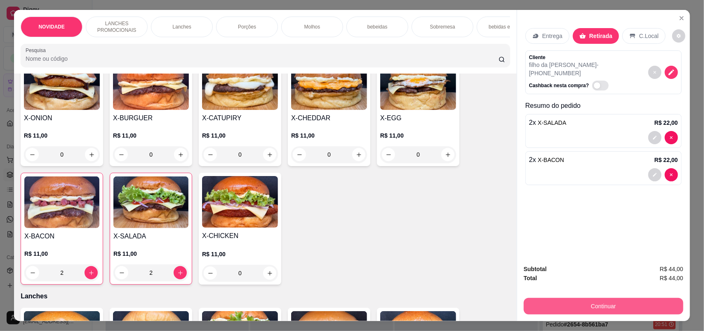
click at [611, 301] on button "Continuar" at bounding box center [604, 305] width 160 height 17
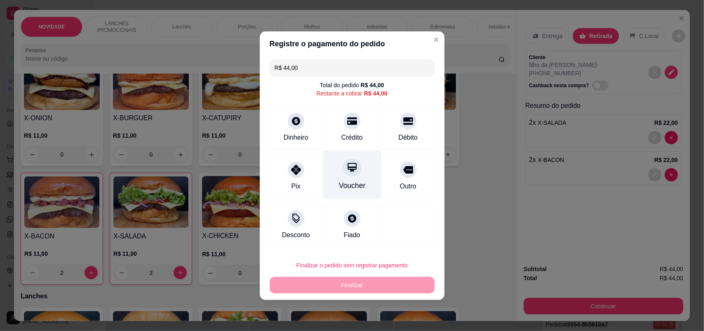
click at [369, 177] on div "Voucher" at bounding box center [352, 174] width 58 height 48
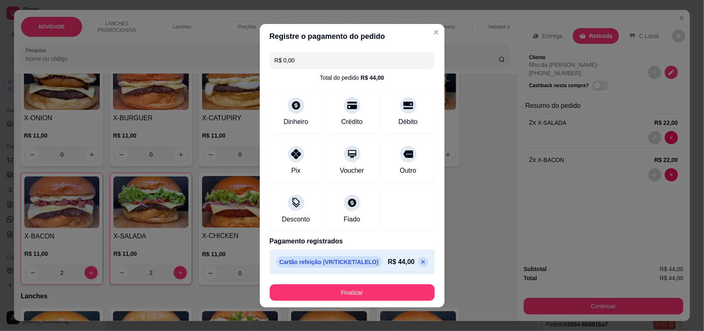
click at [420, 260] on icon at bounding box center [423, 261] width 7 height 7
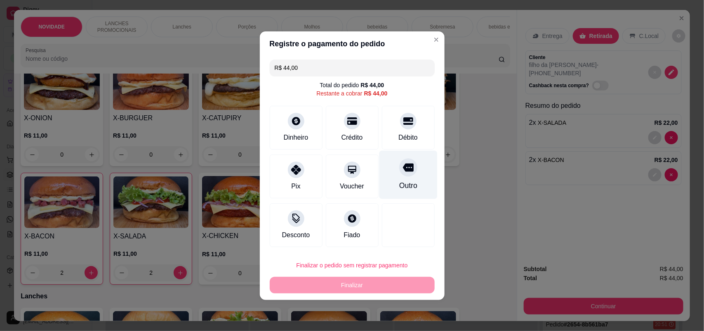
click at [399, 194] on div "Outro" at bounding box center [408, 174] width 58 height 48
type input "R$ 0,00"
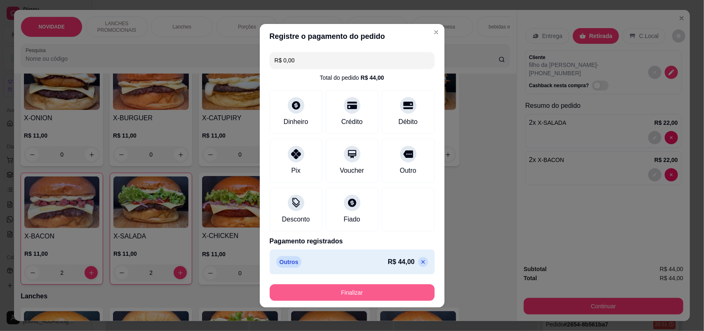
click at [398, 293] on button "Finalizar" at bounding box center [352, 292] width 165 height 17
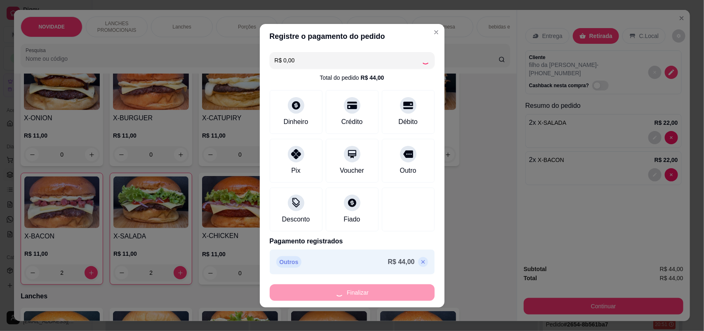
type input "0"
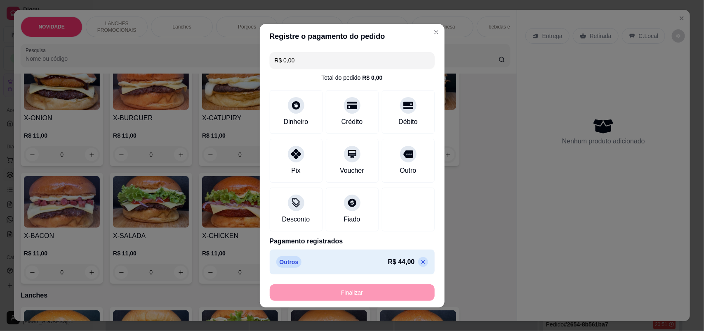
type input "-R$ 44,00"
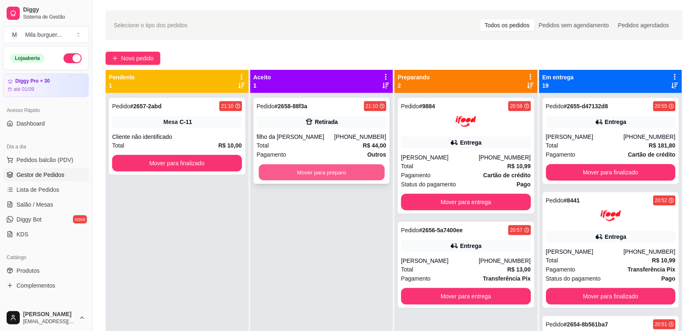
click at [372, 178] on button "Mover para preparo" at bounding box center [322, 172] width 126 height 16
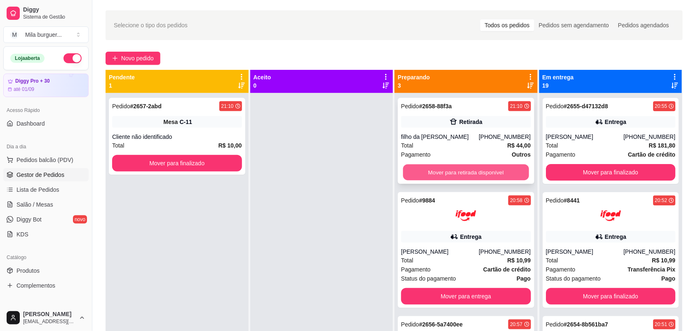
click at [485, 168] on button "Mover para retirada disponível" at bounding box center [467, 172] width 126 height 16
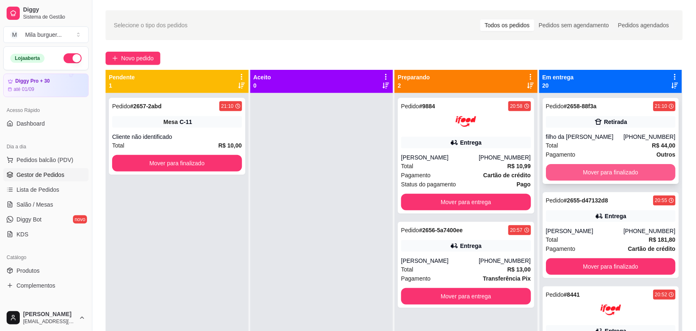
click at [562, 170] on button "Mover para finalizado" at bounding box center [611, 172] width 130 height 17
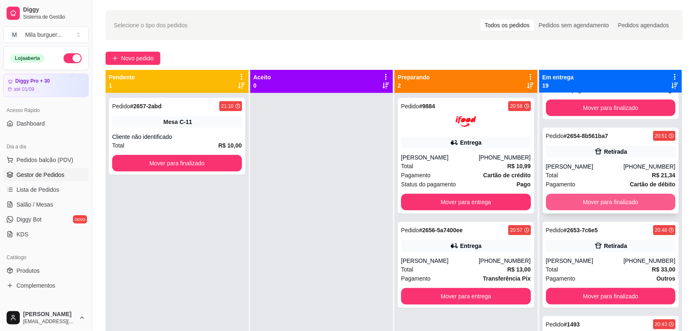
scroll to position [206, 0]
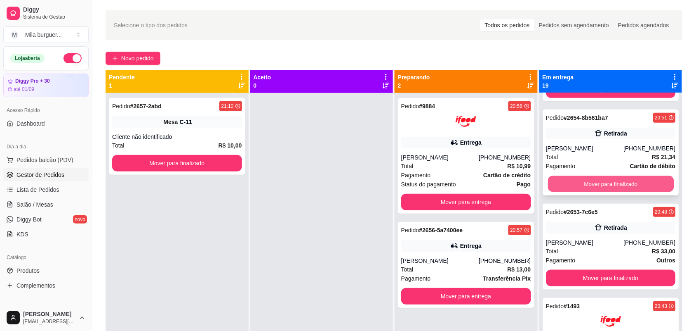
click at [562, 176] on button "Mover para finalizado" at bounding box center [611, 184] width 126 height 16
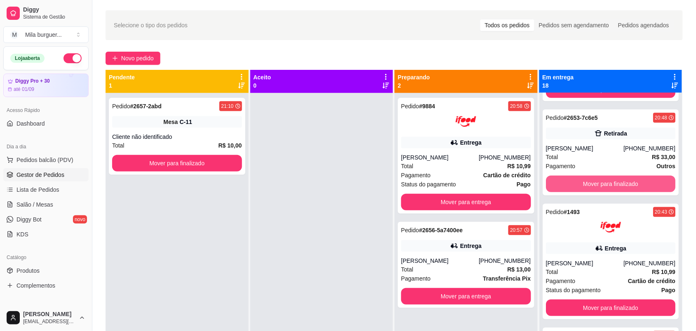
scroll to position [258, 0]
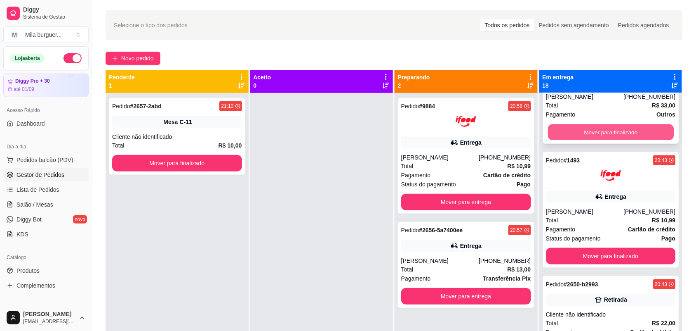
click at [565, 131] on button "Mover para finalizado" at bounding box center [611, 132] width 126 height 16
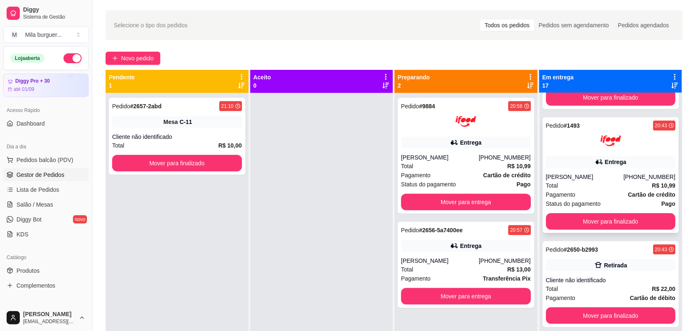
scroll to position [215, 0]
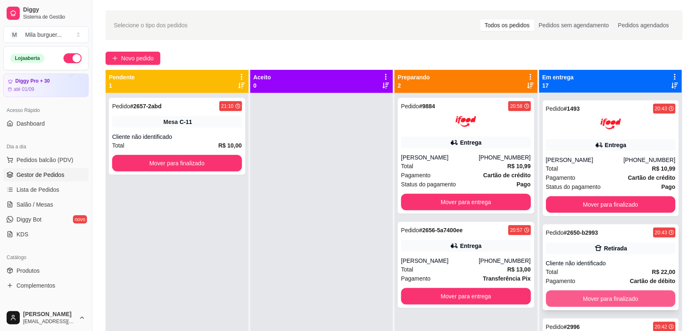
click at [583, 300] on button "Mover para finalizado" at bounding box center [611, 298] width 130 height 17
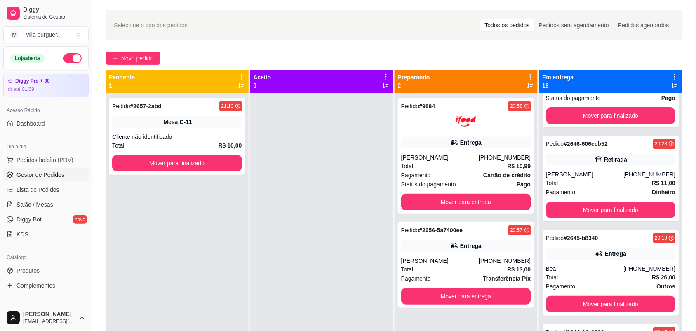
scroll to position [834, 0]
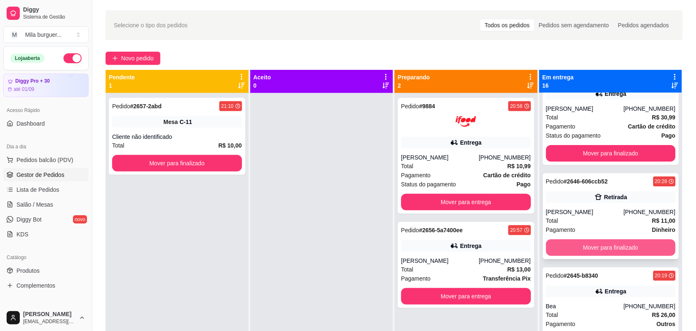
click at [591, 244] on button "Mover para finalizado" at bounding box center [611, 247] width 130 height 17
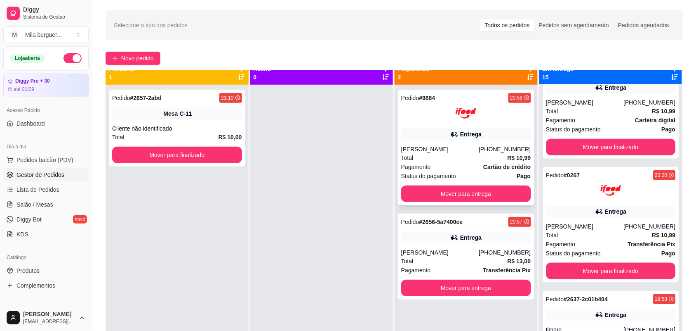
scroll to position [0, 0]
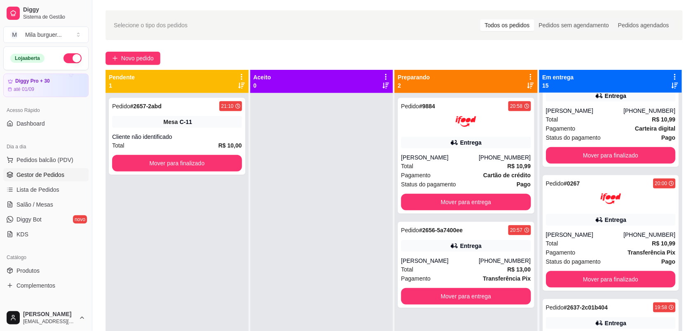
click at [373, 160] on div at bounding box center [321, 258] width 143 height 331
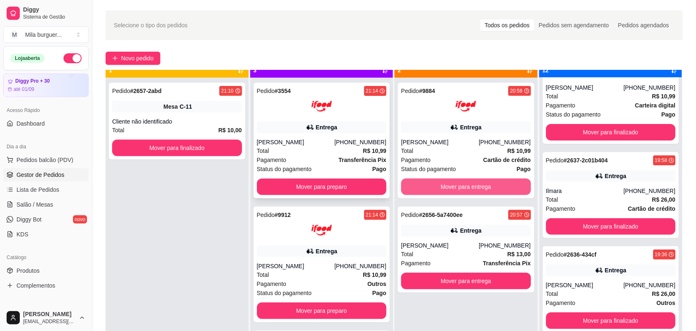
scroll to position [23, 0]
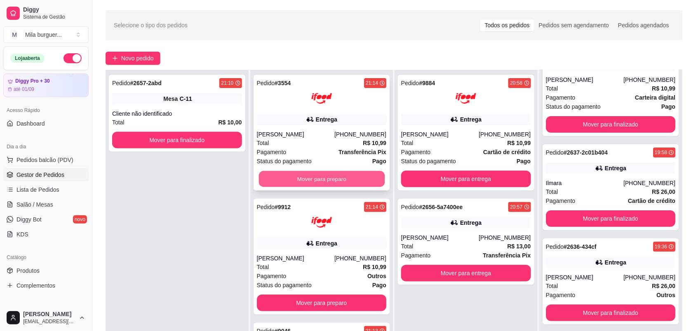
click at [331, 171] on button "Mover para preparo" at bounding box center [322, 179] width 126 height 16
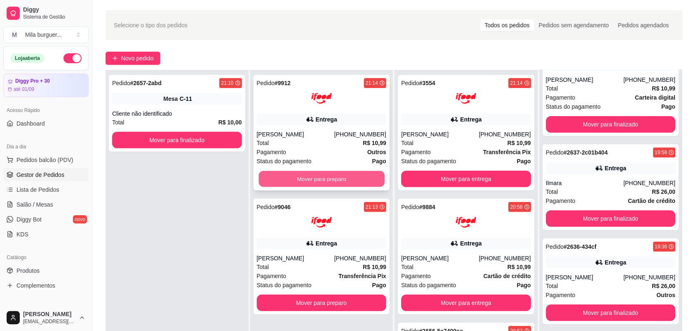
click at [330, 172] on button "Mover para preparo" at bounding box center [322, 179] width 126 height 16
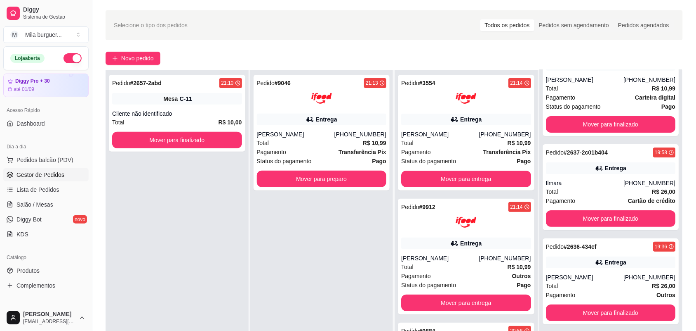
click at [330, 172] on button "Mover para preparo" at bounding box center [322, 178] width 130 height 17
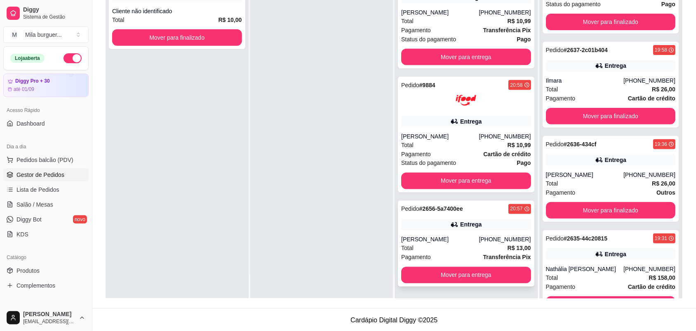
scroll to position [126, 0]
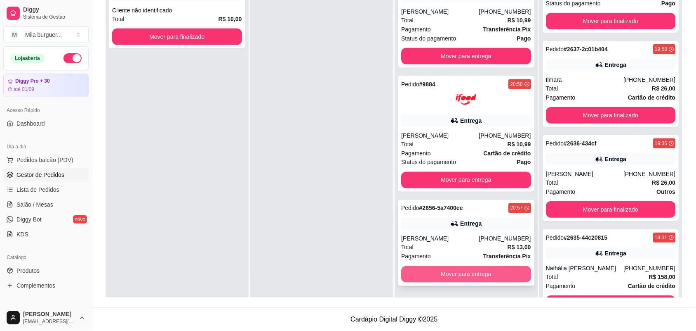
click at [437, 274] on button "Mover para entrega" at bounding box center [466, 274] width 130 height 17
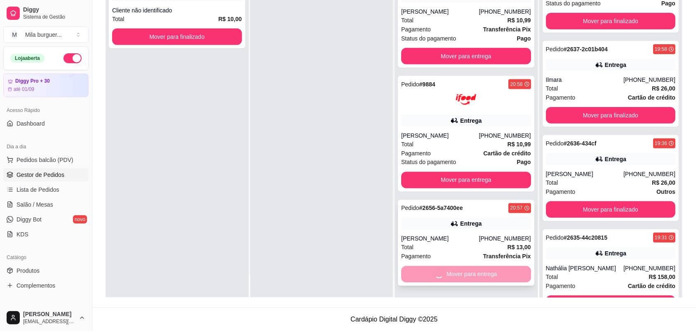
scroll to position [991, 0]
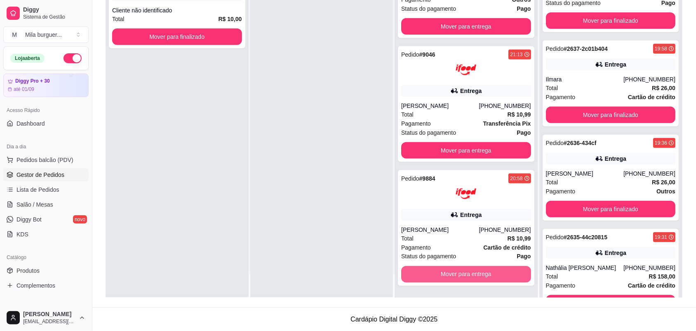
click at [437, 273] on button "Mover para entrega" at bounding box center [466, 274] width 130 height 17
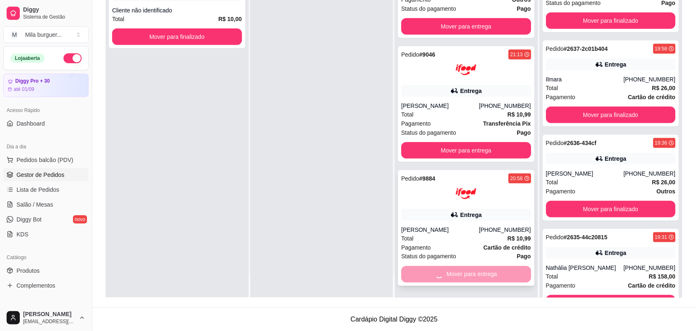
click at [434, 158] on button "Mover para entrega" at bounding box center [466, 150] width 130 height 17
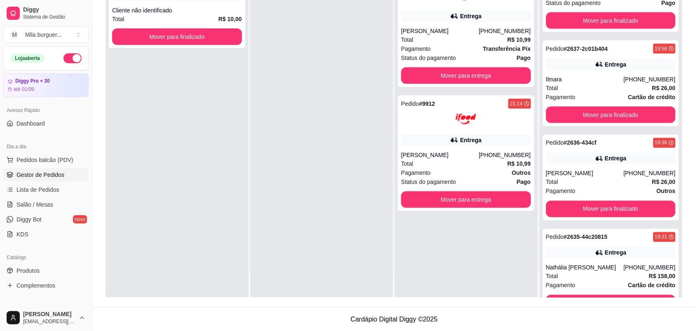
click at [434, 267] on div "Pedido # 3554 21:14 Entrega [PERSON_NAME] [PHONE_NUMBER] Total R$ 10,99 Pagamen…" at bounding box center [466, 132] width 143 height 331
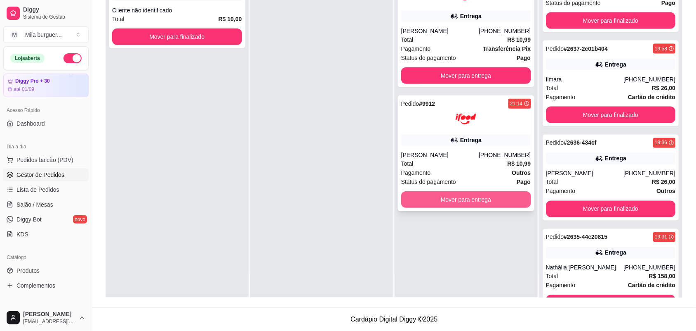
click at [444, 197] on button "Mover para entrega" at bounding box center [466, 199] width 130 height 17
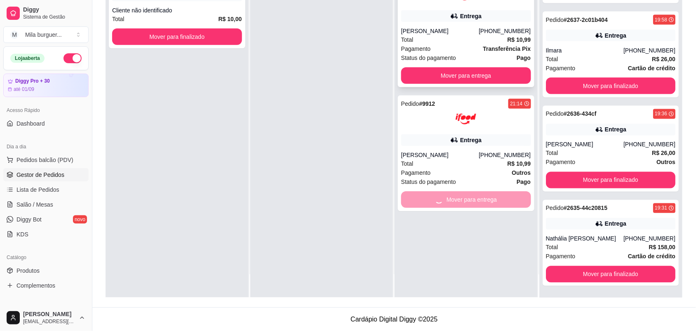
click at [460, 71] on button "Mover para entrega" at bounding box center [466, 75] width 130 height 17
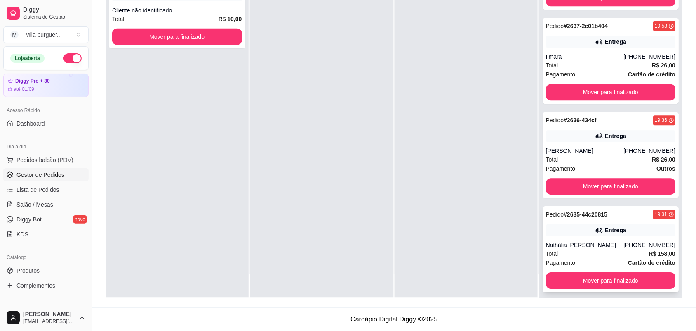
scroll to position [1517, 0]
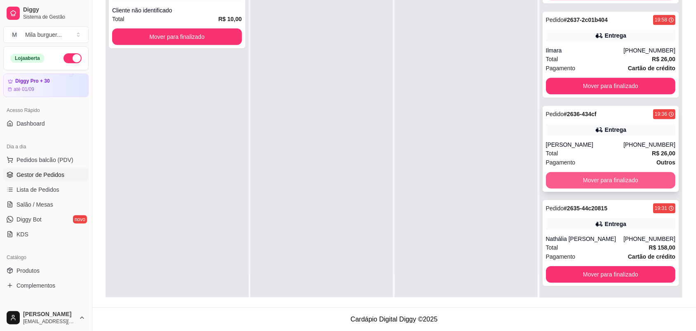
click at [579, 178] on button "Mover para finalizado" at bounding box center [611, 180] width 130 height 17
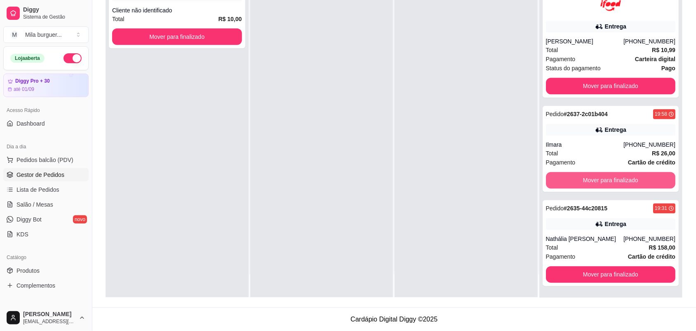
scroll to position [1423, 0]
click at [578, 175] on button "Mover para finalizado" at bounding box center [611, 180] width 126 height 16
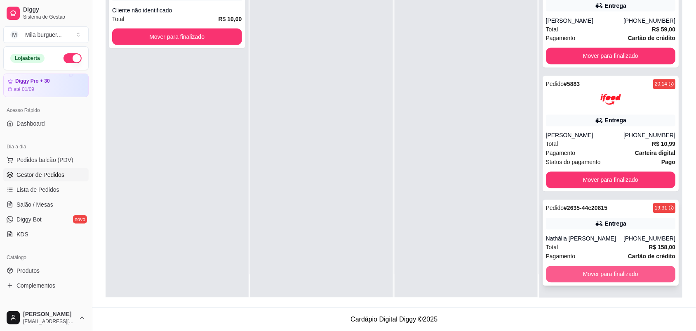
click at [587, 270] on button "Mover para finalizado" at bounding box center [611, 274] width 130 height 17
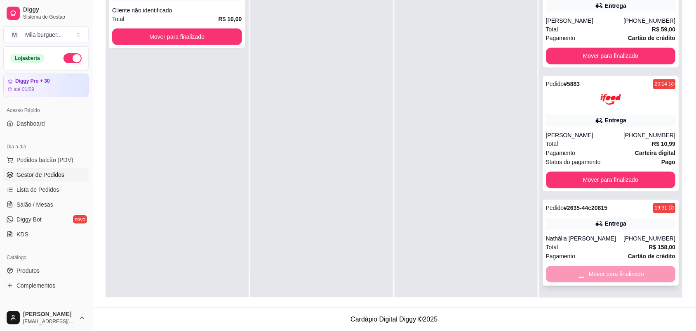
scroll to position [1235, 0]
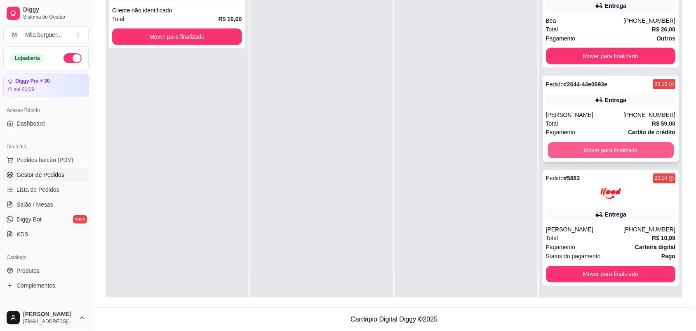
click at [598, 153] on button "Mover para finalizado" at bounding box center [611, 150] width 126 height 16
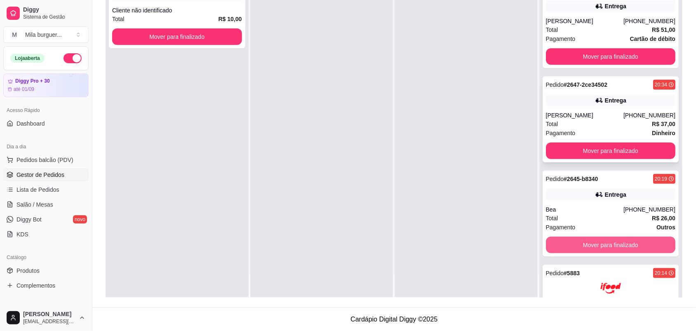
scroll to position [1056, 0]
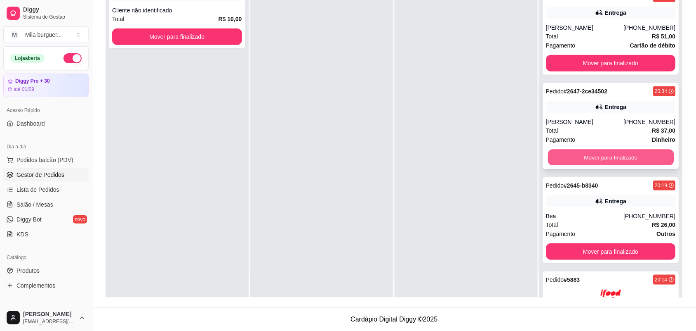
click at [605, 156] on button "Mover para finalizado" at bounding box center [611, 157] width 126 height 16
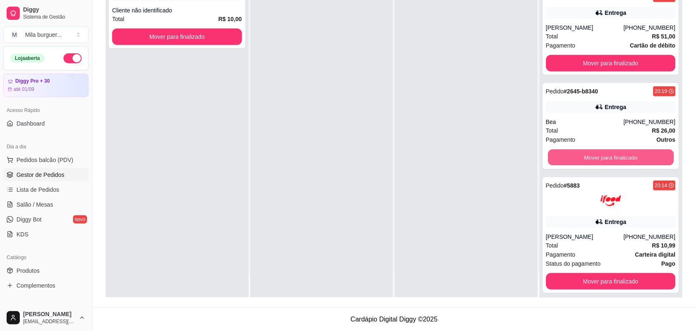
click at [605, 156] on button "Mover para finalizado" at bounding box center [611, 157] width 126 height 16
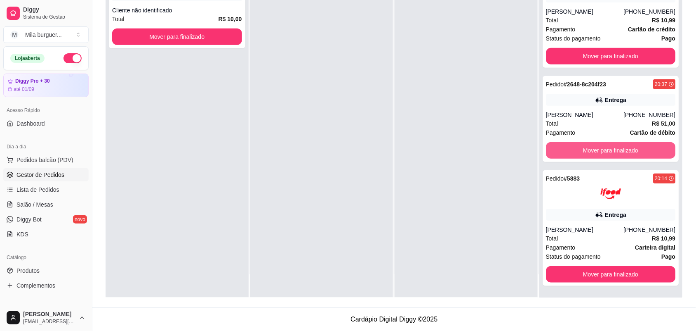
scroll to position [971, 0]
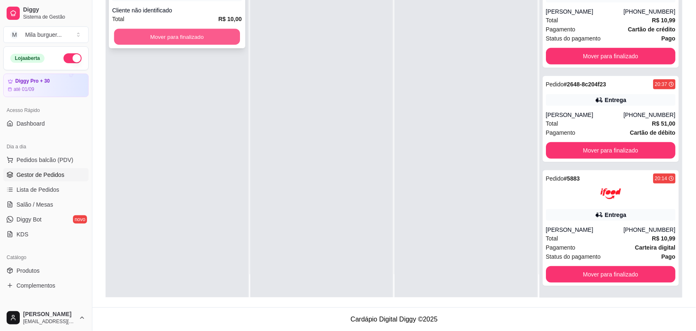
click at [182, 33] on button "Mover para finalizado" at bounding box center [177, 37] width 126 height 16
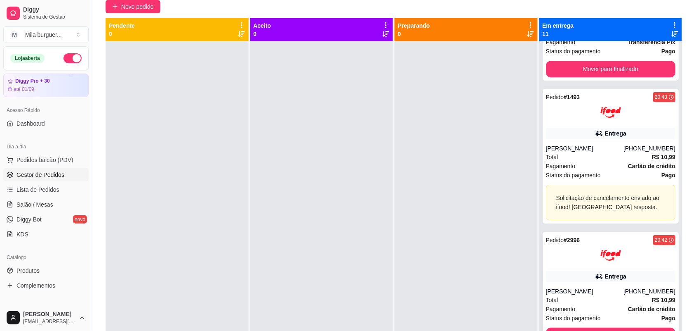
scroll to position [713, 0]
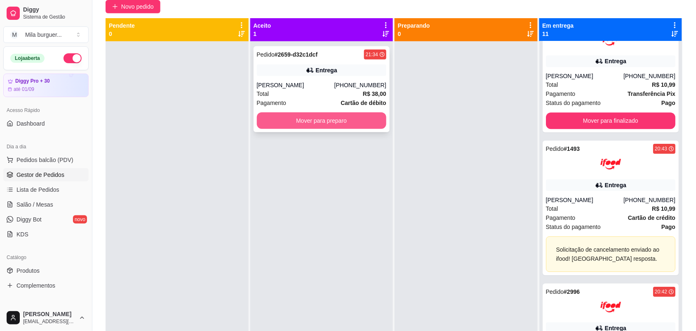
click at [293, 118] on button "Mover para preparo" at bounding box center [322, 120] width 130 height 17
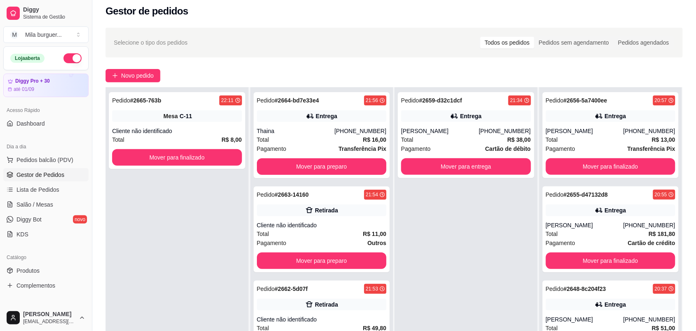
scroll to position [0, 0]
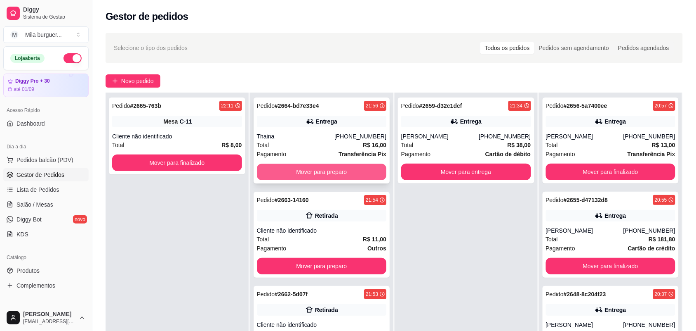
click at [359, 176] on button "Mover para preparo" at bounding box center [322, 171] width 130 height 17
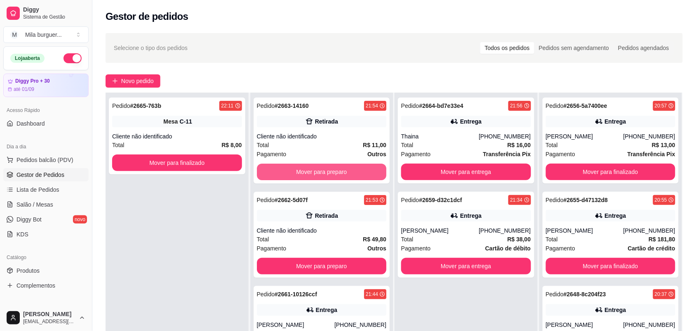
click at [360, 174] on button "Mover para preparo" at bounding box center [322, 171] width 130 height 17
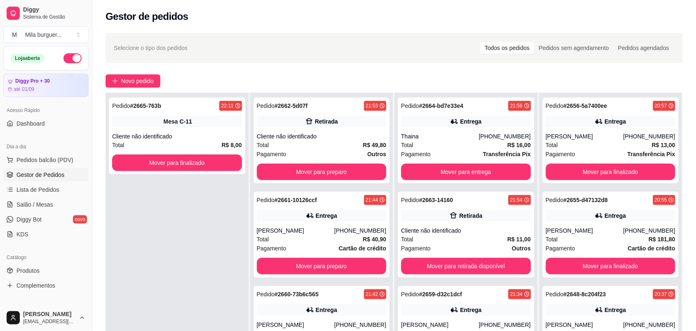
click at [360, 174] on button "Mover para preparo" at bounding box center [322, 171] width 130 height 17
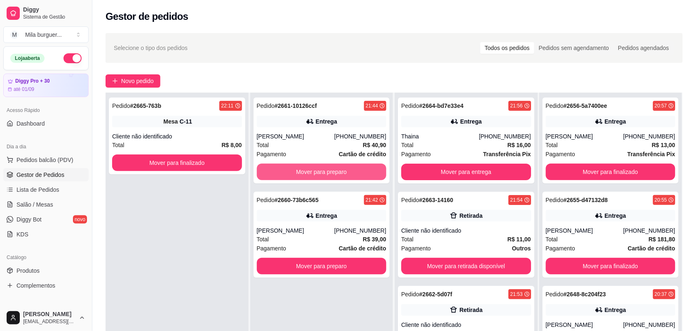
click at [360, 174] on button "Mover para preparo" at bounding box center [322, 171] width 130 height 17
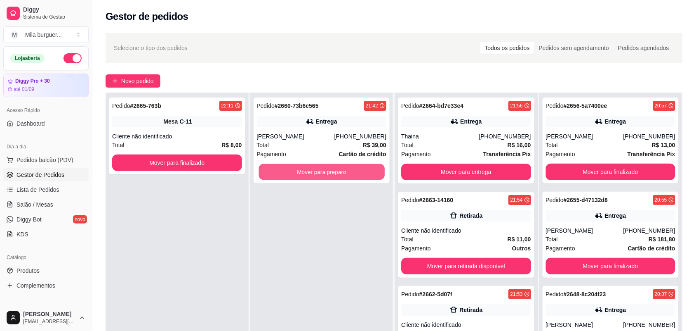
click at [360, 174] on button "Mover para preparo" at bounding box center [322, 172] width 126 height 16
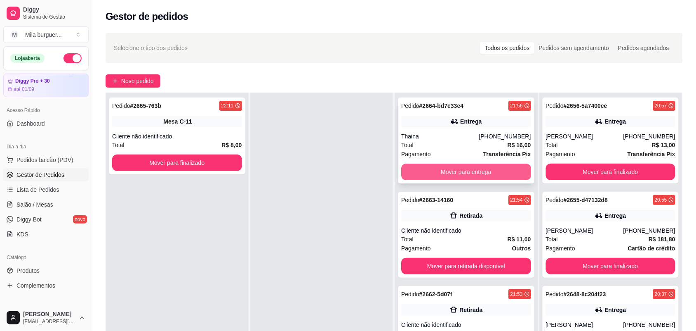
click at [403, 166] on button "Mover para entrega" at bounding box center [466, 171] width 130 height 17
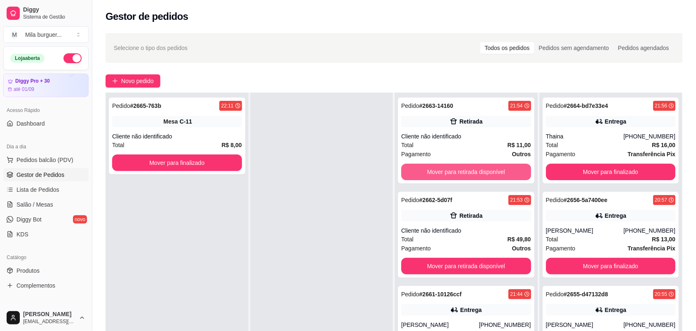
click at [403, 166] on button "Mover para retirada disponível" at bounding box center [466, 171] width 130 height 17
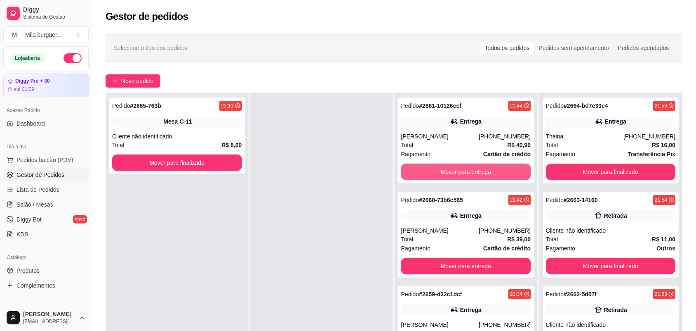
click at [403, 166] on button "Mover para entrega" at bounding box center [466, 171] width 130 height 17
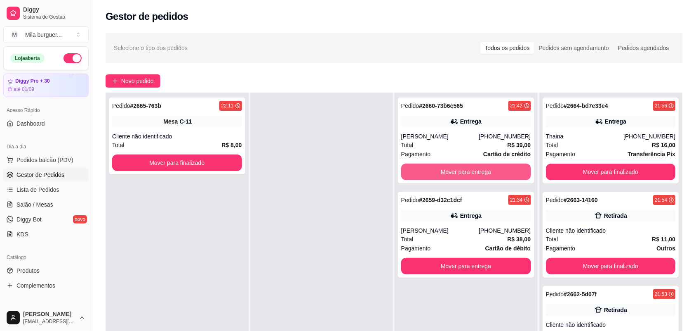
click at [403, 166] on button "Mover para entrega" at bounding box center [466, 171] width 130 height 17
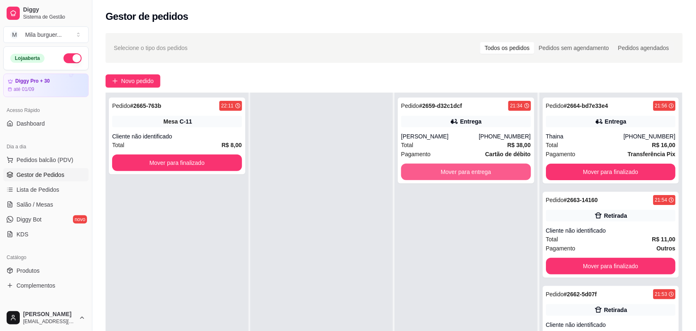
click at [403, 166] on button "Mover para entrega" at bounding box center [466, 171] width 130 height 17
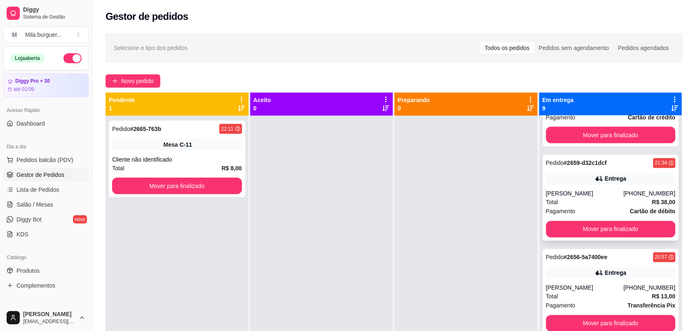
scroll to position [525, 0]
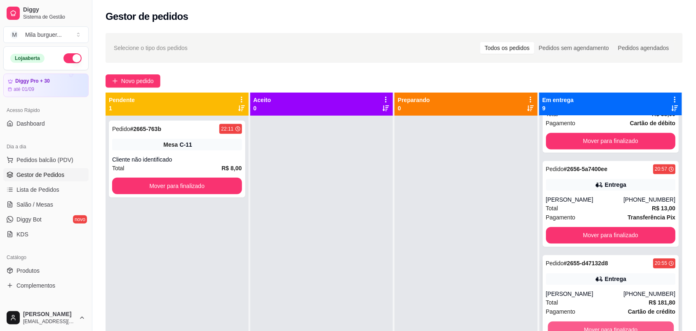
click at [597, 323] on button "Mover para finalizado" at bounding box center [611, 329] width 126 height 16
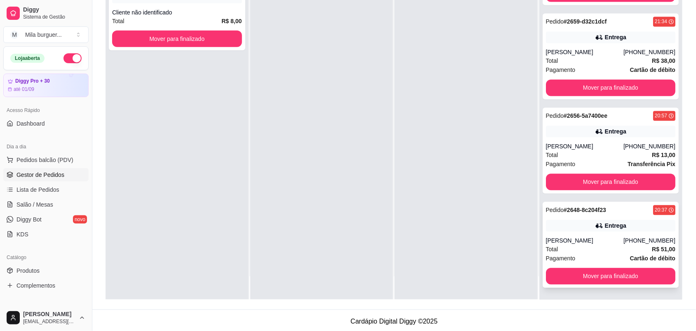
scroll to position [126, 0]
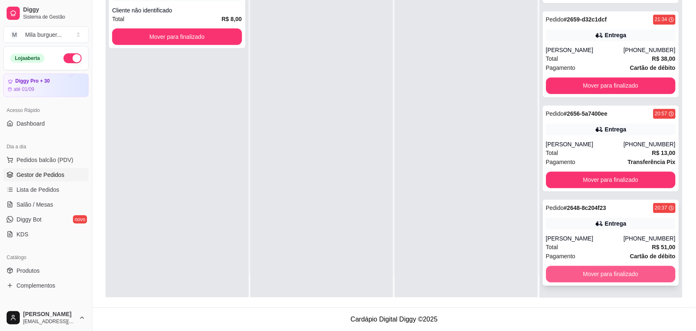
click at [576, 274] on button "Mover para finalizado" at bounding box center [611, 274] width 130 height 17
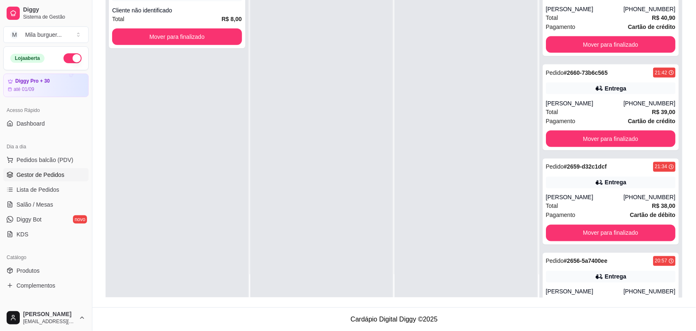
scroll to position [234, 0]
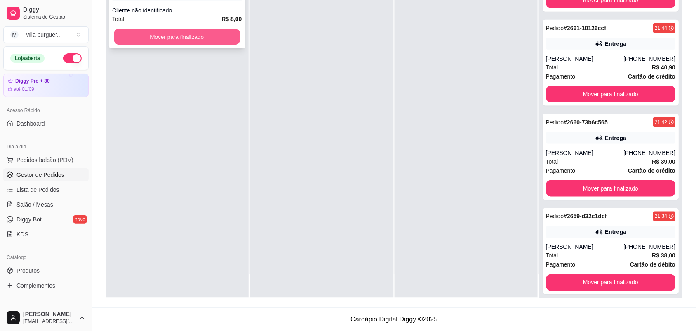
click at [149, 42] on button "Mover para finalizado" at bounding box center [177, 37] width 126 height 16
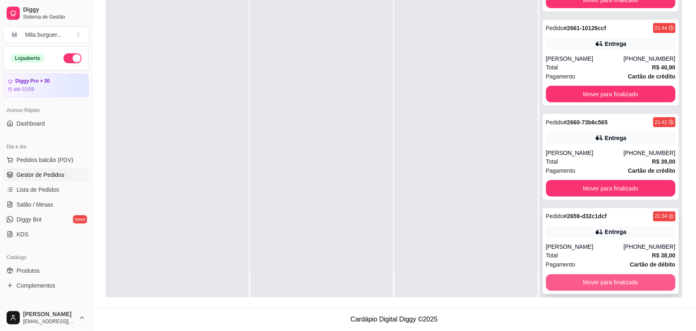
click at [595, 283] on button "Mover para finalizado" at bounding box center [611, 282] width 130 height 17
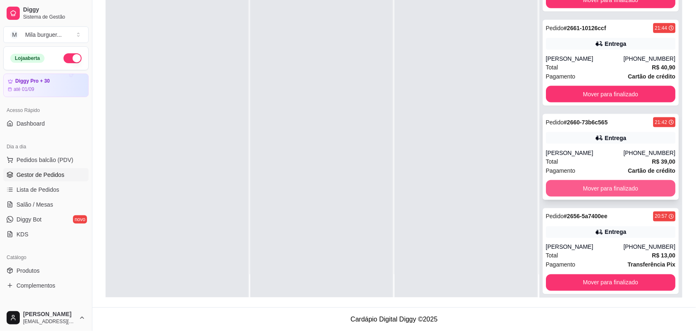
click at [562, 193] on button "Mover para finalizado" at bounding box center [611, 188] width 130 height 17
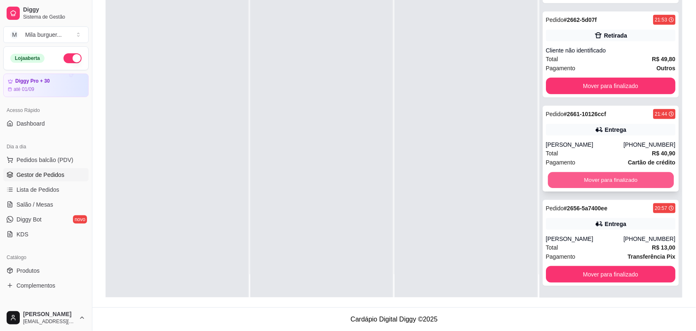
click at [563, 183] on button "Mover para finalizado" at bounding box center [611, 180] width 126 height 16
click at [574, 174] on button "Mover para finalizado" at bounding box center [611, 180] width 130 height 17
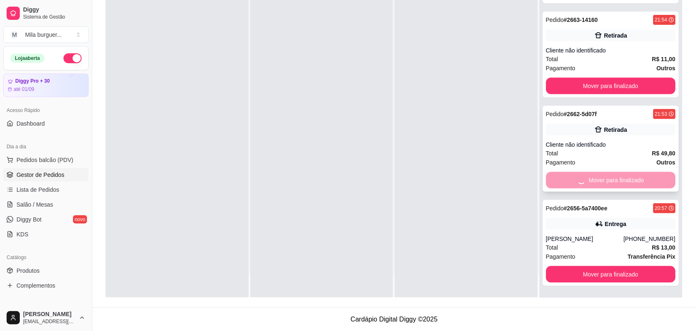
scroll to position [0, 0]
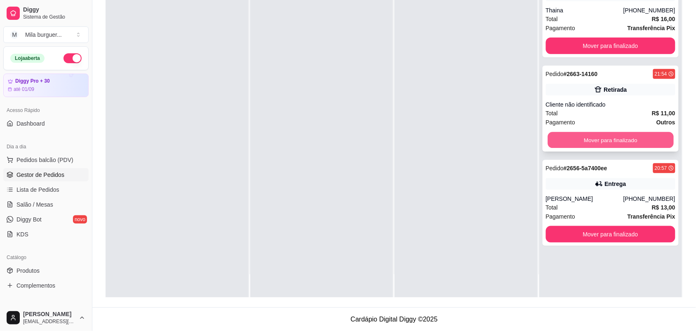
click at [574, 144] on button "Mover para finalizado" at bounding box center [611, 140] width 126 height 16
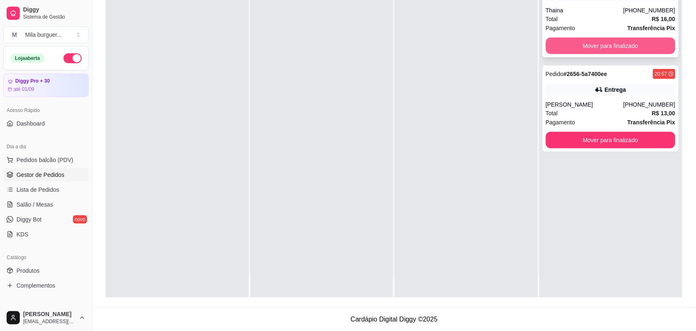
click at [574, 52] on button "Mover para finalizado" at bounding box center [611, 46] width 130 height 17
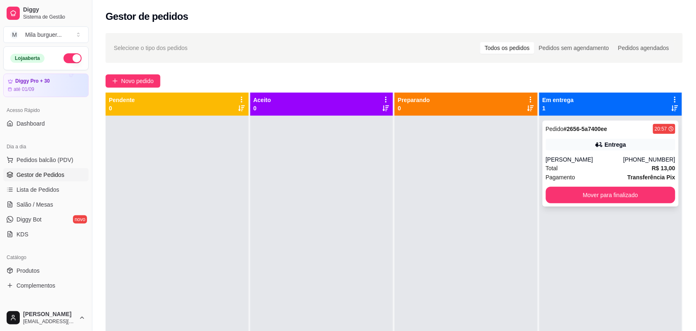
click at [587, 151] on div "Pedido # 2656-5a7400ee 20:57 Entrega [PERSON_NAME] [PHONE_NUMBER] Total R$ 13,0…" at bounding box center [611, 163] width 137 height 86
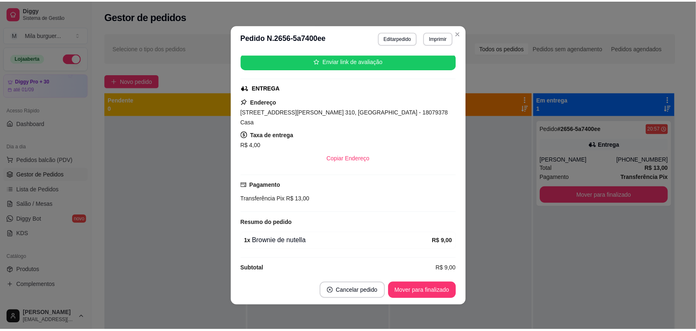
scroll to position [114, 0]
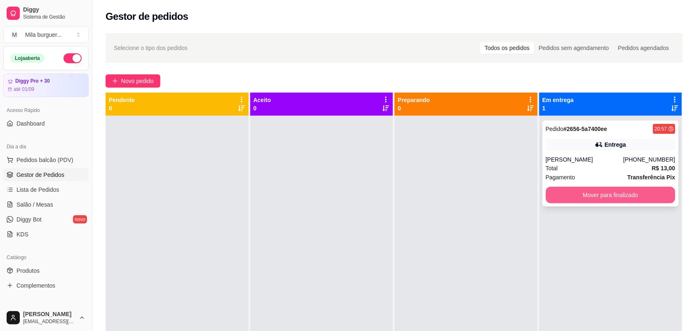
click at [556, 191] on button "Mover para finalizado" at bounding box center [611, 195] width 130 height 17
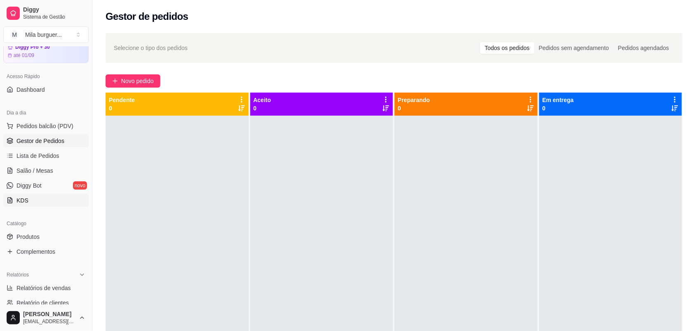
scroll to position [52, 0]
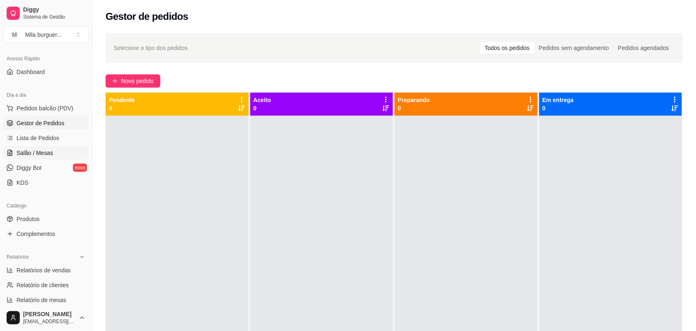
click at [64, 156] on link "Salão / Mesas" at bounding box center [45, 152] width 85 height 13
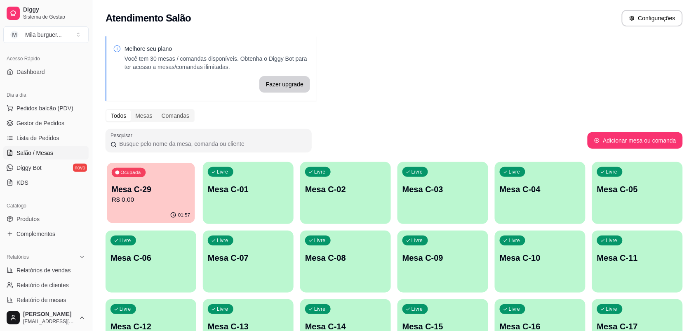
click at [184, 196] on p "R$ 0,00" at bounding box center [151, 199] width 78 height 9
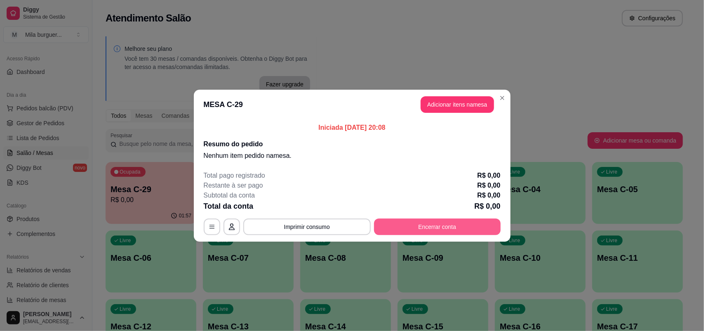
click at [422, 223] on button "Encerrar conta" at bounding box center [437, 226] width 127 height 17
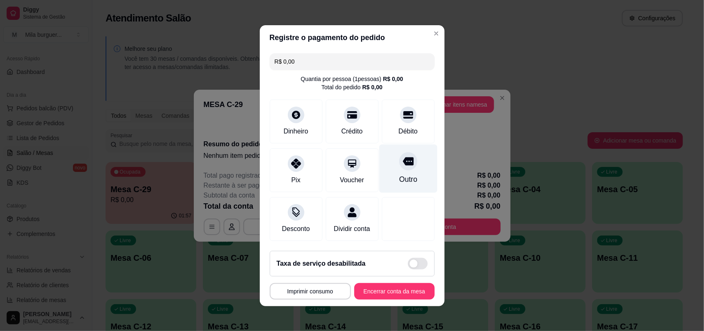
click at [403, 156] on icon at bounding box center [408, 161] width 11 height 11
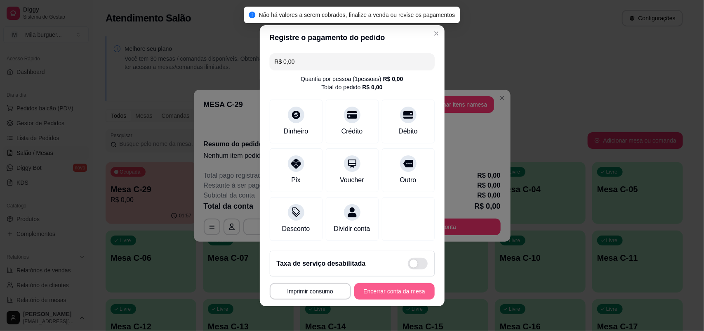
click at [395, 298] on button "Encerrar conta da mesa" at bounding box center [394, 291] width 80 height 17
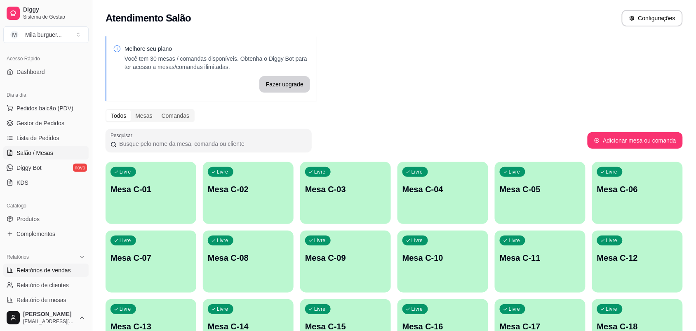
click at [42, 271] on span "Relatórios de vendas" at bounding box center [44, 270] width 54 height 8
select select "ALL"
select select "0"
